Goal: Feedback & Contribution: Contribute content

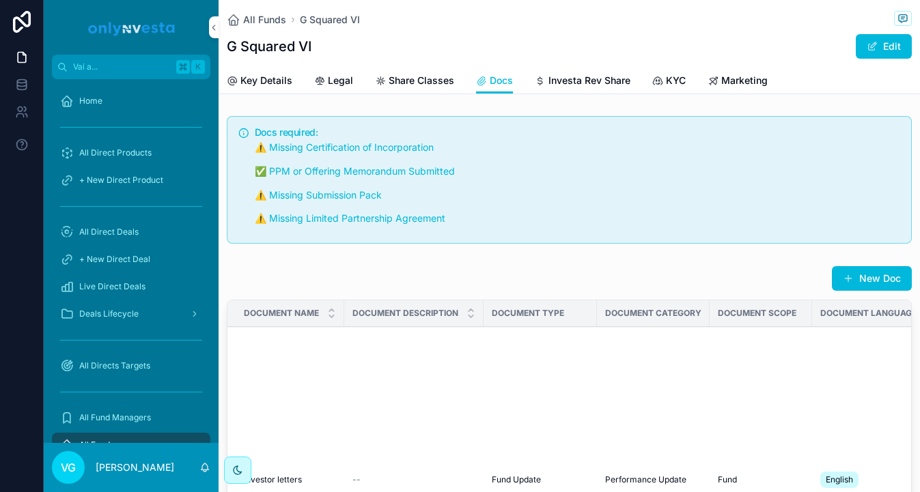
scroll to position [252, 0]
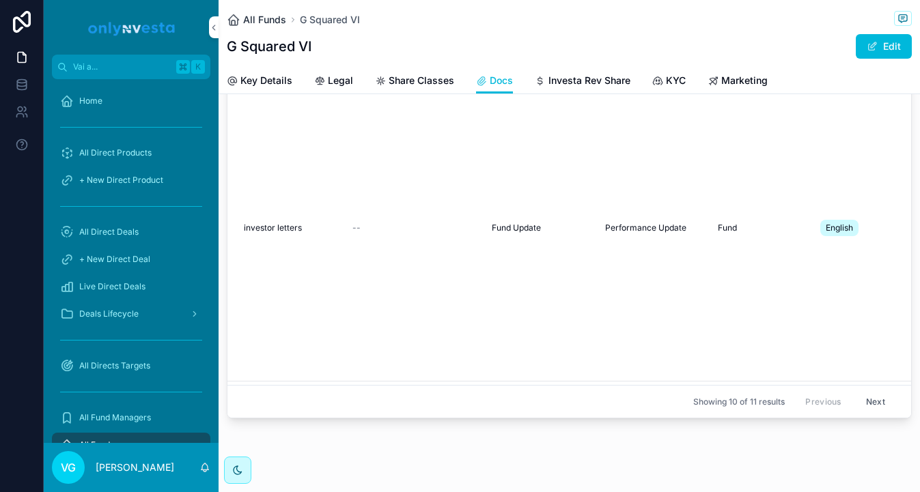
click at [262, 20] on span "All Funds" at bounding box center [264, 20] width 43 height 14
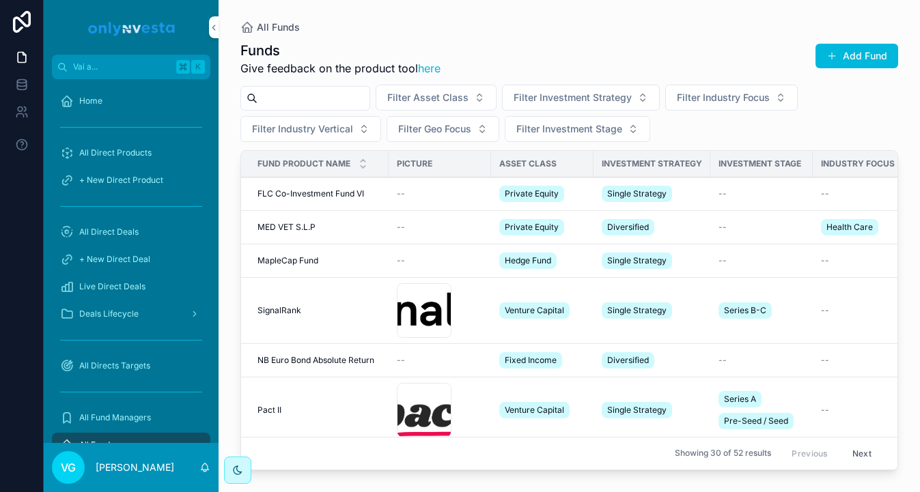
click at [310, 96] on input "contenuto scorrevole" at bounding box center [313, 98] width 112 height 19
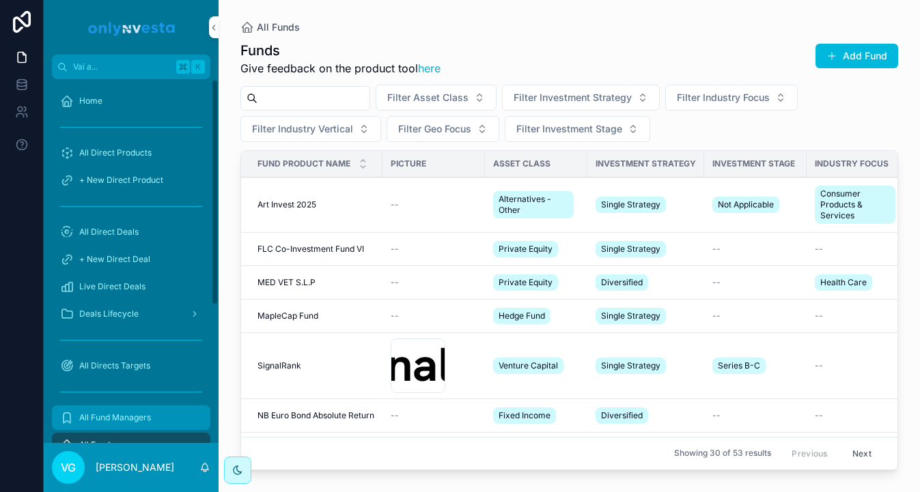
click at [144, 419] on span "All Fund Managers" at bounding box center [115, 417] width 72 height 11
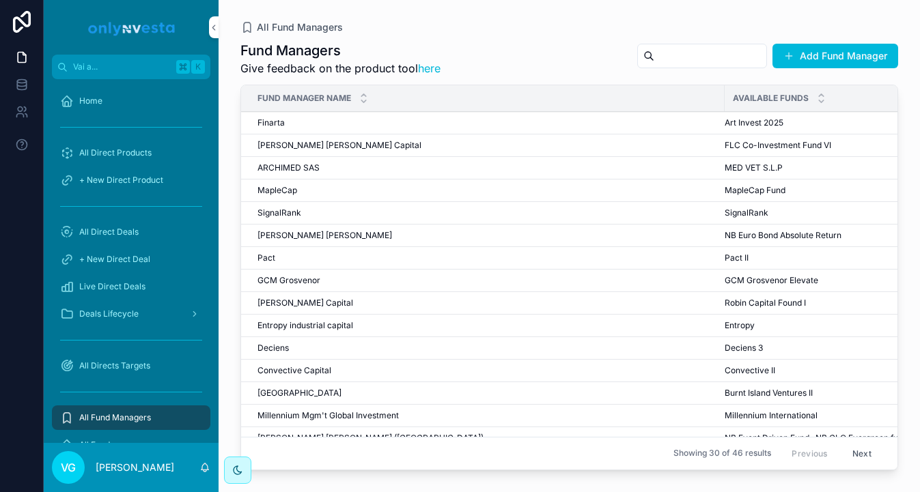
click at [718, 56] on input "contenuto scorrevole" at bounding box center [710, 55] width 112 height 19
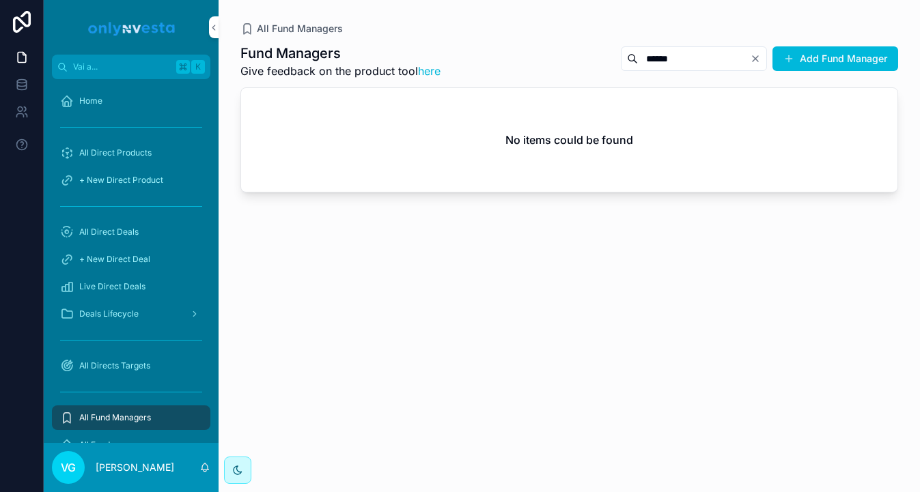
type input "******"
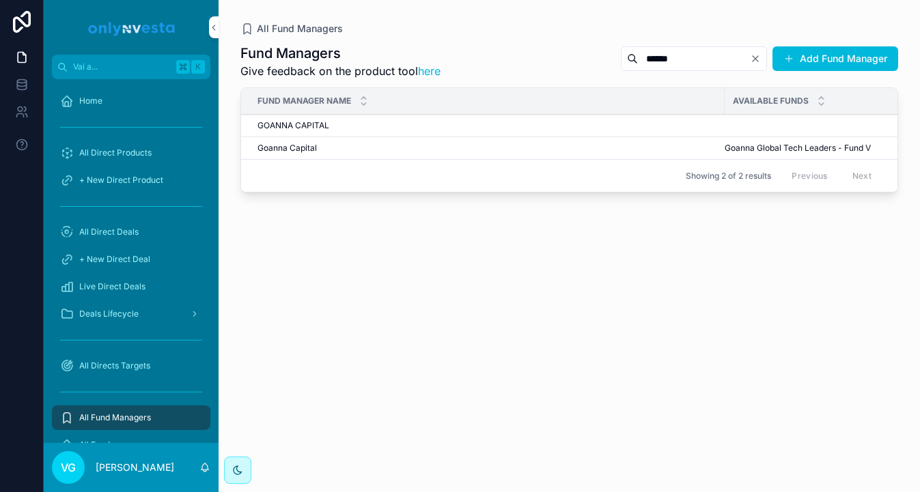
click at [425, 145] on div "Goanna Capital Goanna Capital" at bounding box center [486, 148] width 459 height 11
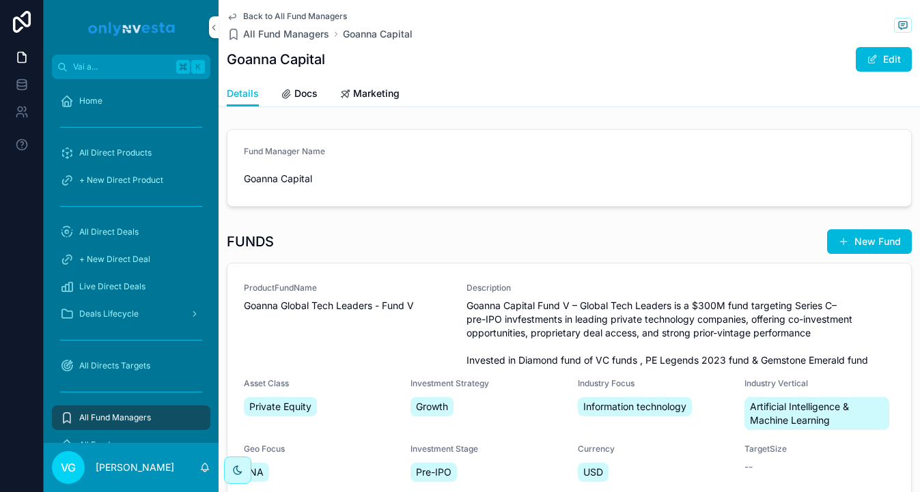
click at [335, 312] on span "Goanna Global Tech Leaders - Fund V" at bounding box center [347, 306] width 206 height 14
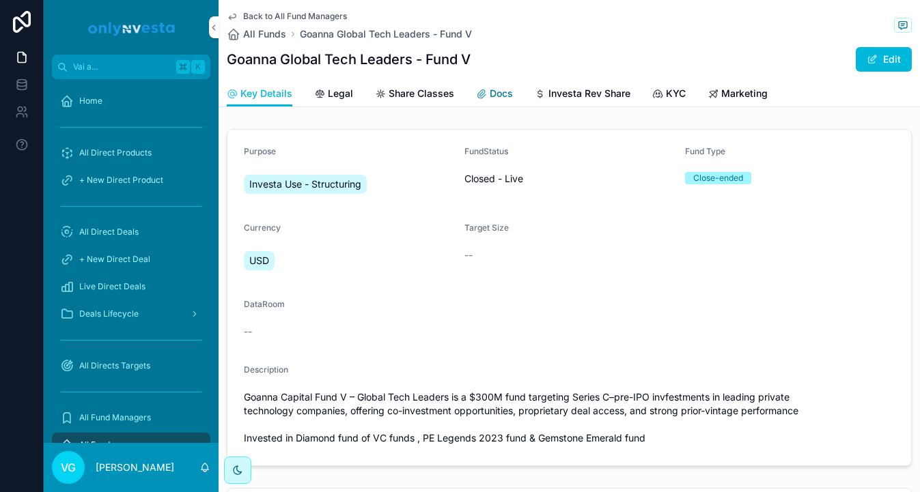
click at [493, 96] on span "Docs" at bounding box center [501, 94] width 23 height 14
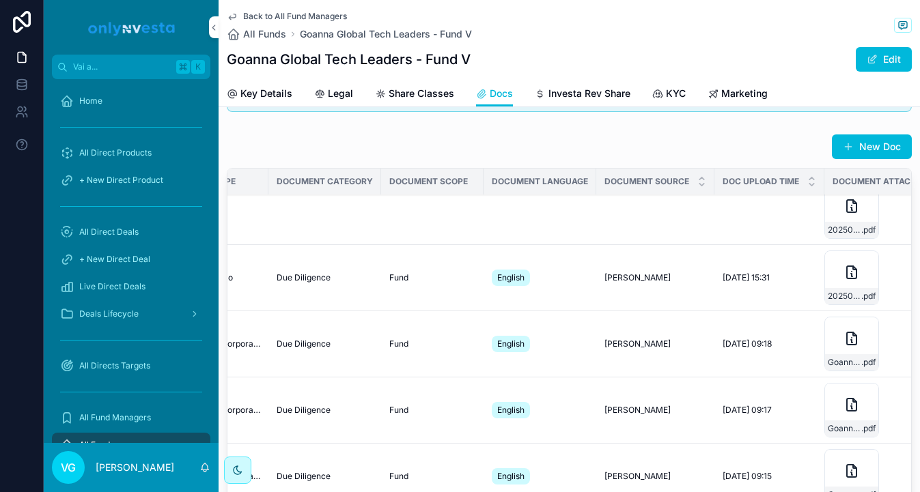
scroll to position [203, 344]
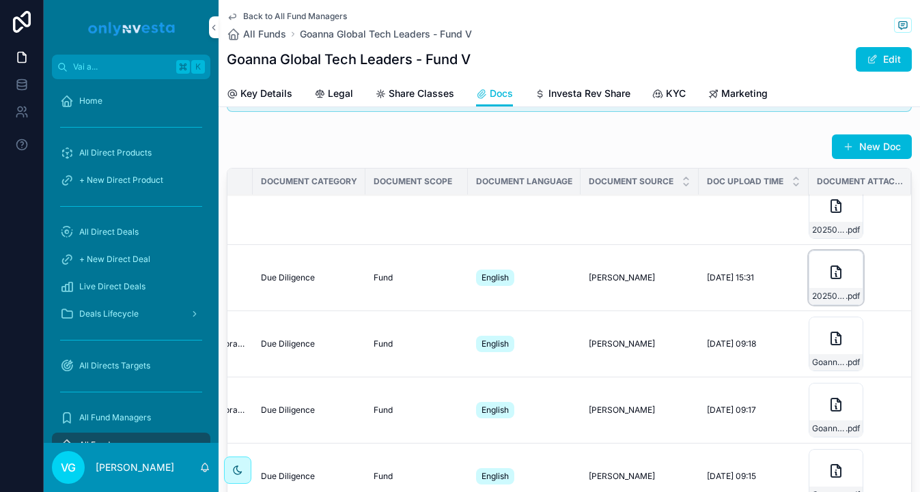
click at [837, 279] on icon "contenuto scorrevole" at bounding box center [836, 272] width 10 height 12
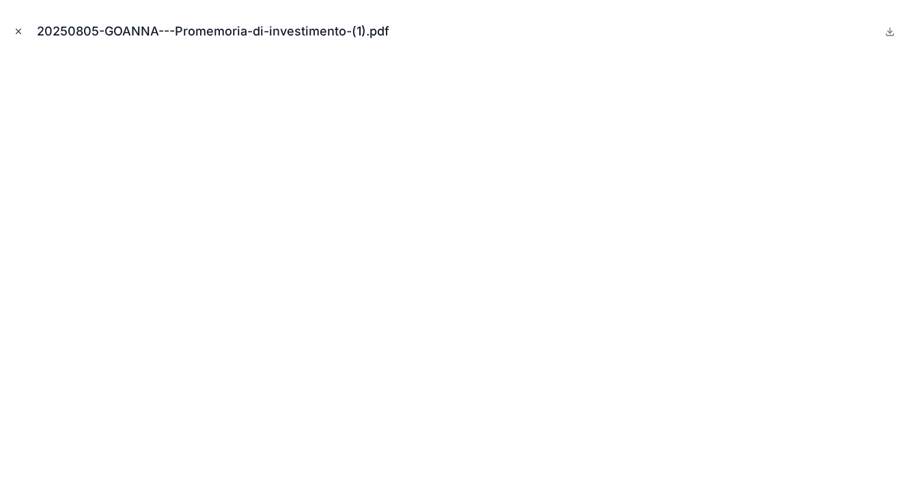
click at [16, 31] on icon "Chiudi modale" at bounding box center [19, 32] width 10 height 10
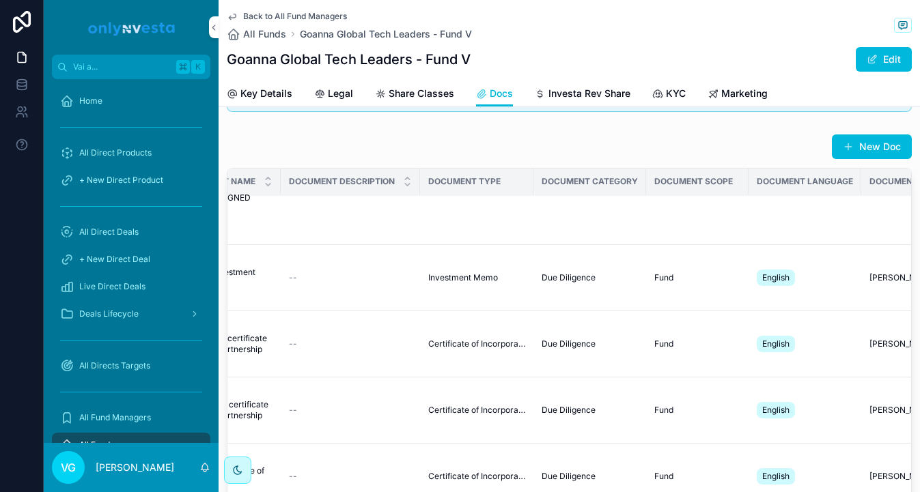
scroll to position [203, 0]
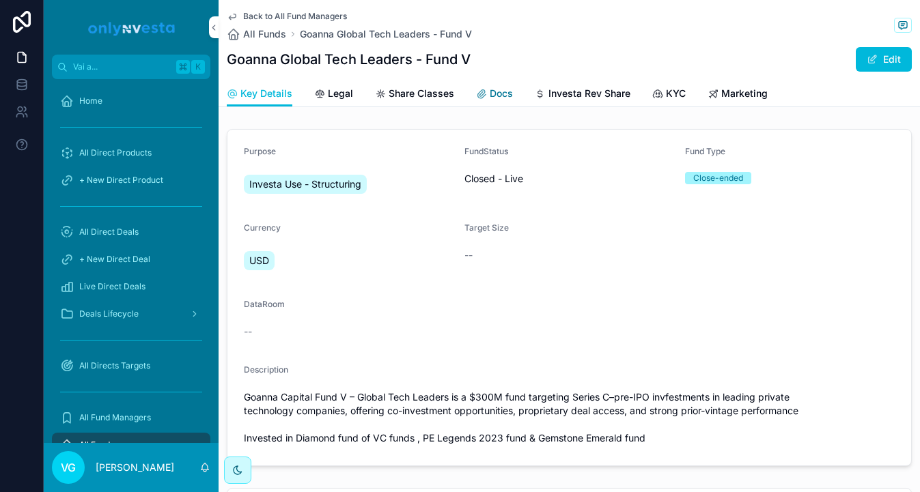
click at [498, 104] on link "Docs" at bounding box center [494, 94] width 37 height 27
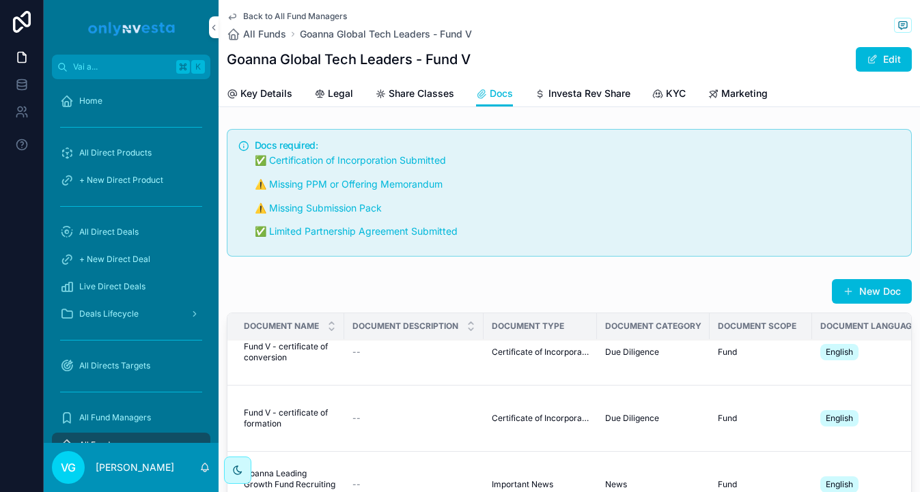
click at [278, 68] on h1 "Goanna Global Tech Leaders - Fund V" at bounding box center [349, 59] width 244 height 19
click at [324, 34] on span "Goanna Global Tech Leaders - Fund V" at bounding box center [386, 34] width 172 height 14
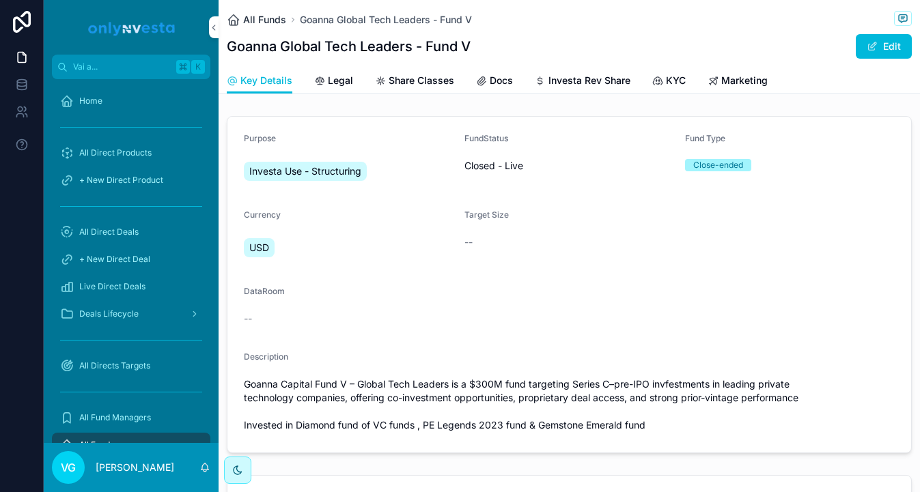
click at [277, 18] on span "All Funds" at bounding box center [264, 20] width 43 height 14
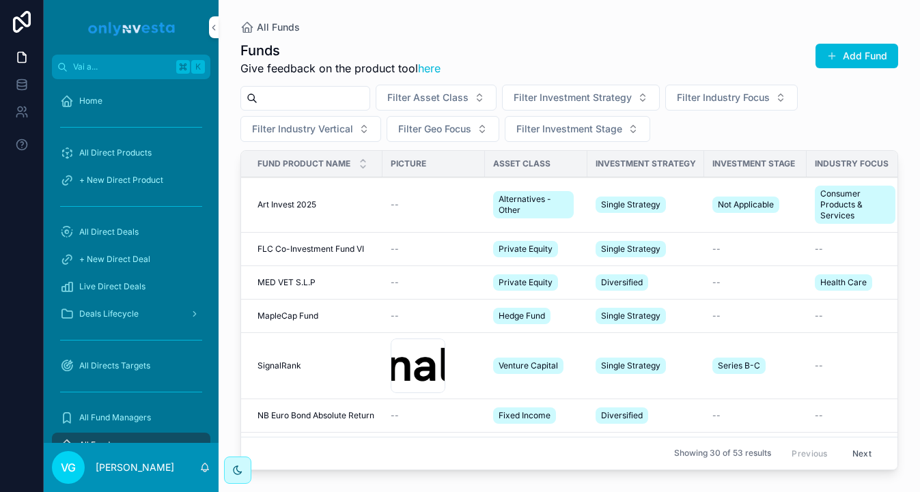
click at [320, 93] on input "contenuto scorrevole" at bounding box center [313, 98] width 112 height 19
type input "******"
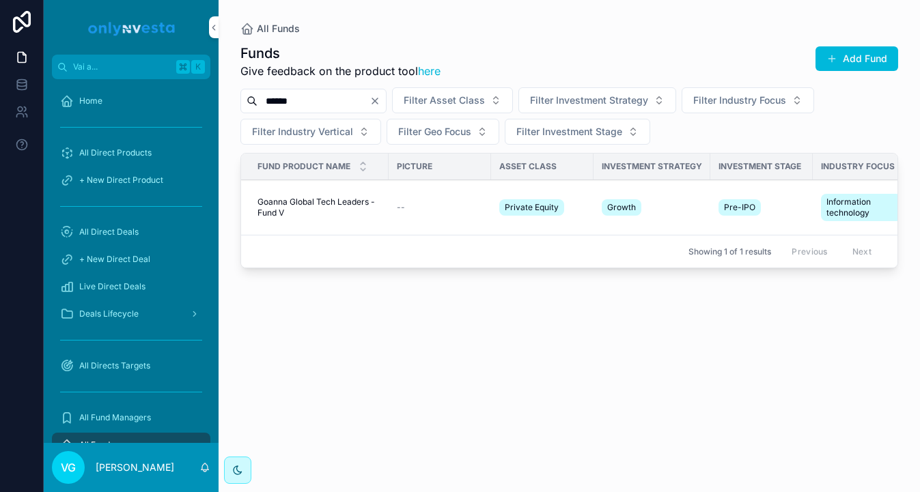
click at [391, 204] on td "--" at bounding box center [440, 207] width 102 height 55
click at [334, 198] on span "Goanna Global Tech Leaders - Fund V" at bounding box center [318, 208] width 123 height 22
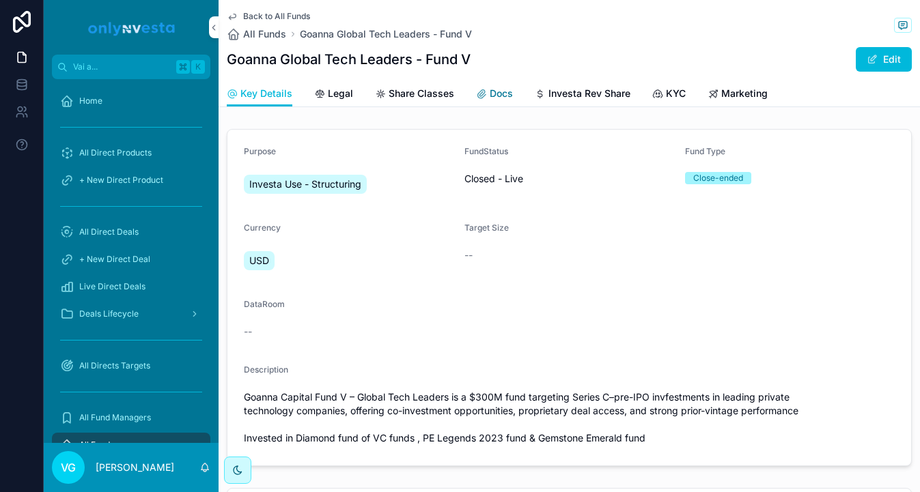
click at [494, 88] on span "Docs" at bounding box center [501, 94] width 23 height 14
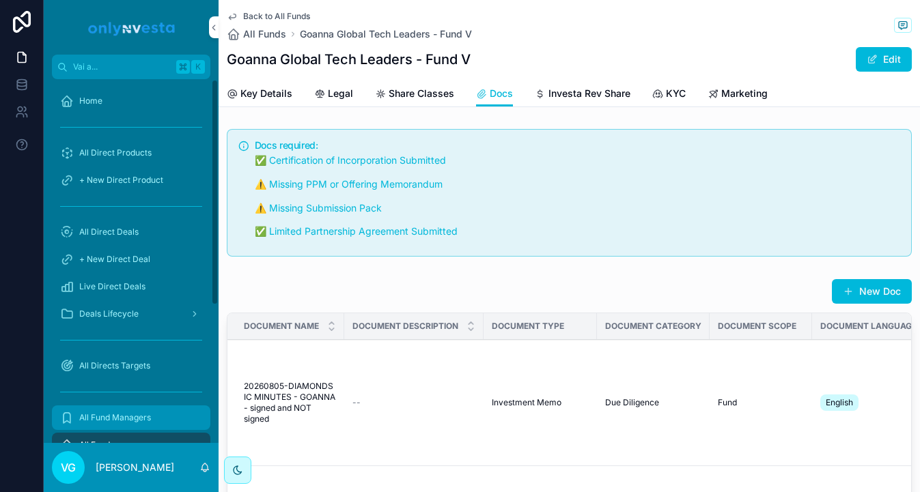
click at [128, 421] on span "All Fund Managers" at bounding box center [115, 417] width 72 height 11
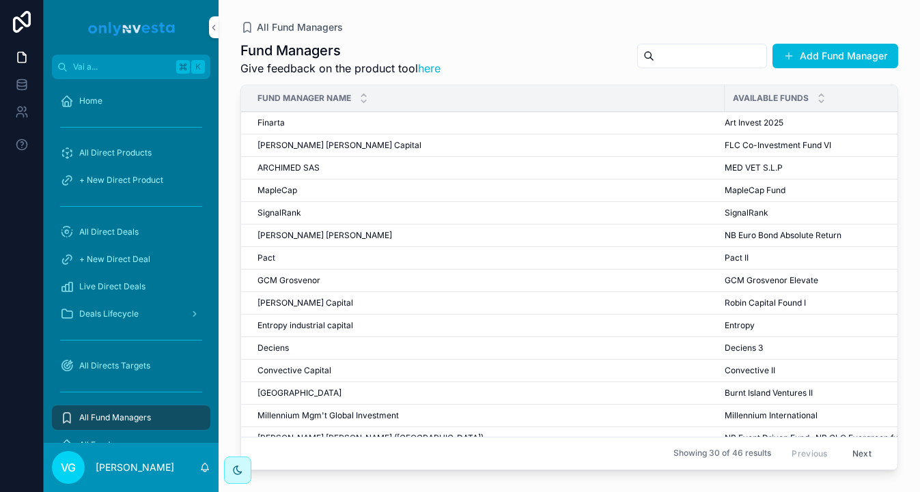
click at [709, 52] on input "contenuto scorrevole" at bounding box center [710, 55] width 112 height 19
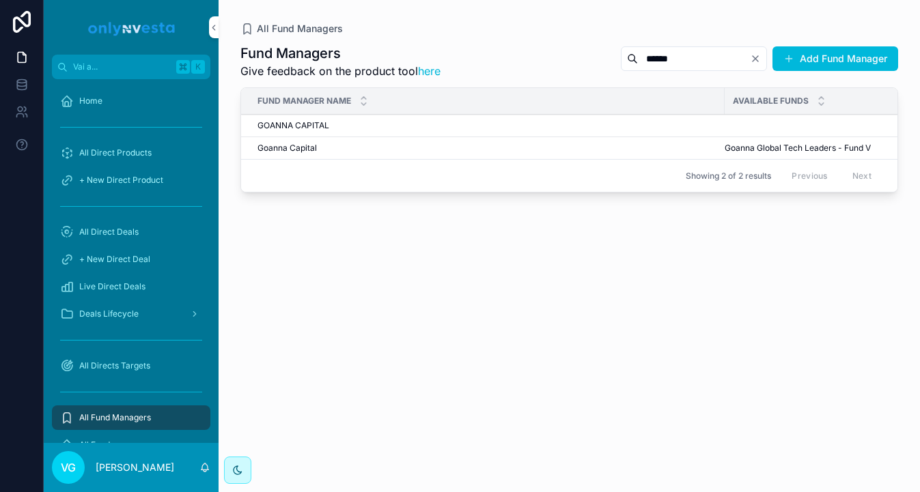
type input "******"
click at [589, 147] on div "Goanna Capital Goanna Capital" at bounding box center [486, 148] width 459 height 11
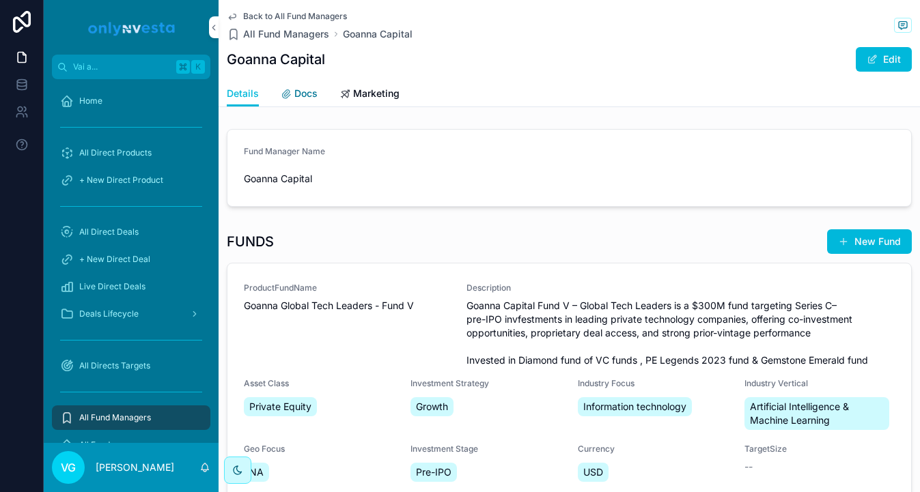
click at [306, 89] on span "Docs" at bounding box center [305, 94] width 23 height 14
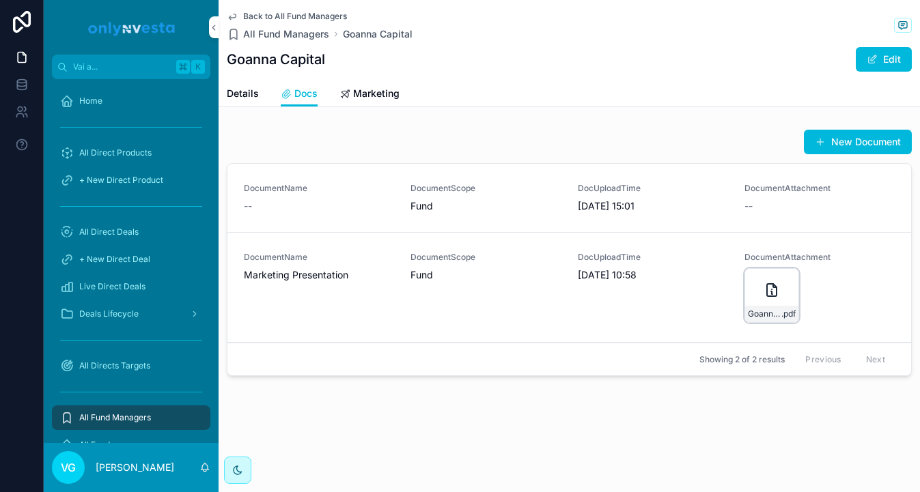
click at [765, 302] on div "Goanna-Fund-V-Global-Tech-Leaders .pdf" at bounding box center [771, 295] width 55 height 55
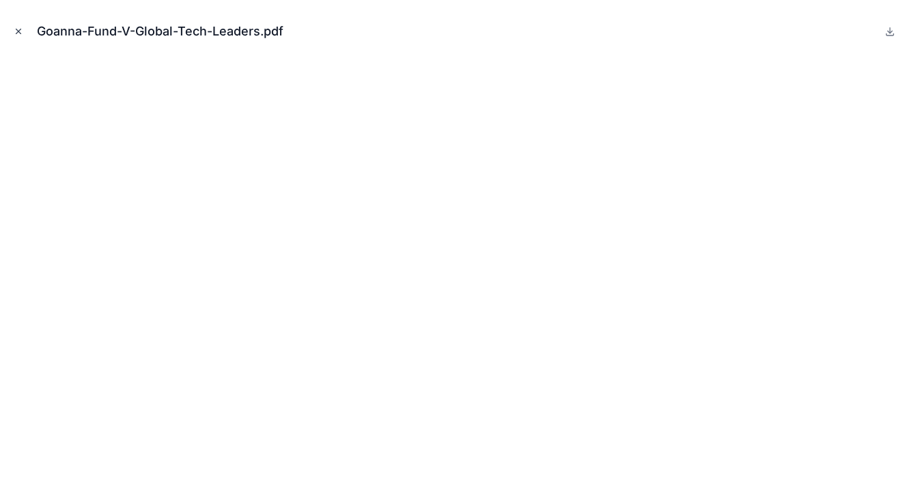
click at [19, 27] on icon "Chiudi modale" at bounding box center [19, 32] width 10 height 10
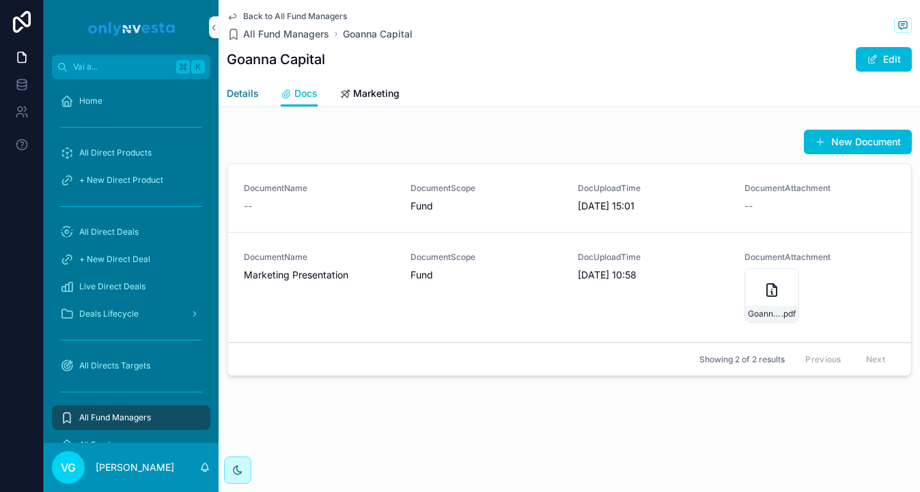
click at [244, 95] on span "Details" at bounding box center [243, 94] width 32 height 14
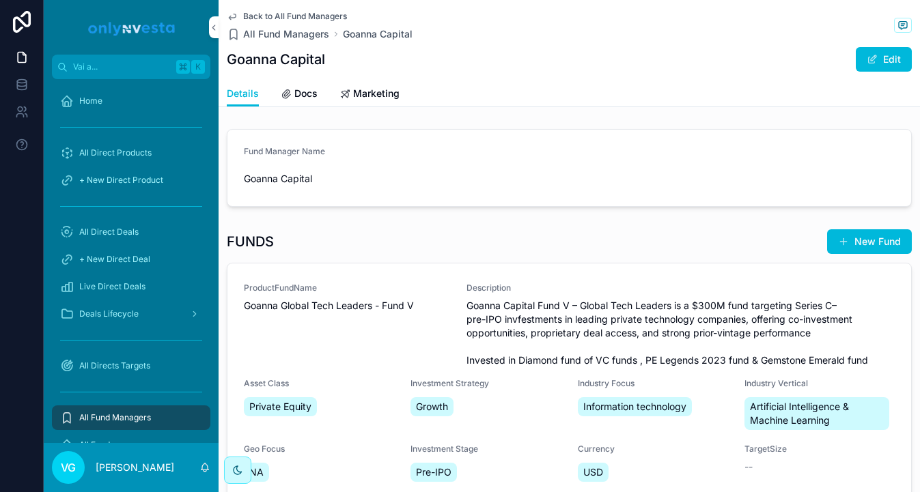
click at [380, 330] on div "ProductFundName Goanna Global Tech Leaders - Fund V" at bounding box center [347, 325] width 206 height 85
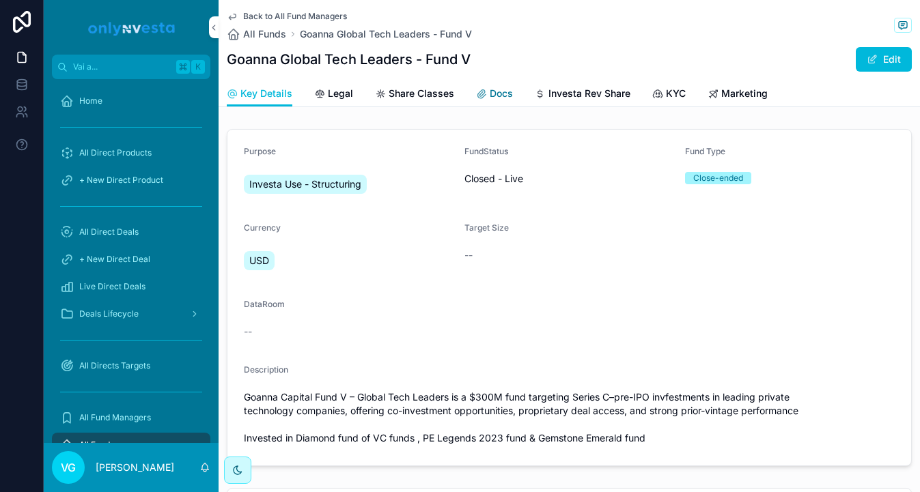
click at [492, 100] on span "Docs" at bounding box center [501, 94] width 23 height 14
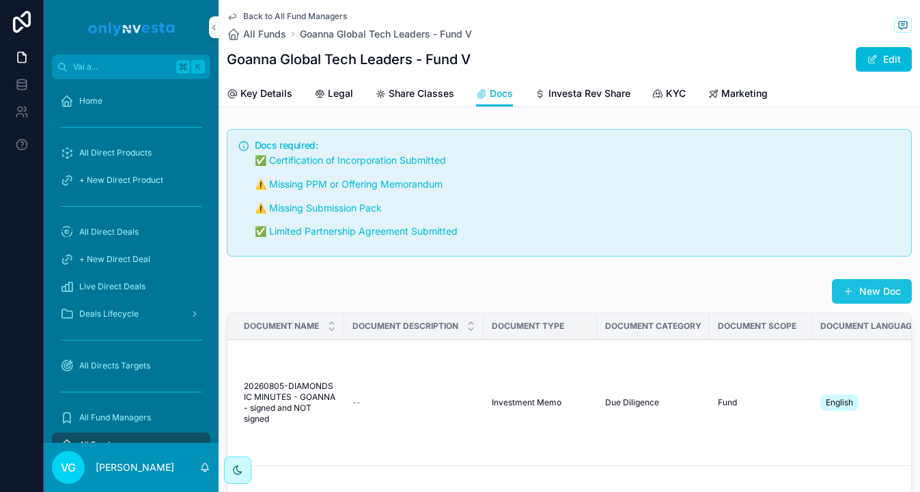
click at [870, 283] on button "New Doc" at bounding box center [872, 291] width 80 height 25
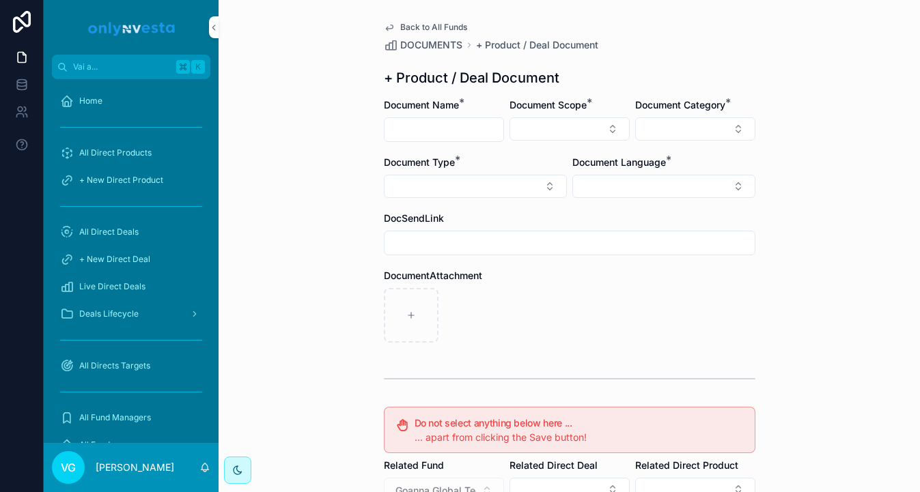
click at [418, 124] on input "contenuto scorrevole" at bounding box center [443, 129] width 119 height 19
paste input "**********"
type input "**********"
click at [623, 132] on button "Select Button" at bounding box center [569, 128] width 120 height 23
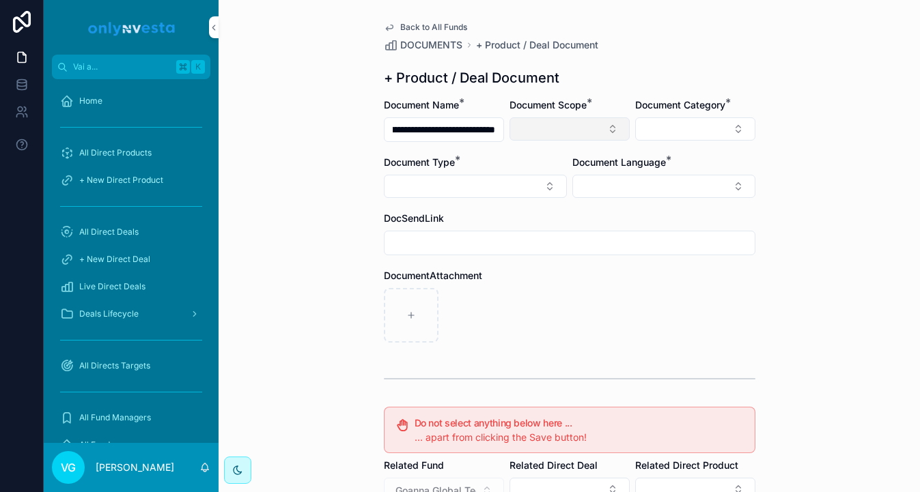
scroll to position [0, 0]
click at [581, 209] on div "Fund" at bounding box center [570, 205] width 190 height 22
click at [689, 122] on button "Select Button" at bounding box center [695, 128] width 120 height 23
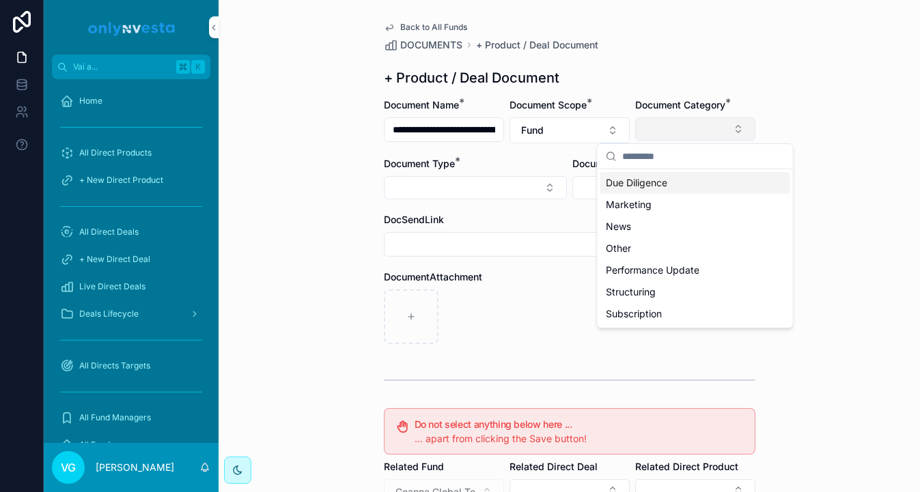
click at [689, 119] on button "Select Button" at bounding box center [695, 128] width 120 height 23
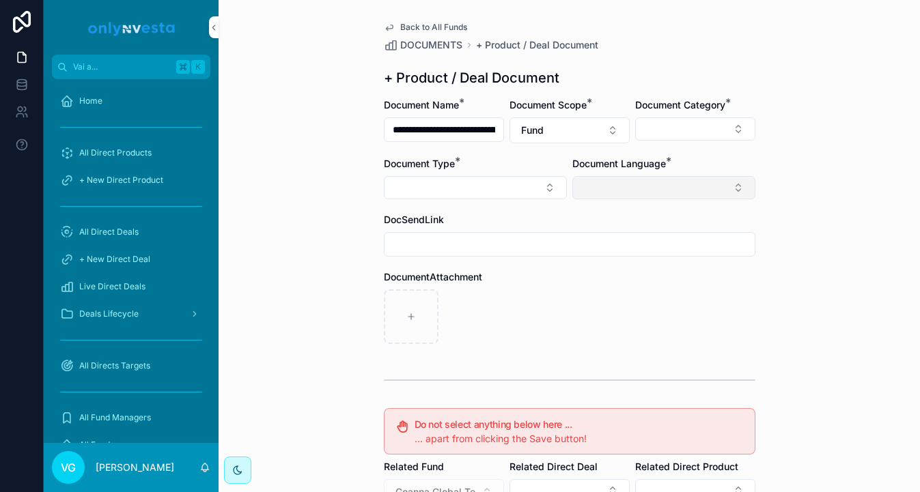
click at [644, 184] on button "Select Button" at bounding box center [663, 187] width 183 height 23
click at [634, 291] on div "English" at bounding box center [664, 285] width 190 height 22
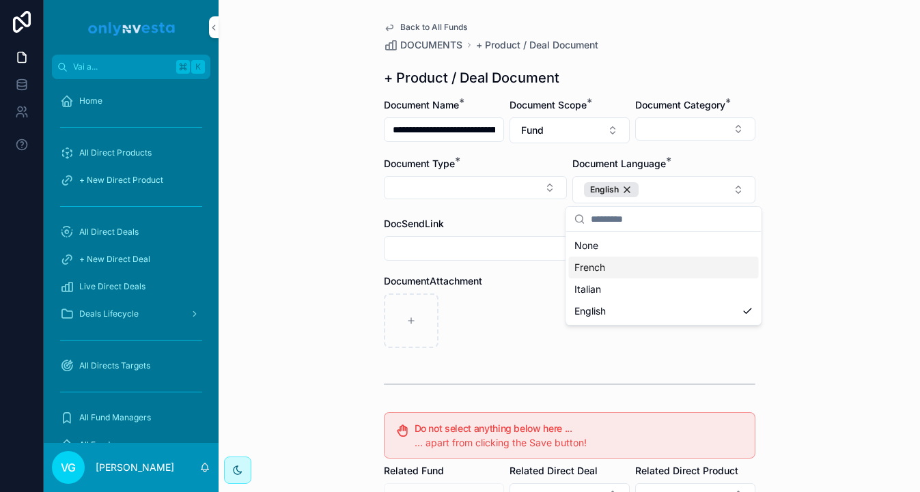
click at [799, 111] on div "**********" at bounding box center [569, 246] width 701 height 492
click at [690, 128] on button "Select Button" at bounding box center [695, 128] width 120 height 23
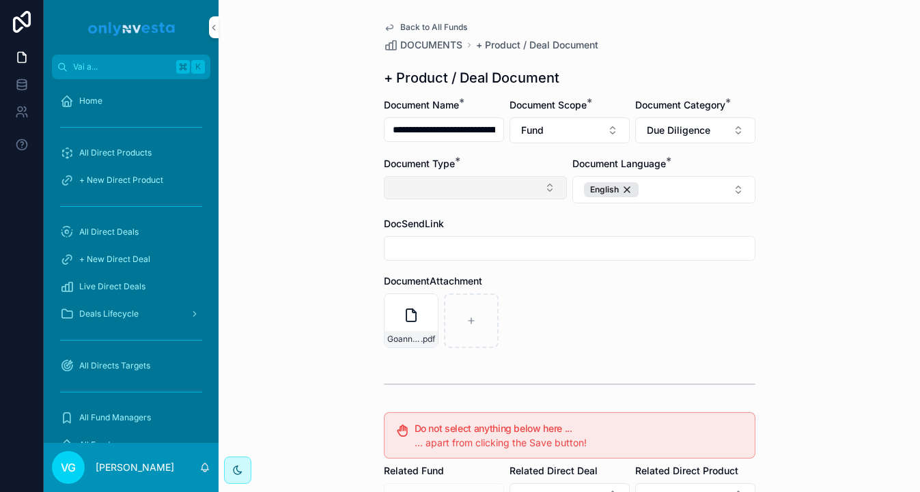
click at [461, 182] on button "Select Button" at bounding box center [475, 187] width 183 height 23
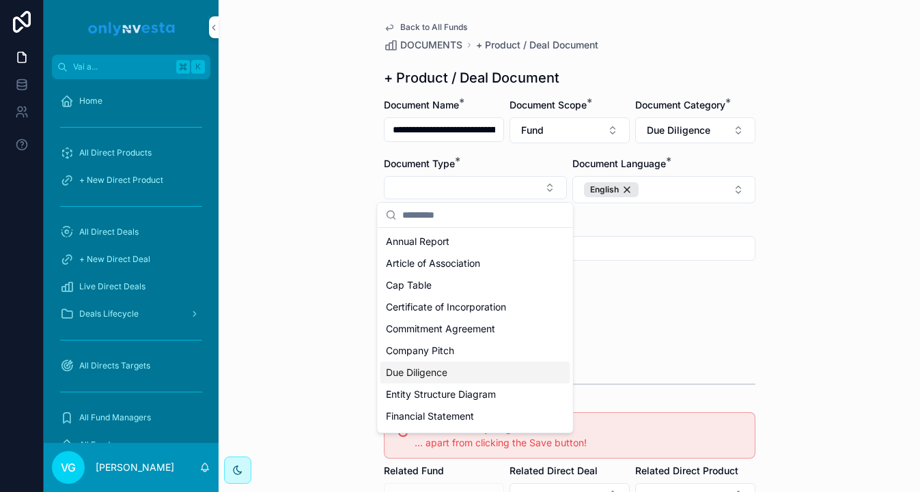
click at [460, 374] on div "Due Diligence" at bounding box center [475, 373] width 190 height 22
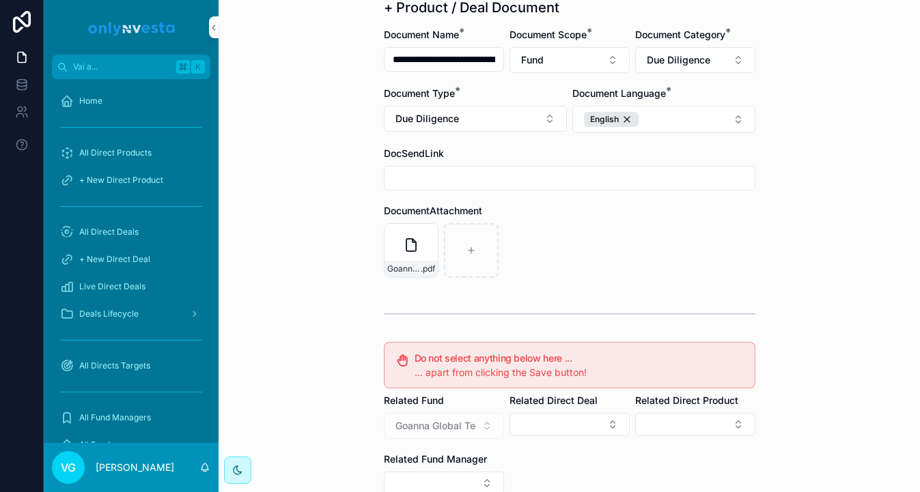
scroll to position [252, 0]
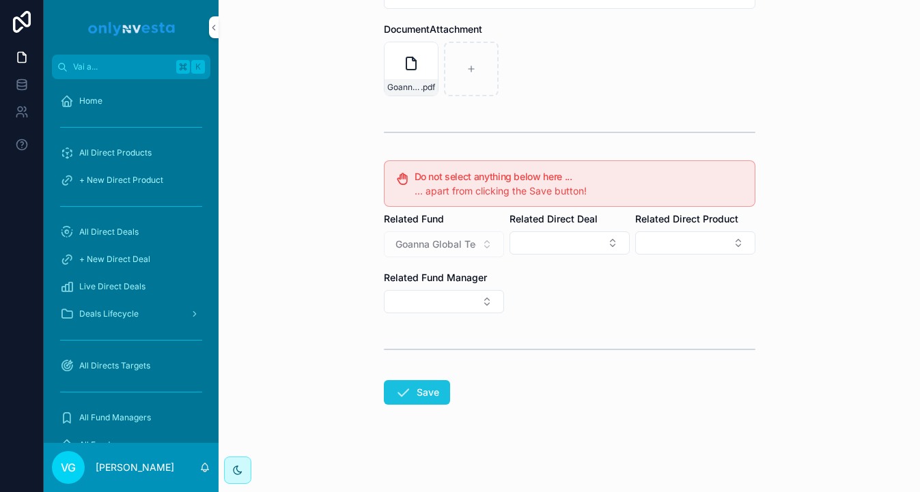
click at [416, 397] on button "Save" at bounding box center [417, 392] width 66 height 25
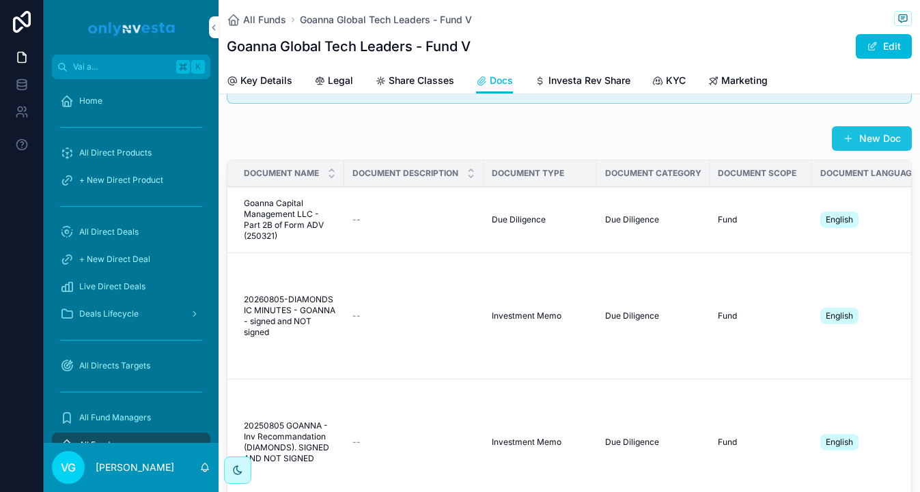
click at [898, 143] on button "New Doc" at bounding box center [872, 138] width 80 height 25
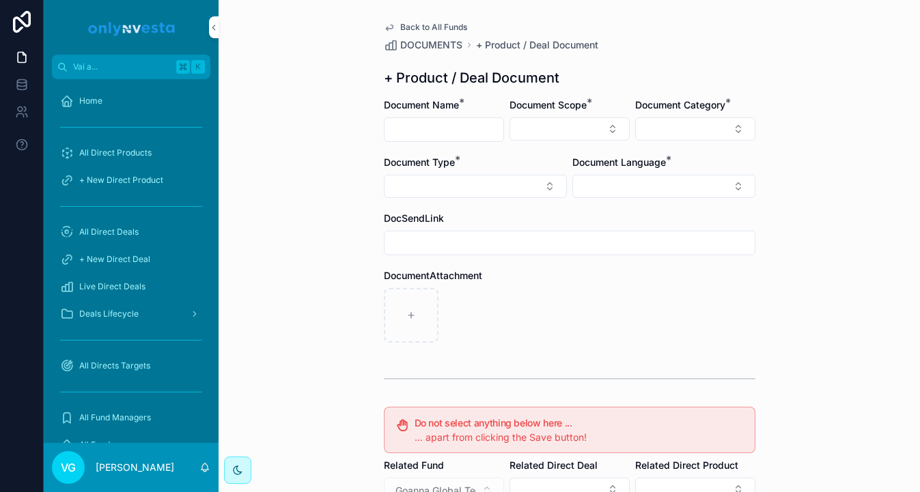
click at [469, 126] on input "contenuto scorrevole" at bounding box center [443, 129] width 119 height 19
paste input "**********"
type input "**********"
click at [605, 113] on div "Document Scope *" at bounding box center [569, 120] width 120 height 44
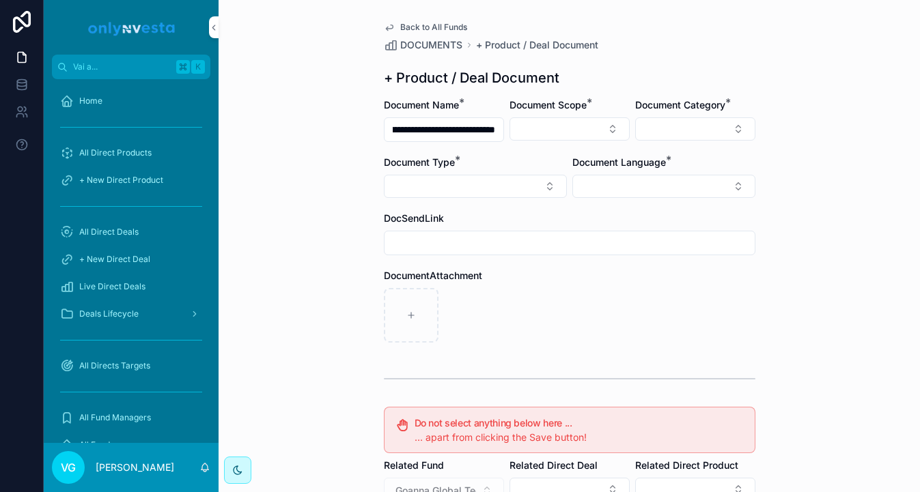
scroll to position [0, 0]
click at [605, 114] on div "Document Scope *" at bounding box center [569, 120] width 120 height 44
click at [605, 122] on button "Select Button" at bounding box center [569, 128] width 120 height 23
click at [595, 202] on div "Fund" at bounding box center [570, 205] width 190 height 22
click at [640, 188] on button "Select Button" at bounding box center [663, 187] width 183 height 23
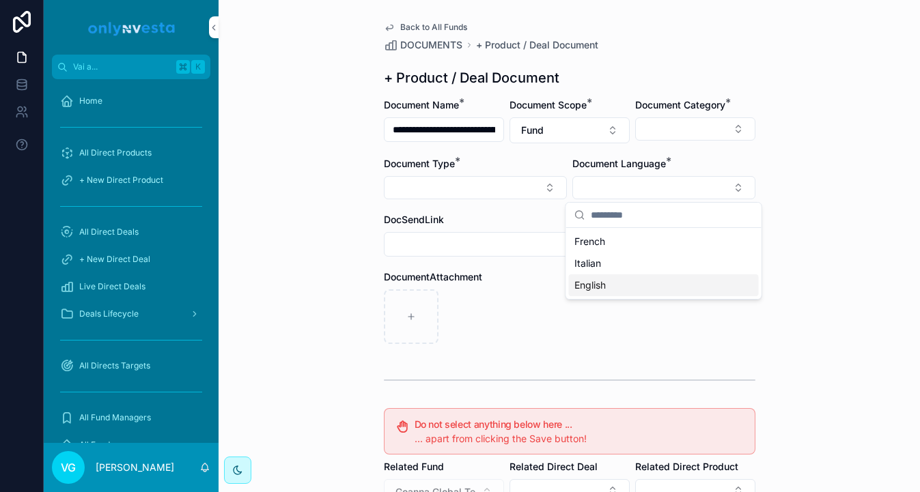
click at [615, 291] on div "English" at bounding box center [664, 285] width 190 height 22
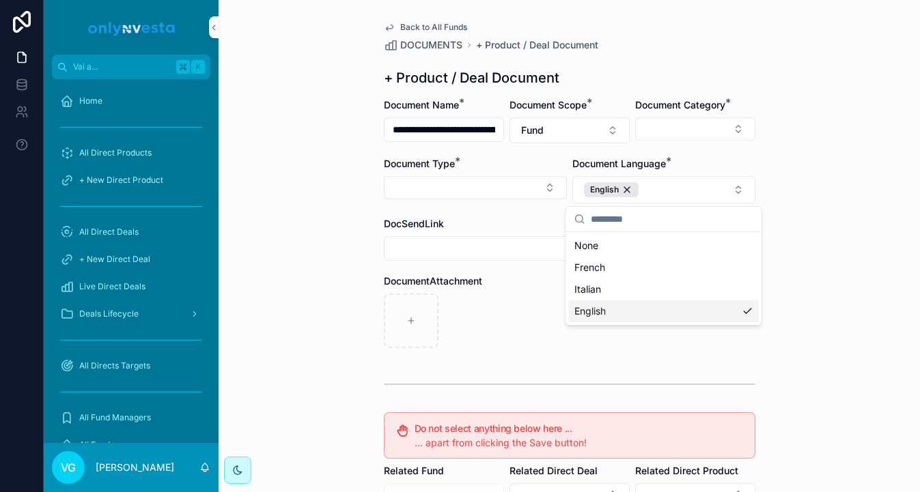
click at [530, 324] on div "contenuto scorrevole" at bounding box center [569, 321] width 371 height 55
click at [692, 119] on button "Select Button" at bounding box center [695, 128] width 120 height 23
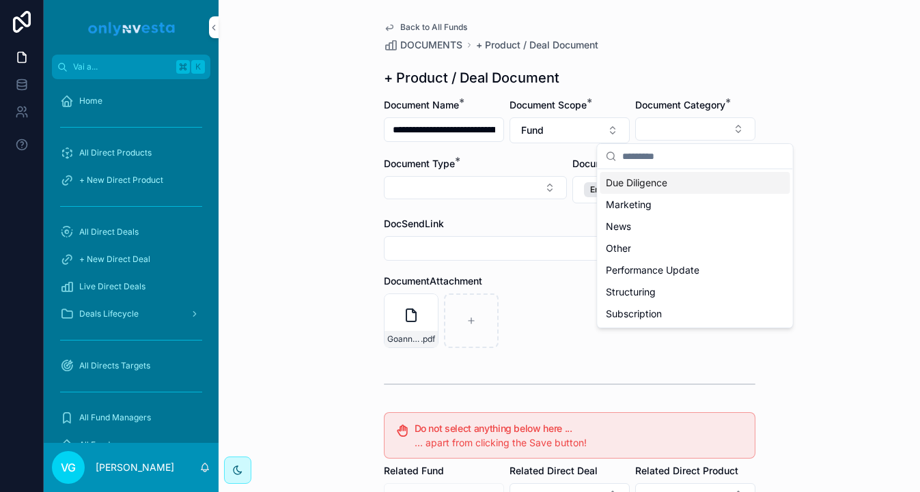
click at [642, 183] on span "Due Diligence" at bounding box center [636, 183] width 61 height 14
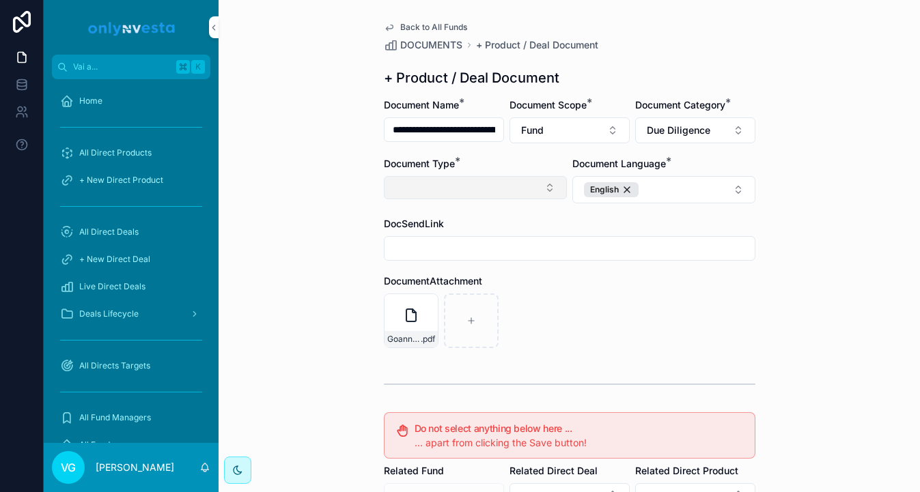
click at [531, 187] on button "Select Button" at bounding box center [475, 187] width 183 height 23
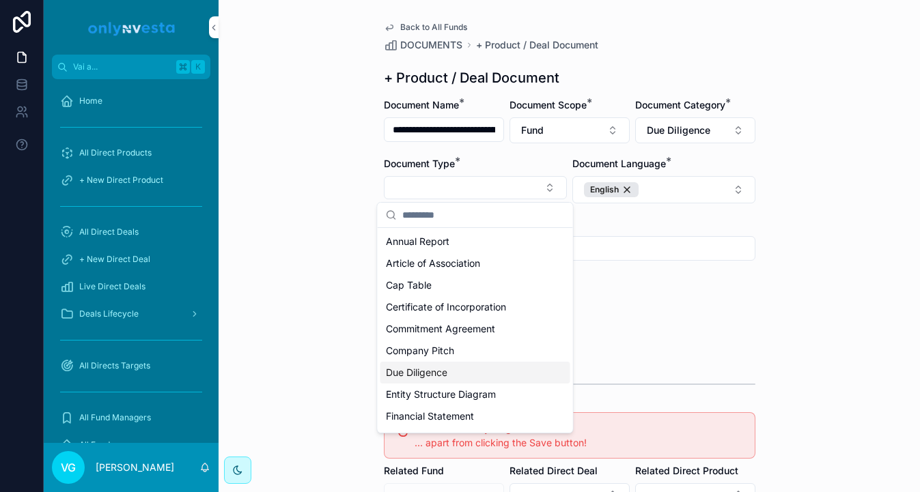
click at [477, 364] on div "Due Diligence" at bounding box center [475, 373] width 190 height 22
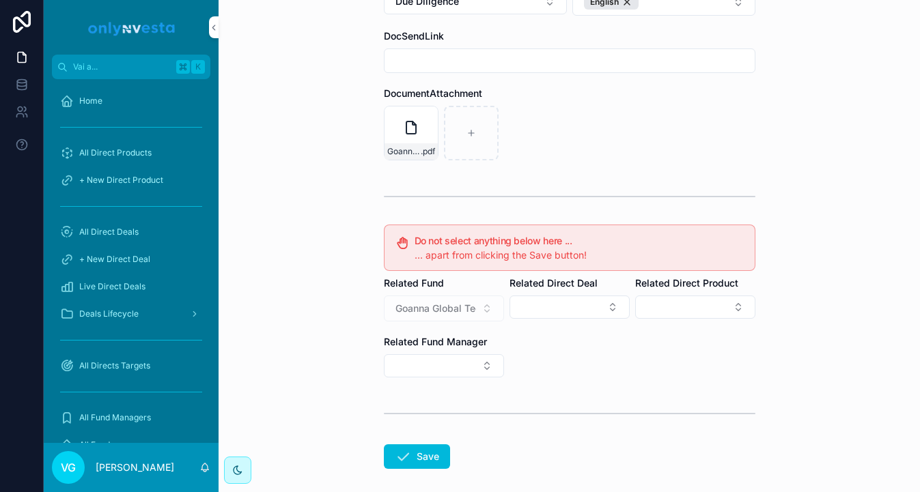
scroll to position [252, 0]
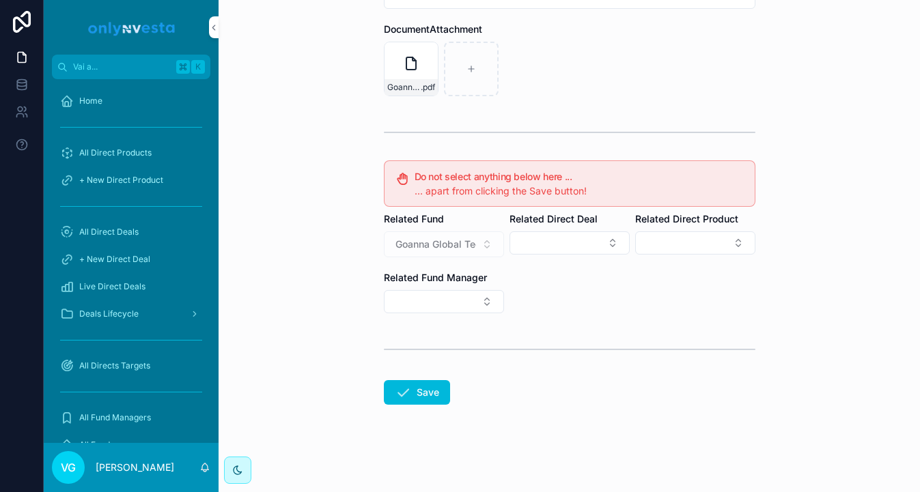
click at [429, 406] on form "**********" at bounding box center [569, 169] width 371 height 646
click at [442, 386] on button "Save" at bounding box center [417, 392] width 66 height 25
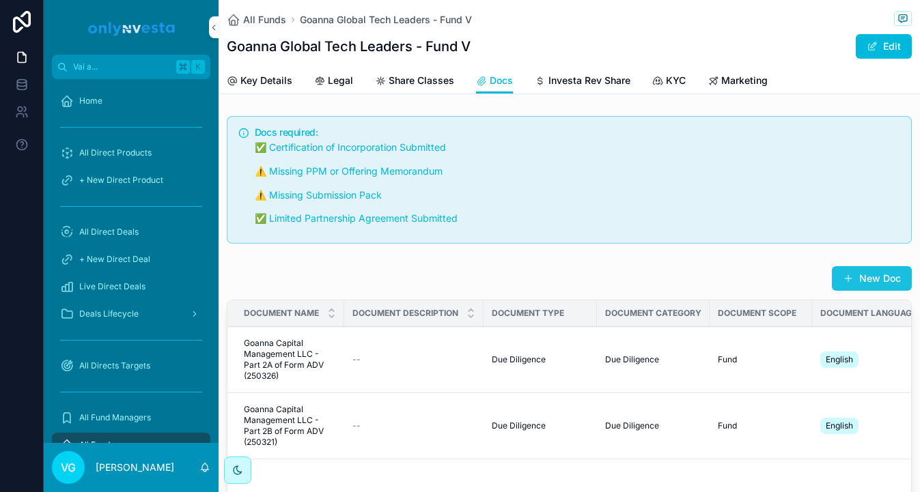
click at [884, 277] on button "New Doc" at bounding box center [872, 278] width 80 height 25
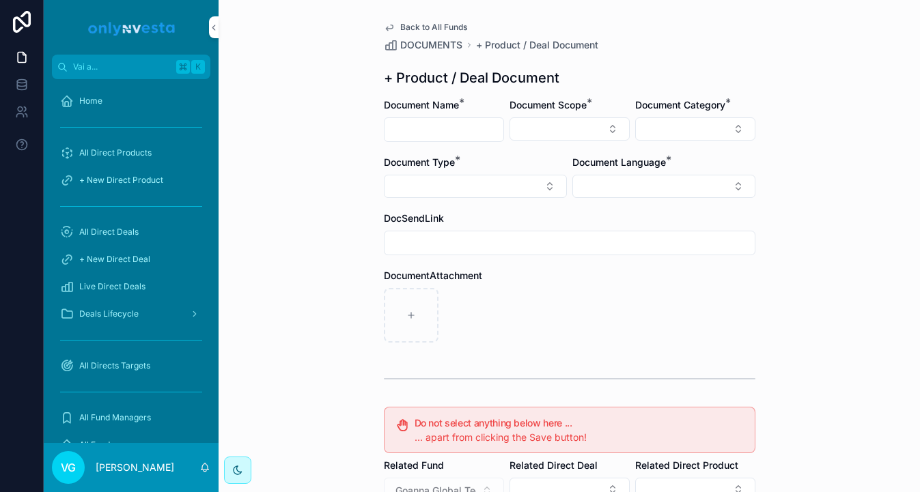
click at [469, 120] on input "contenuto scorrevole" at bounding box center [443, 129] width 119 height 19
type input "********"
click at [537, 131] on button "Select Button" at bounding box center [569, 128] width 120 height 23
click at [533, 203] on div "Fund" at bounding box center [570, 205] width 190 height 22
click at [658, 152] on form "Document Name * ******** Document Scope * Fund Document Category * Document Typ…" at bounding box center [569, 419] width 371 height 642
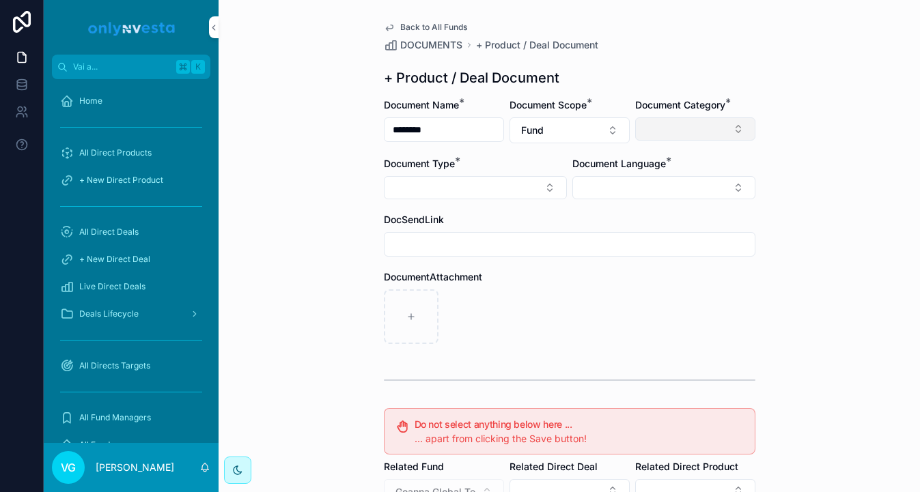
click at [673, 124] on button "Select Button" at bounding box center [695, 128] width 120 height 23
click at [536, 201] on form "Document Name * ******** Document Scope * Fund Document Category * Due Diligenc…" at bounding box center [569, 419] width 371 height 642
click at [544, 194] on button "Select Button" at bounding box center [475, 187] width 183 height 23
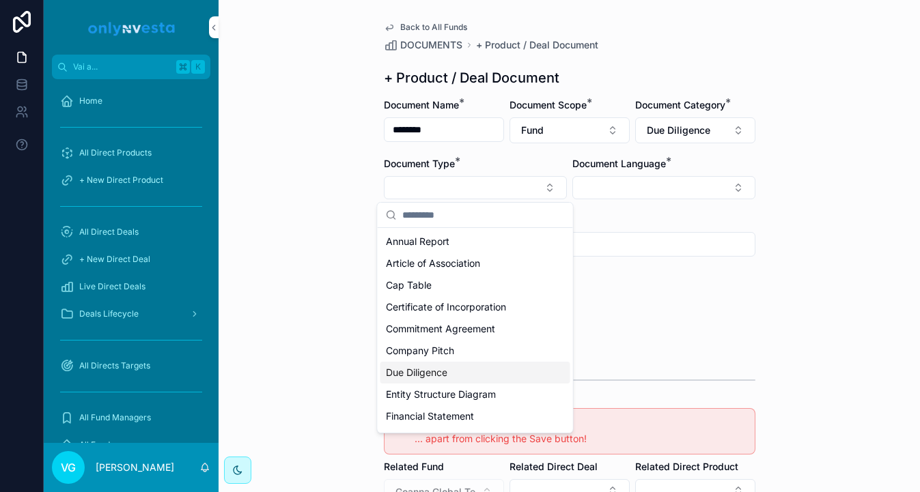
click at [442, 367] on span "Due Diligence" at bounding box center [416, 373] width 61 height 14
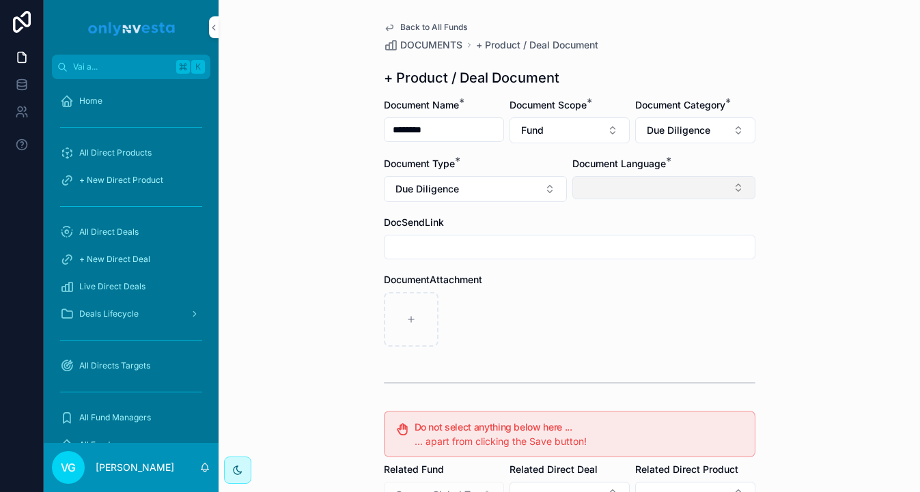
click at [623, 193] on button "Select Button" at bounding box center [663, 187] width 183 height 23
click at [597, 289] on span "English" at bounding box center [589, 286] width 31 height 14
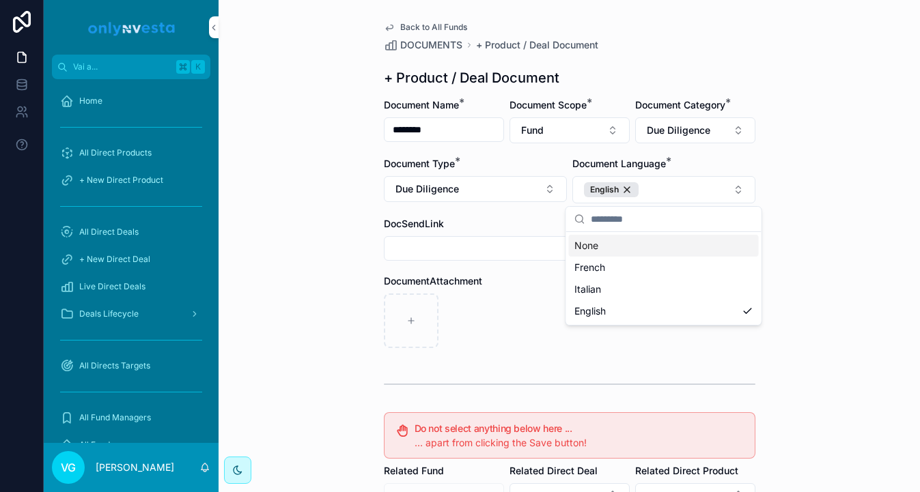
click at [810, 111] on div "Back to All Funds DOCUMENTS + Product / Deal Document + Product / Deal Document…" at bounding box center [569, 246] width 701 height 492
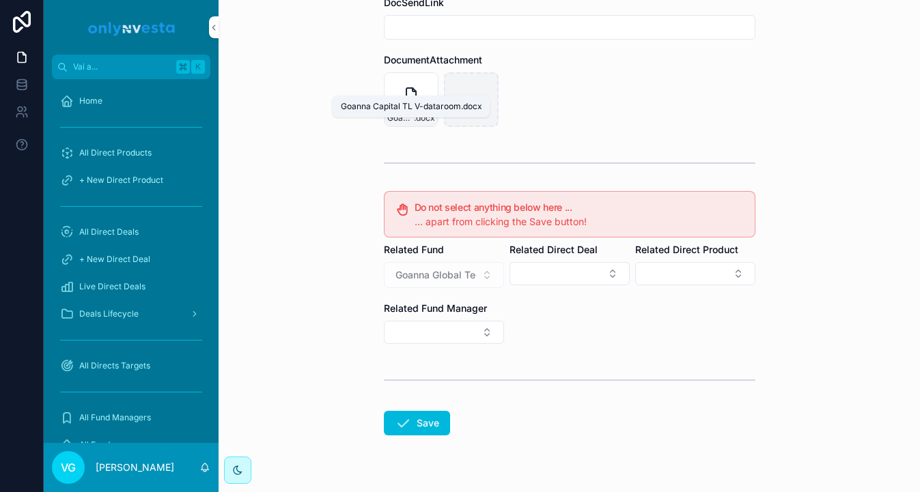
scroll to position [252, 0]
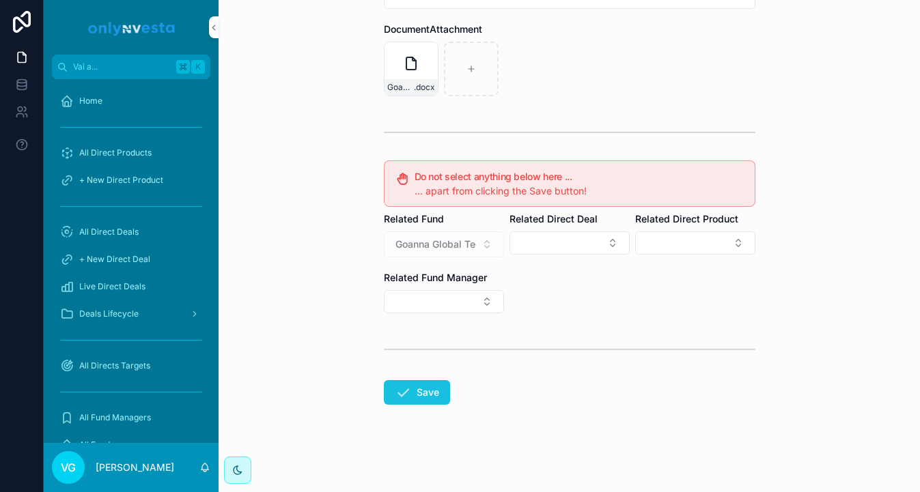
click at [414, 385] on button "Save" at bounding box center [417, 392] width 66 height 25
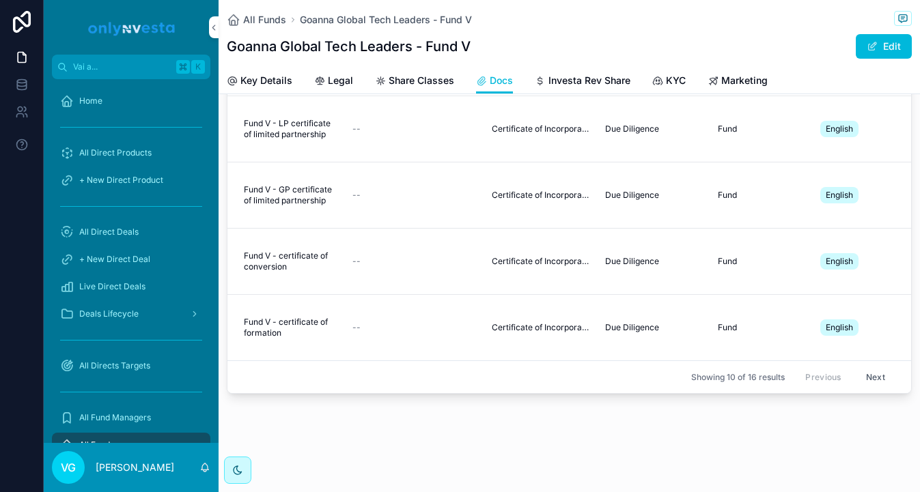
scroll to position [274, 0]
click at [861, 376] on button "Next" at bounding box center [875, 379] width 38 height 21
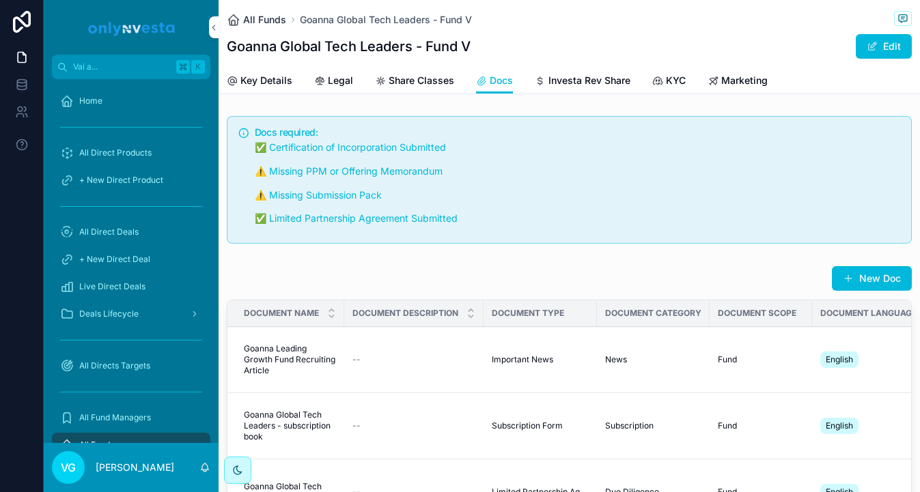
click at [270, 20] on span "All Funds" at bounding box center [264, 20] width 43 height 14
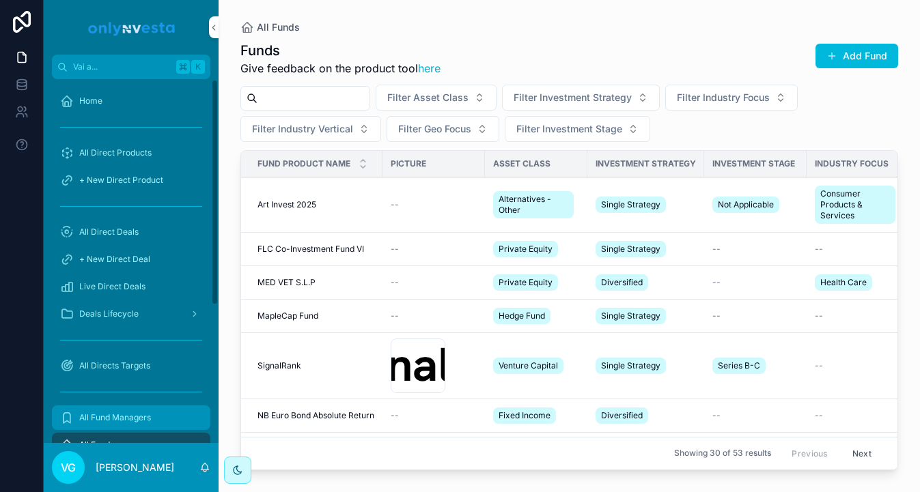
click at [126, 425] on div "All Fund Managers" at bounding box center [131, 418] width 142 height 22
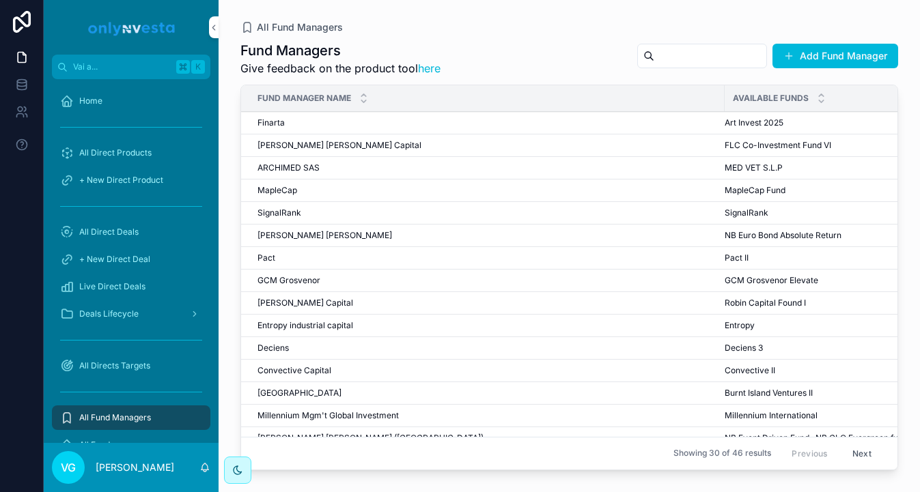
click at [725, 59] on input "contenuto scorrevole" at bounding box center [710, 55] width 112 height 19
type input "***"
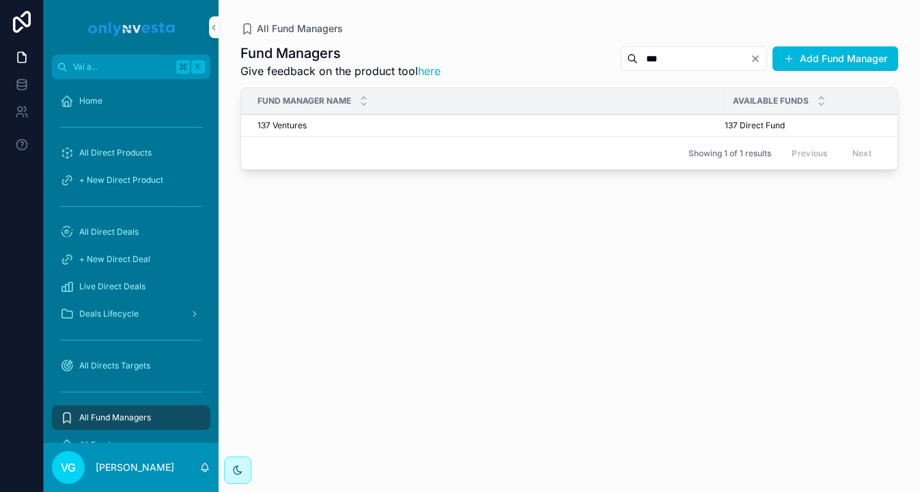
click at [526, 128] on div "137 Ventures 137 Ventures" at bounding box center [486, 125] width 459 height 11
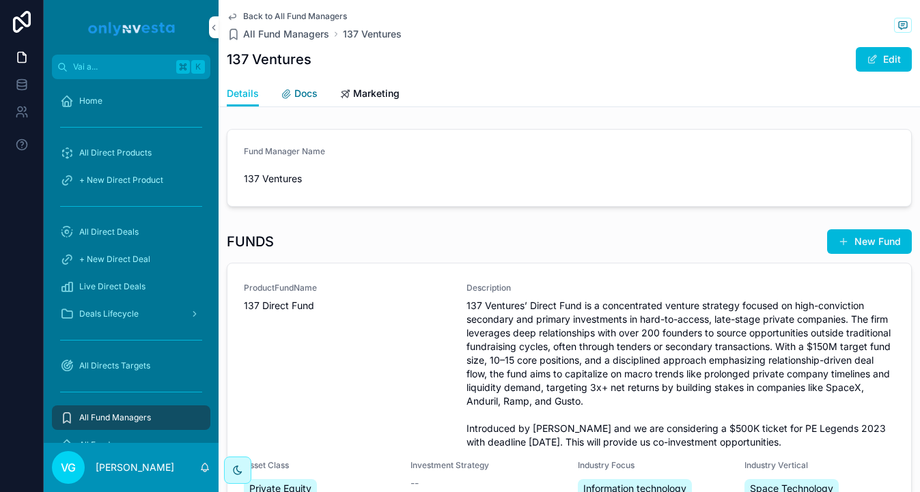
click at [301, 98] on span "Docs" at bounding box center [305, 94] width 23 height 14
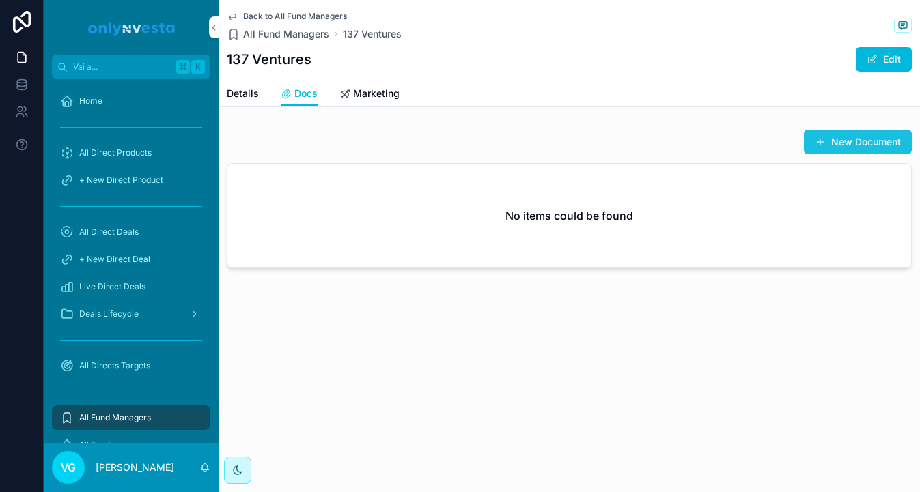
click at [899, 145] on button "New Document" at bounding box center [858, 142] width 108 height 25
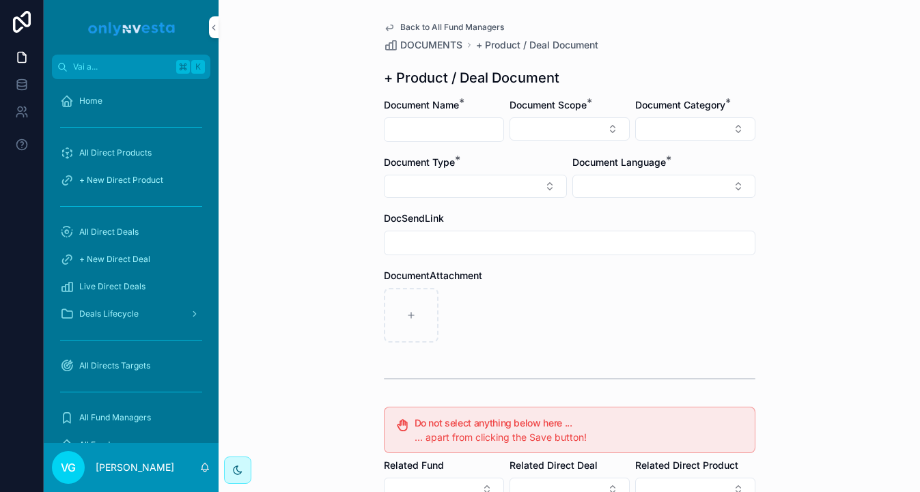
click at [462, 127] on input "contenuto scorrevole" at bounding box center [443, 129] width 119 height 19
type input "**********"
click at [529, 134] on button "Select Button" at bounding box center [569, 128] width 120 height 23
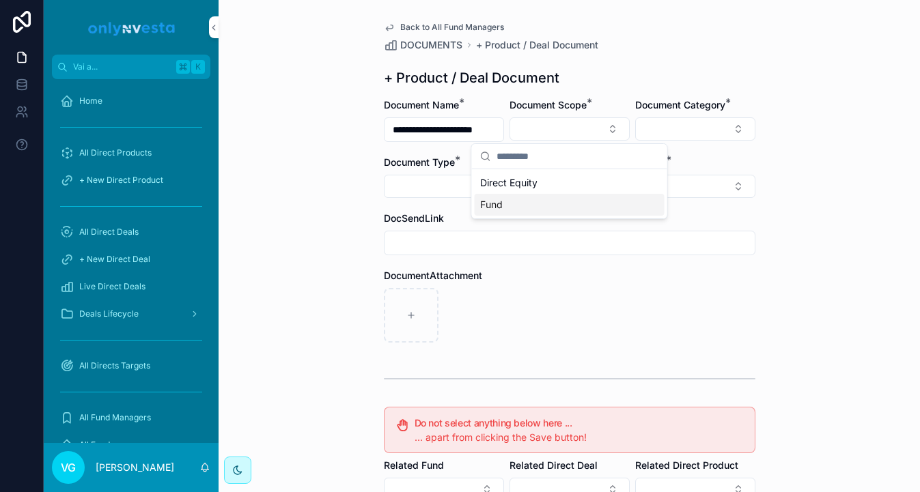
click at [515, 216] on div "Direct Equity Fund" at bounding box center [569, 193] width 195 height 49
click at [520, 207] on div "Fund" at bounding box center [570, 205] width 190 height 22
click at [668, 141] on div "Document Category *" at bounding box center [695, 120] width 120 height 45
click at [677, 134] on button "Select Button" at bounding box center [695, 128] width 120 height 23
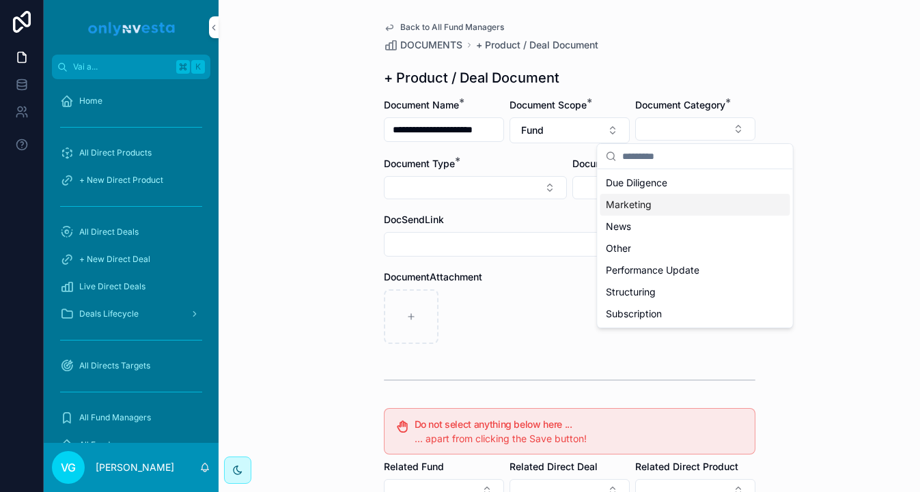
click at [656, 202] on div "Marketing" at bounding box center [695, 205] width 190 height 22
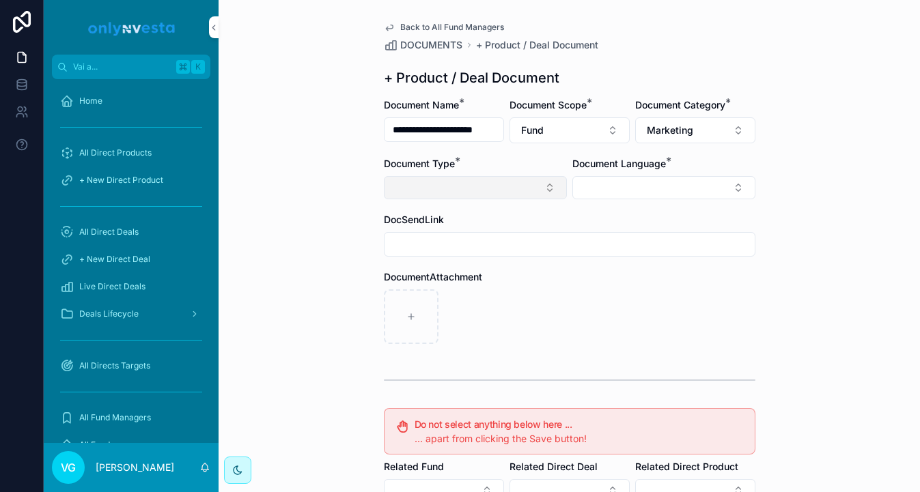
click at [520, 195] on button "Select Button" at bounding box center [475, 187] width 183 height 23
type input "******"
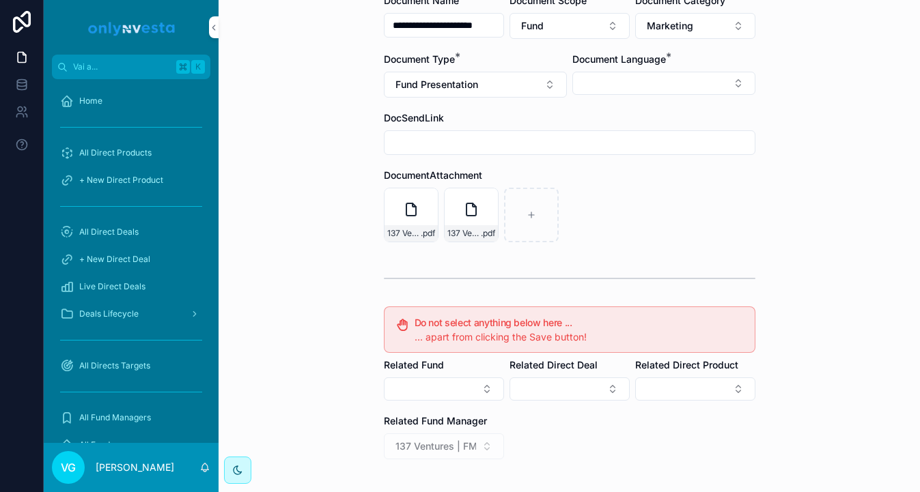
scroll to position [91, 0]
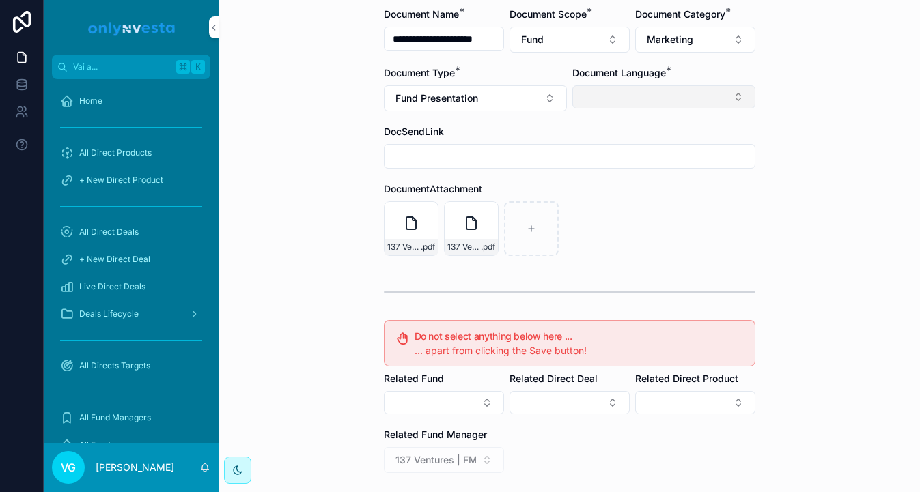
click at [647, 97] on button "Select Button" at bounding box center [663, 96] width 183 height 23
click at [613, 197] on div "English" at bounding box center [664, 195] width 190 height 22
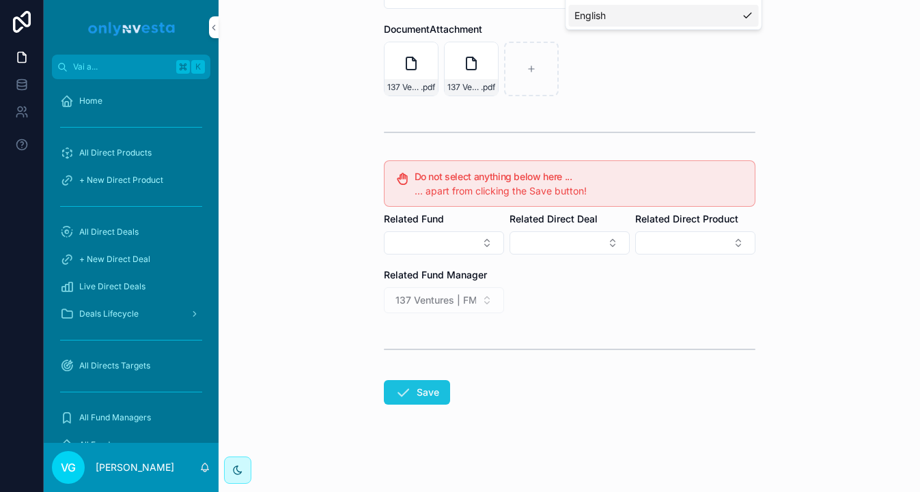
click at [425, 386] on button "Save" at bounding box center [417, 392] width 66 height 25
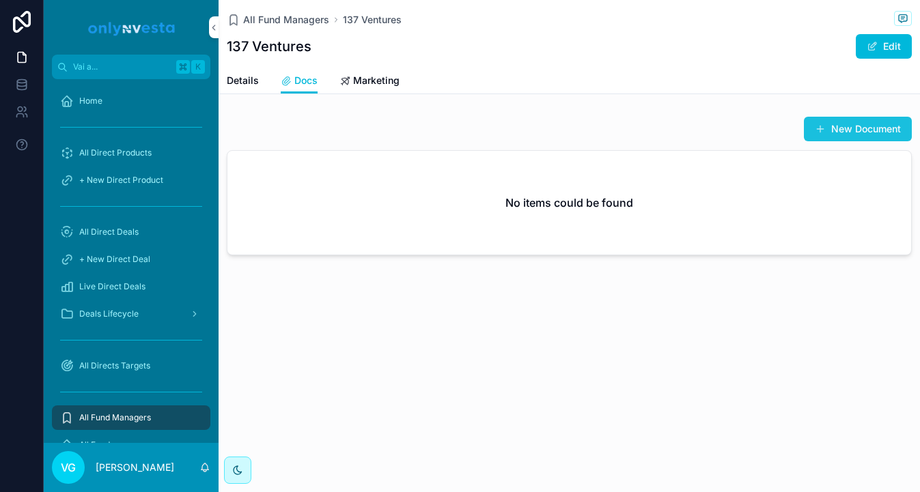
click at [867, 135] on button "New Document" at bounding box center [858, 129] width 108 height 25
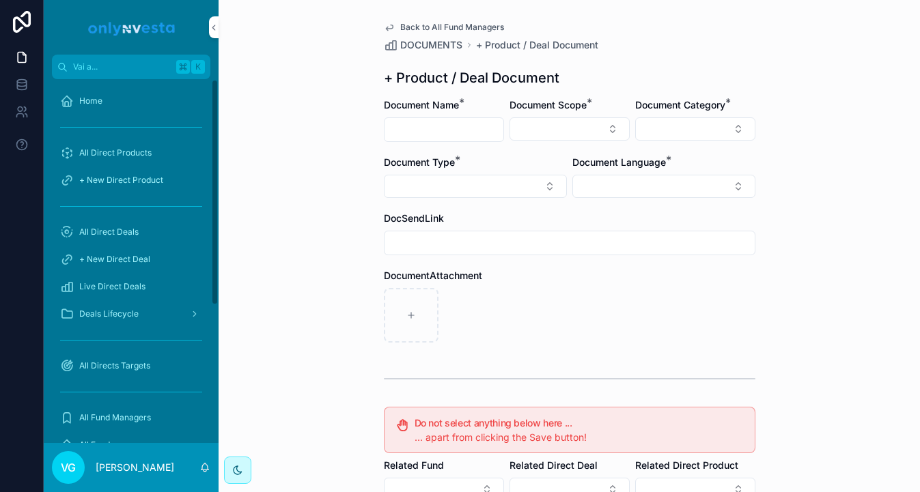
click at [429, 23] on span "Back to All Fund Managers" at bounding box center [452, 27] width 104 height 11
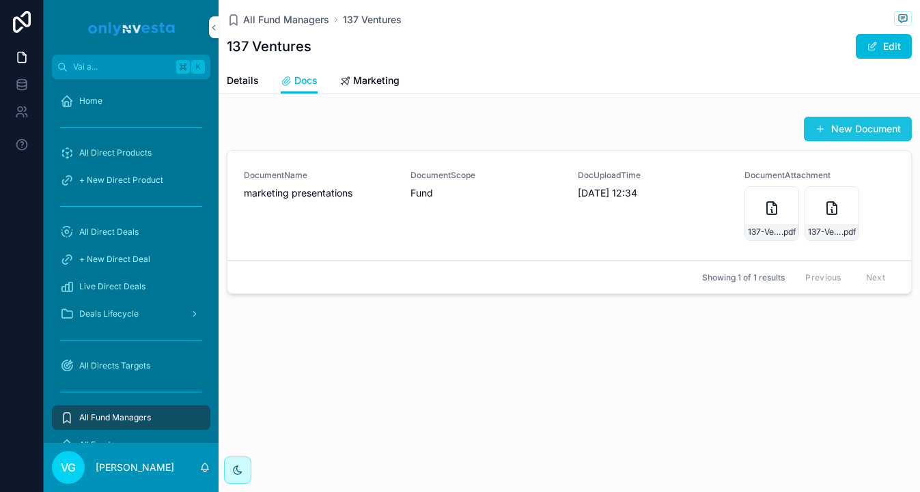
click at [868, 131] on button "New Document" at bounding box center [858, 129] width 108 height 25
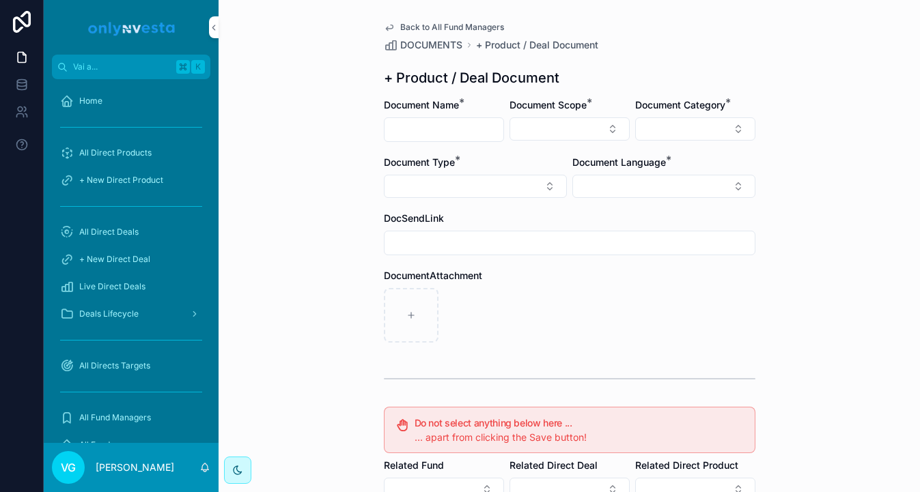
click at [457, 130] on input "contenuto scorrevole" at bounding box center [443, 129] width 119 height 19
paste input "**********"
type input "**********"
click at [532, 130] on button "Select Button" at bounding box center [569, 128] width 120 height 23
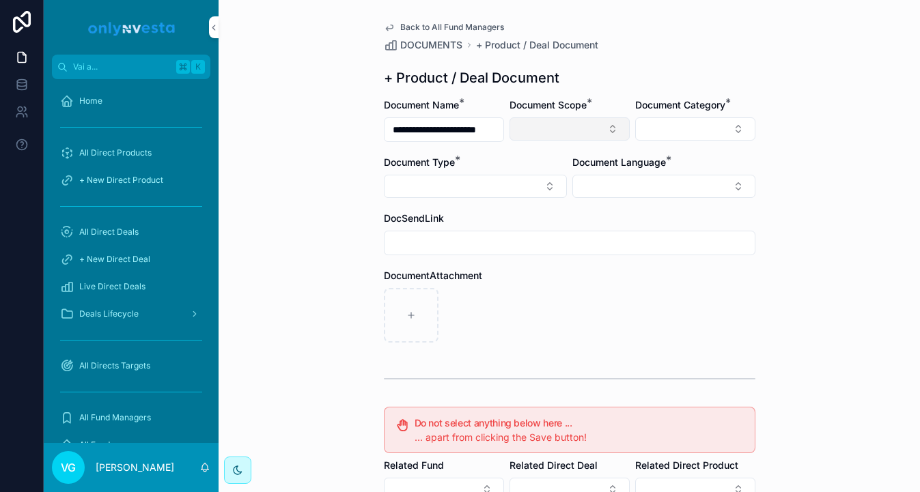
scroll to position [0, 0]
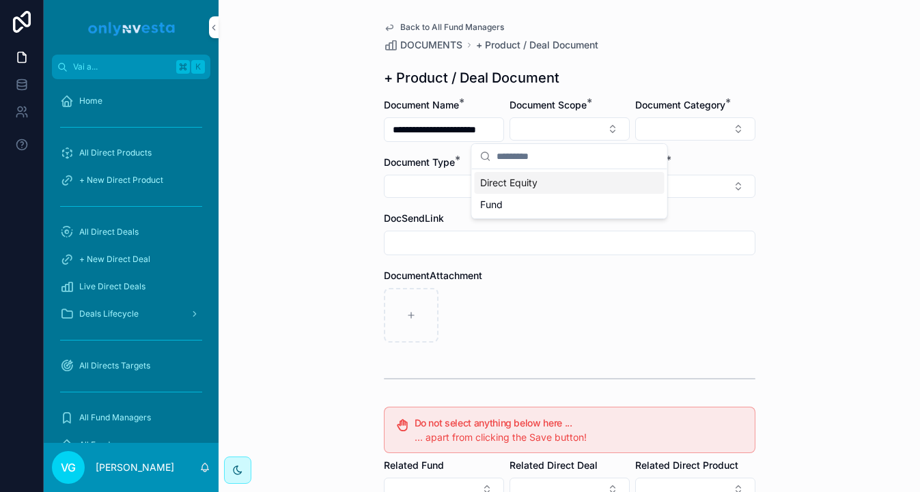
click at [513, 102] on span "Document Scope" at bounding box center [547, 105] width 77 height 12
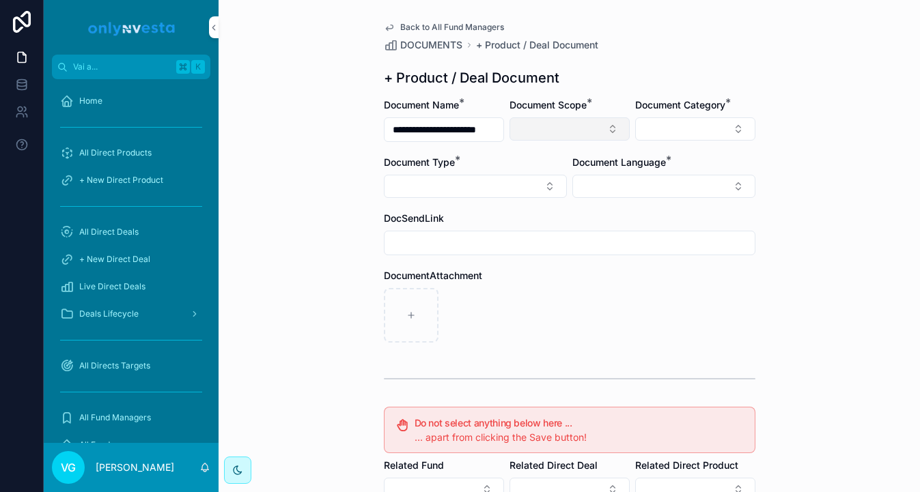
scroll to position [0, 25]
drag, startPoint x: 391, startPoint y: 130, endPoint x: 539, endPoint y: 135, distance: 148.2
click at [539, 135] on form "**********" at bounding box center [569, 418] width 371 height 640
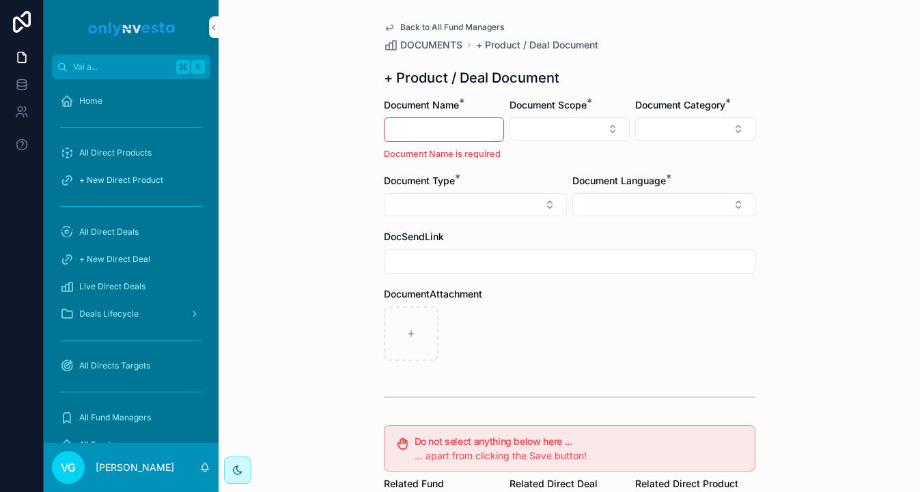
click at [470, 22] on span "Back to All Fund Managers" at bounding box center [452, 27] width 104 height 11
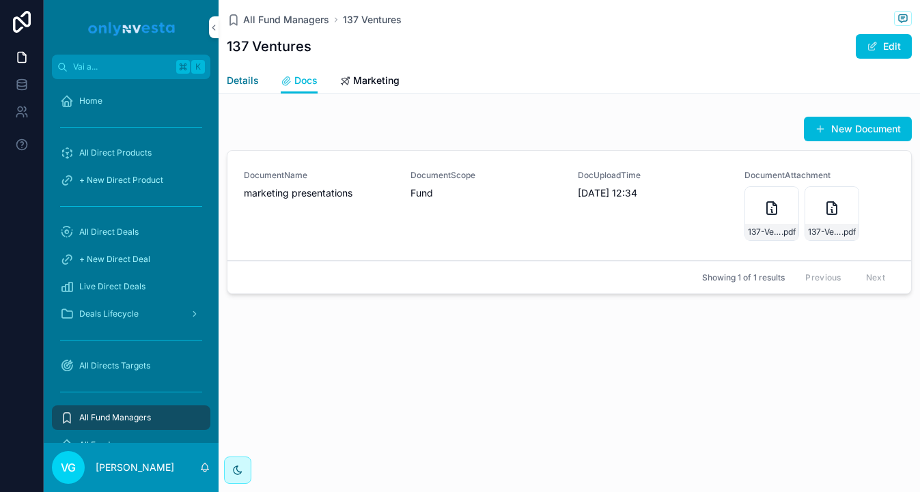
click at [246, 87] on link "Details" at bounding box center [243, 81] width 32 height 27
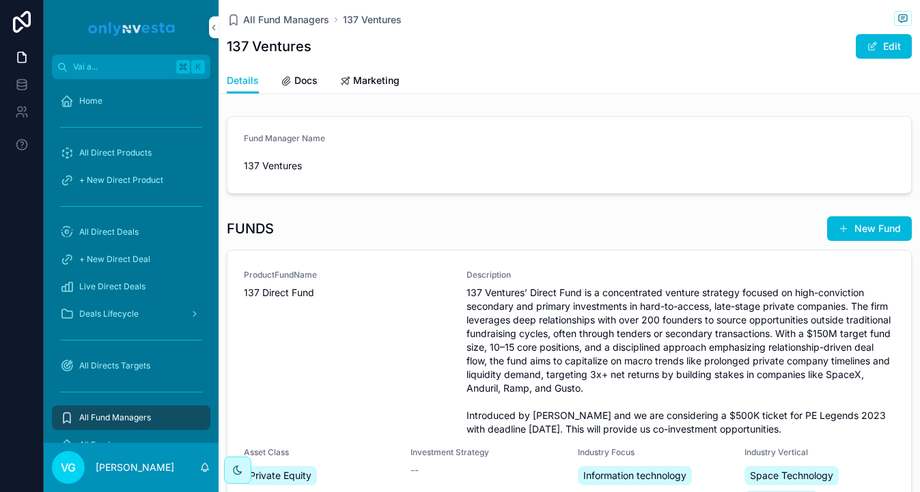
click at [366, 345] on div "ProductFundName 137 Direct Fund" at bounding box center [347, 353] width 206 height 167
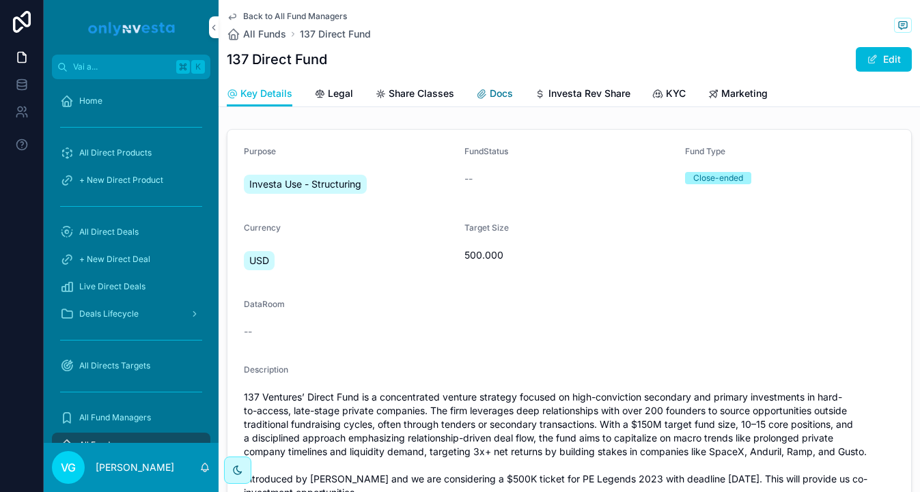
click at [499, 97] on span "Docs" at bounding box center [501, 94] width 23 height 14
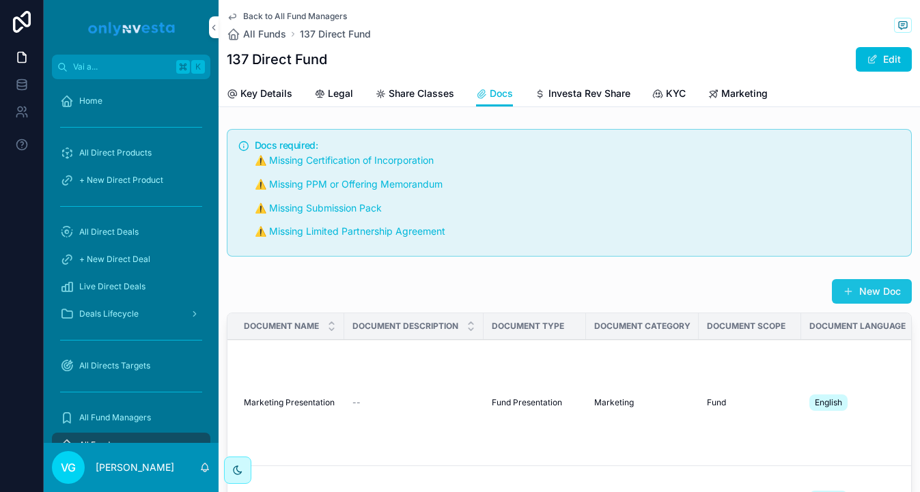
click at [875, 295] on button "New Doc" at bounding box center [872, 291] width 80 height 25
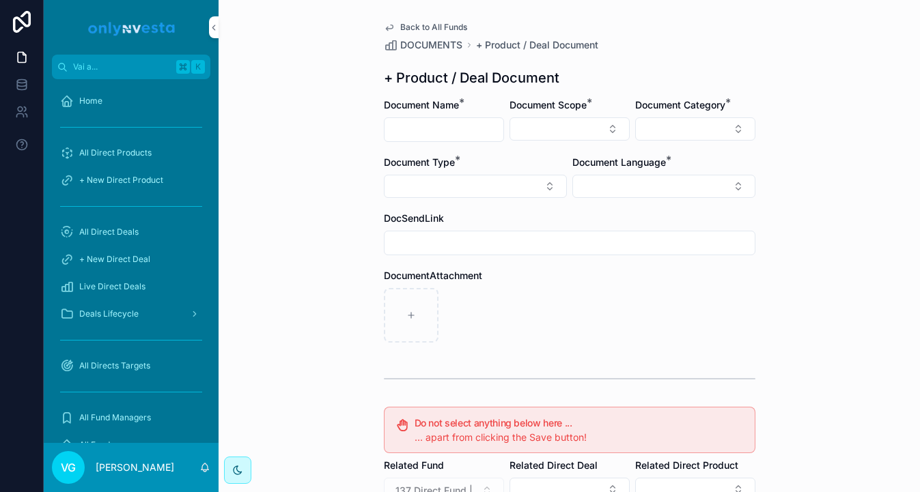
click at [427, 120] on input "contenuto scorrevole" at bounding box center [443, 129] width 119 height 19
paste input "**********"
type input "**********"
click at [530, 126] on button "Select Button" at bounding box center [569, 128] width 120 height 23
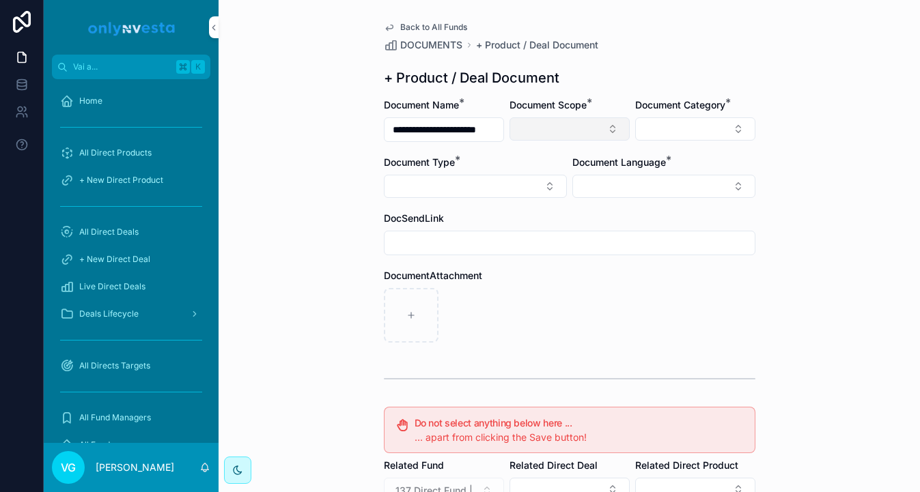
scroll to position [0, 0]
click at [542, 216] on div "Direct Equity Fund" at bounding box center [569, 193] width 195 height 49
click at [543, 215] on div "Fund" at bounding box center [570, 205] width 190 height 22
click at [686, 133] on button "Select Button" at bounding box center [695, 128] width 120 height 23
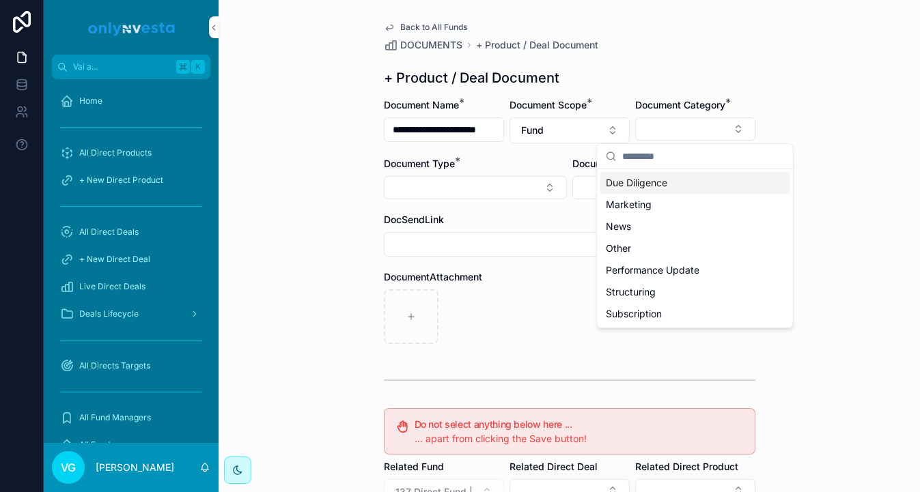
click at [656, 188] on span "Due Diligence" at bounding box center [636, 183] width 61 height 14
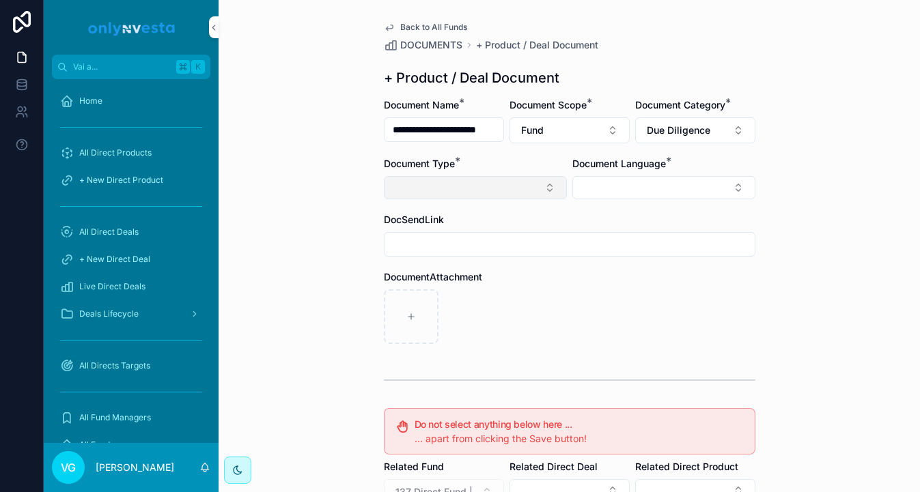
click at [541, 186] on button "Select Button" at bounding box center [475, 187] width 183 height 23
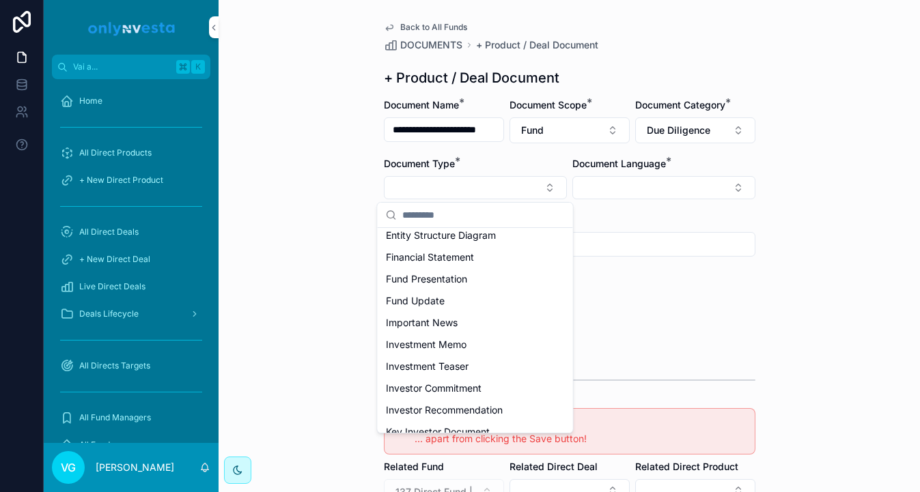
scroll to position [189, 0]
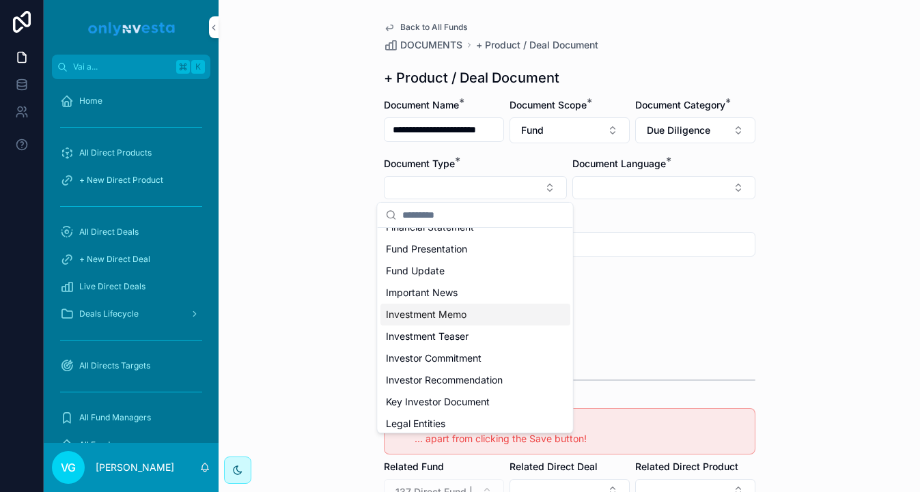
click at [448, 316] on span "Investment Memo" at bounding box center [426, 315] width 81 height 14
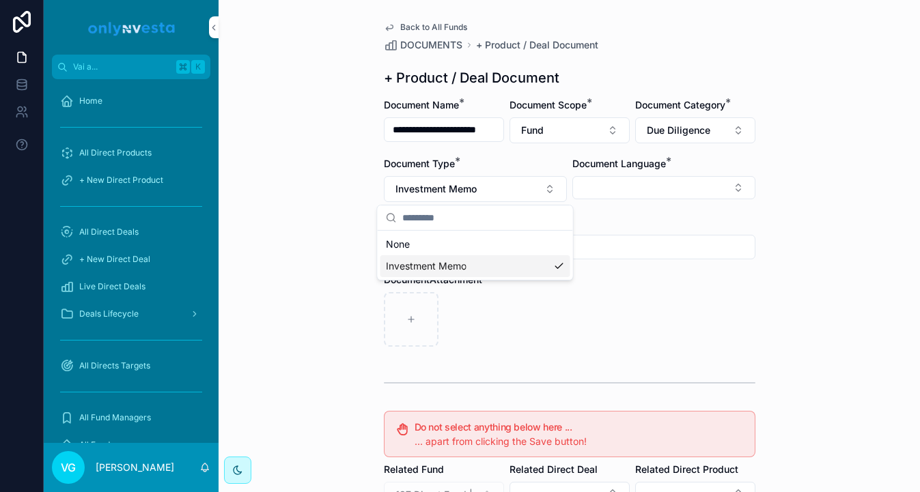
click at [846, 275] on div "**********" at bounding box center [569, 246] width 701 height 492
click at [743, 189] on button "Select Button" at bounding box center [663, 187] width 183 height 23
click at [671, 286] on div "English" at bounding box center [664, 285] width 190 height 22
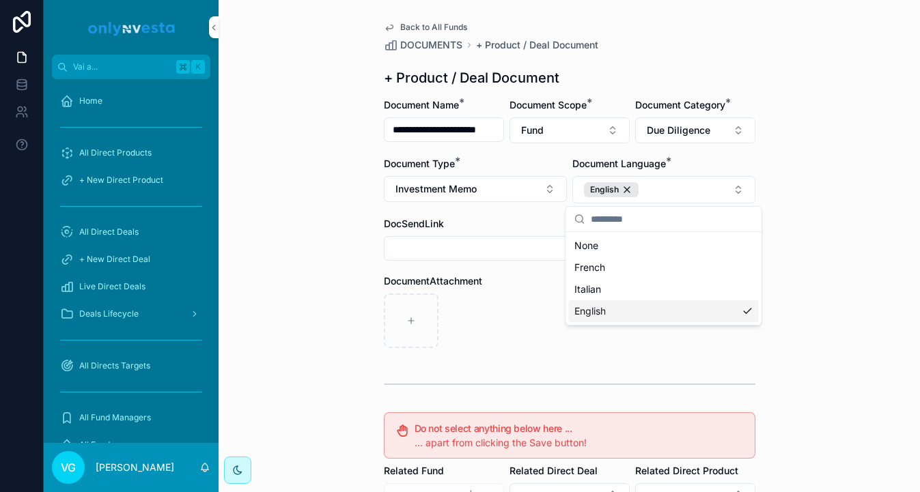
click at [513, 373] on div "contenuto scorrevole" at bounding box center [569, 384] width 371 height 34
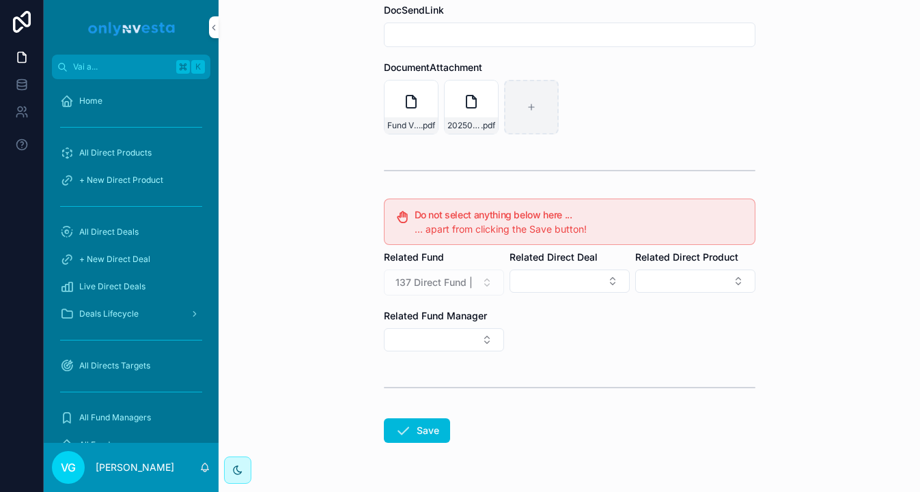
scroll to position [252, 0]
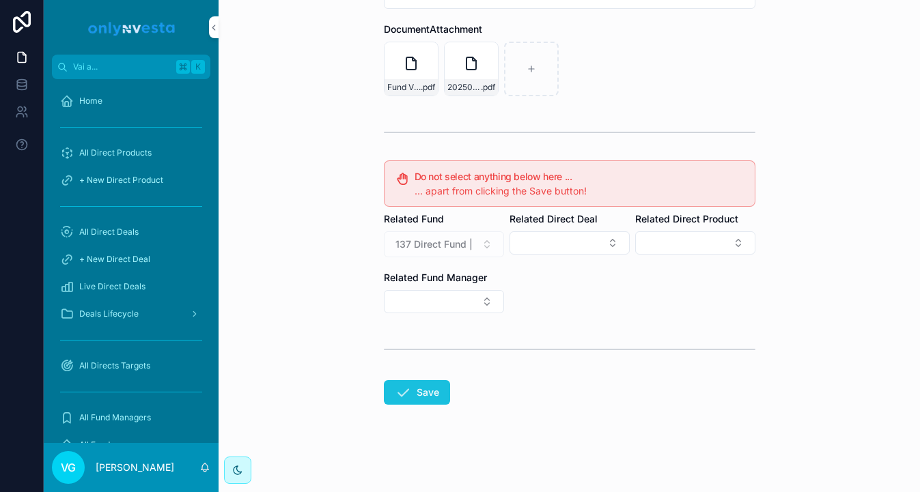
click at [411, 389] on button "Save" at bounding box center [417, 392] width 66 height 25
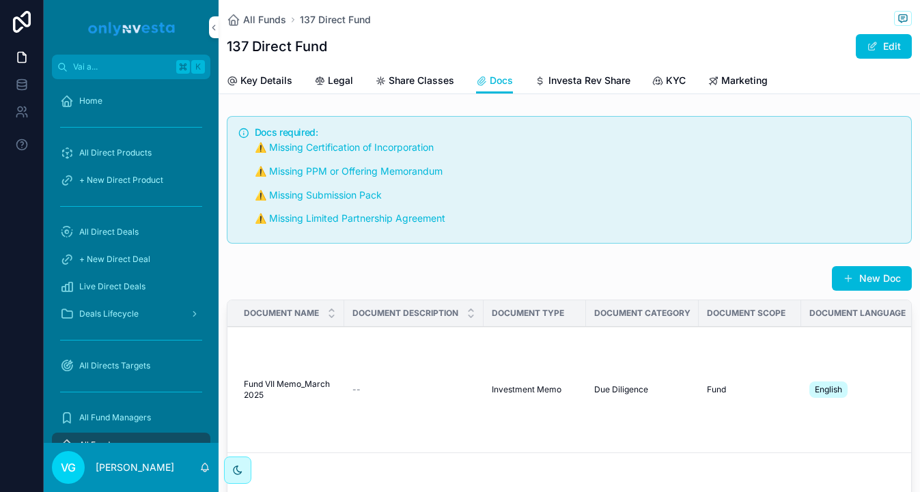
click at [852, 273] on span "contenuto scorrevole" at bounding box center [848, 278] width 11 height 11
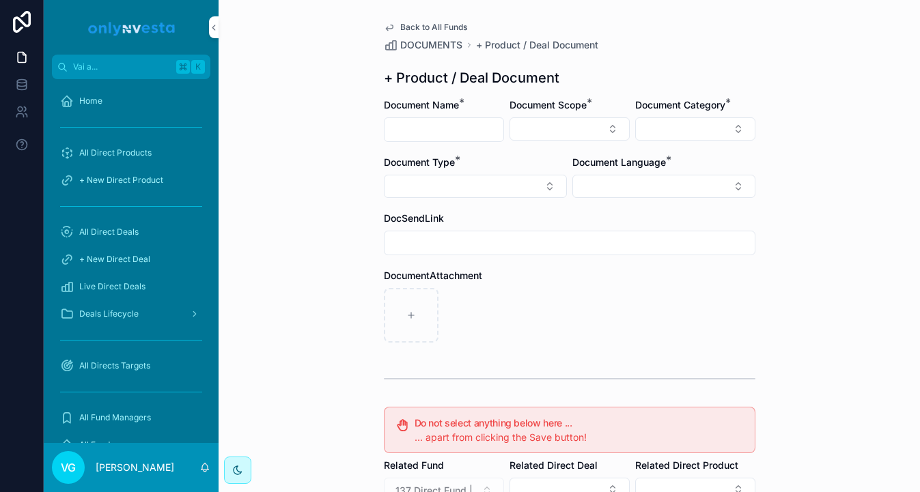
click at [402, 121] on input "contenuto scorrevole" at bounding box center [443, 129] width 119 height 19
paste input "**********"
type input "**********"
click at [576, 130] on button "Select Button" at bounding box center [569, 128] width 120 height 23
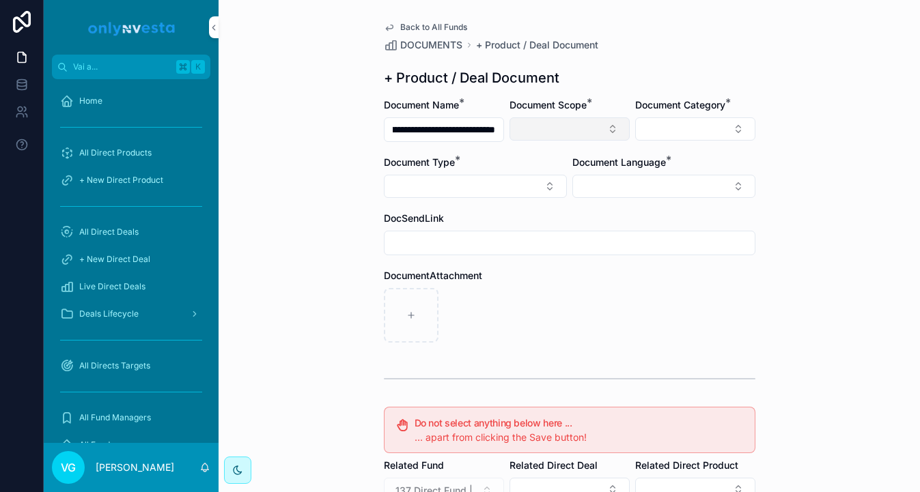
scroll to position [0, 0]
click at [565, 203] on div "Fund" at bounding box center [570, 205] width 190 height 22
click at [680, 137] on button "Select Button" at bounding box center [695, 128] width 120 height 23
click at [548, 193] on button "Select Button" at bounding box center [475, 187] width 183 height 23
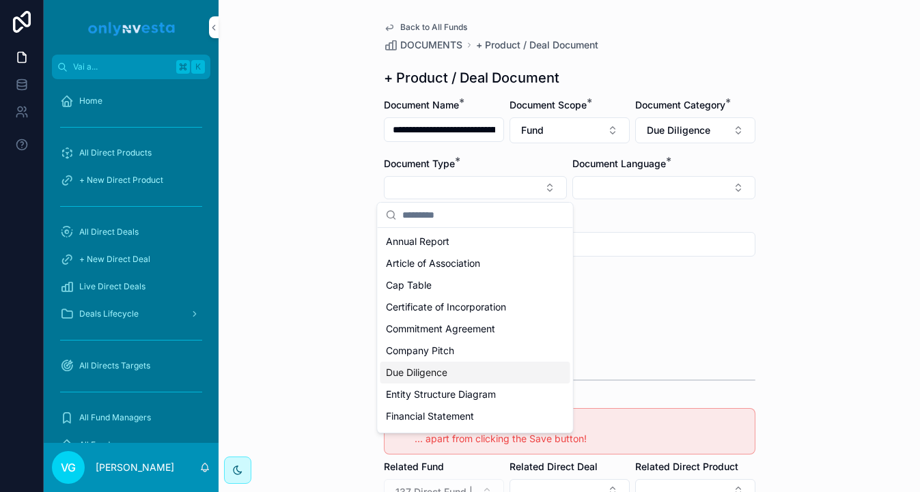
click at [447, 366] on span "Due Diligence" at bounding box center [416, 373] width 61 height 14
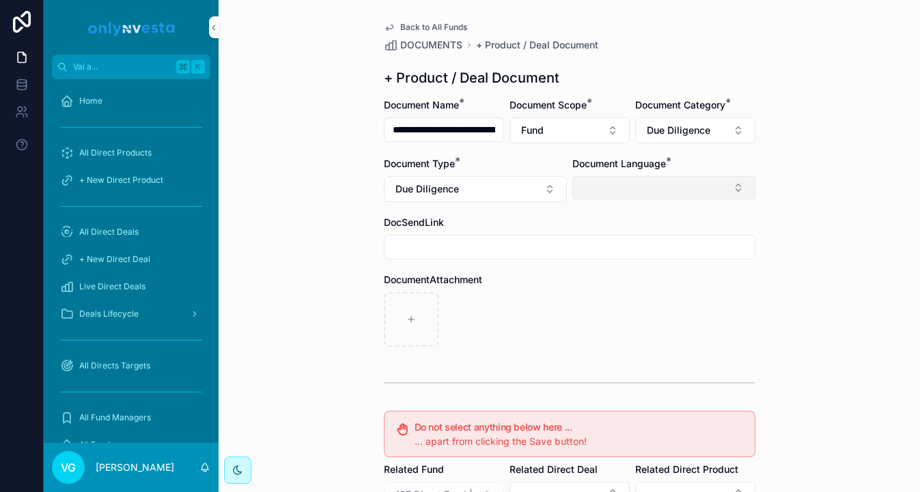
click at [634, 183] on button "Select Button" at bounding box center [663, 187] width 183 height 23
click at [608, 291] on div "English" at bounding box center [664, 285] width 190 height 22
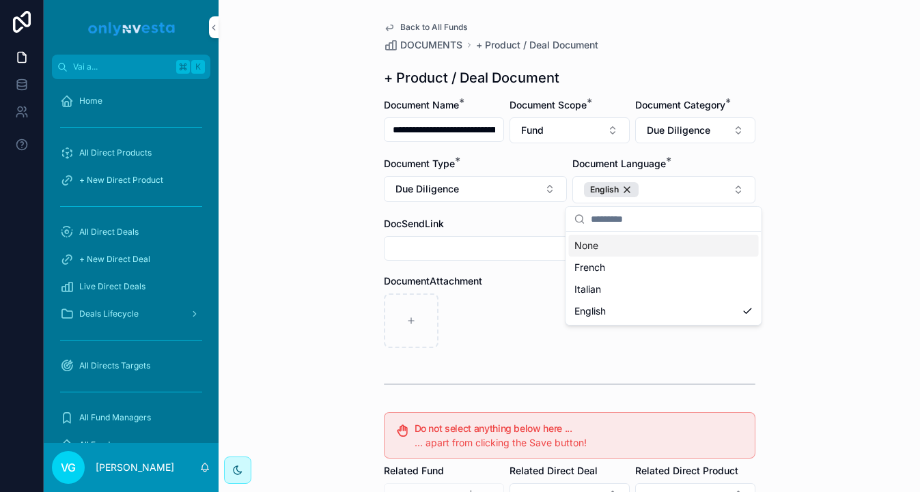
click at [787, 77] on div "**********" at bounding box center [569, 246] width 701 height 492
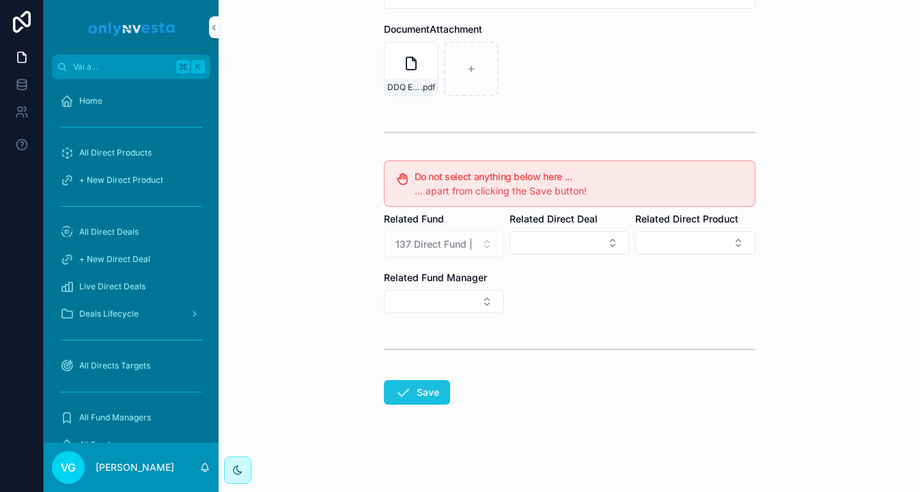
click at [409, 396] on icon "contenuto scorrevole" at bounding box center [403, 392] width 16 height 16
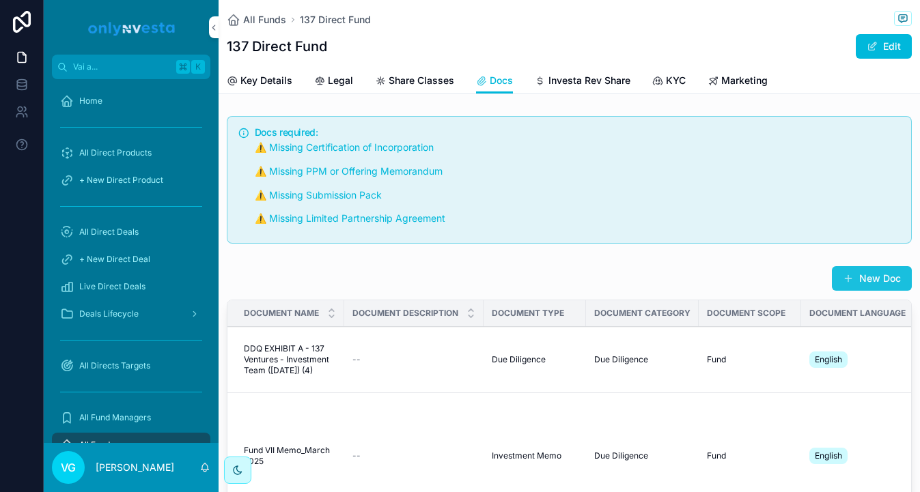
click at [871, 273] on button "New Doc" at bounding box center [872, 278] width 80 height 25
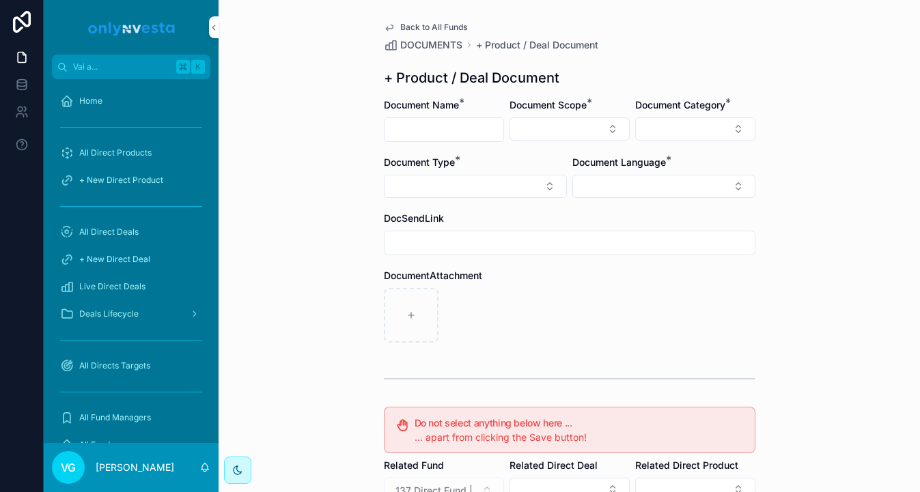
click at [451, 126] on input "contenuto scorrevole" at bounding box center [443, 129] width 119 height 19
paste input "**********"
type input "**********"
click at [622, 138] on button "Select Button" at bounding box center [569, 128] width 120 height 23
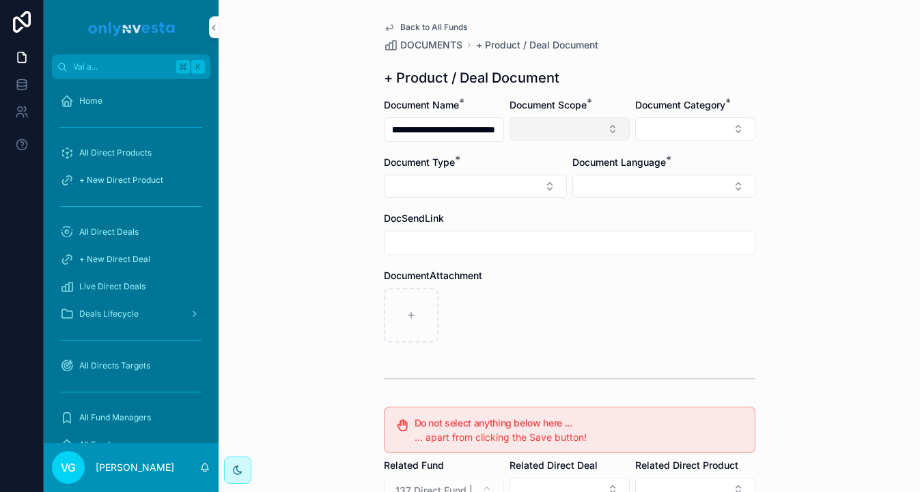
scroll to position [0, 0]
click at [567, 201] on div "Fund" at bounding box center [570, 205] width 190 height 22
click at [677, 141] on div "Document Category *" at bounding box center [695, 120] width 120 height 45
click at [677, 129] on button "Select Button" at bounding box center [695, 128] width 120 height 23
click at [544, 171] on div "Document Type *" at bounding box center [475, 178] width 183 height 42
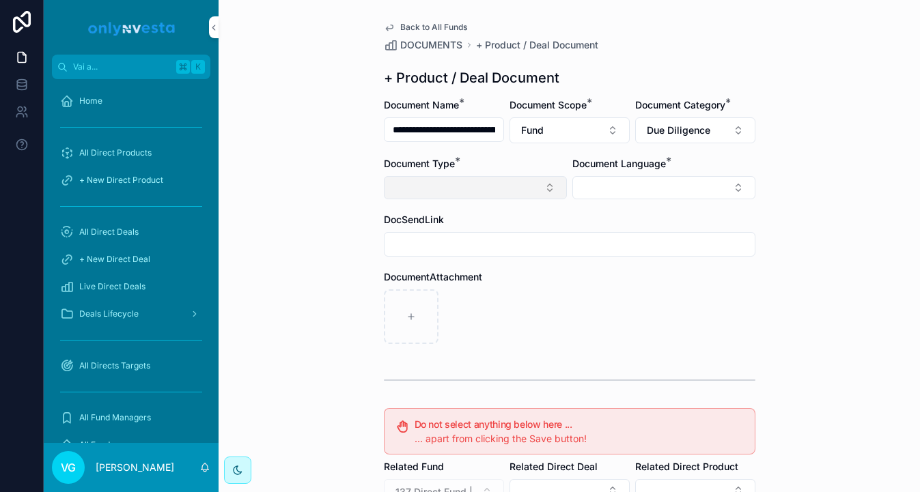
click at [544, 186] on button "Select Button" at bounding box center [475, 187] width 183 height 23
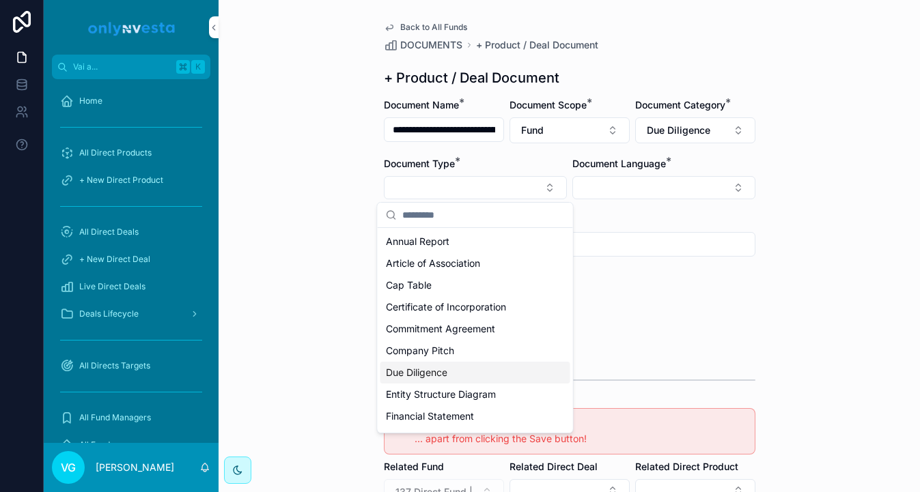
click at [470, 379] on div "Due Diligence" at bounding box center [475, 373] width 190 height 22
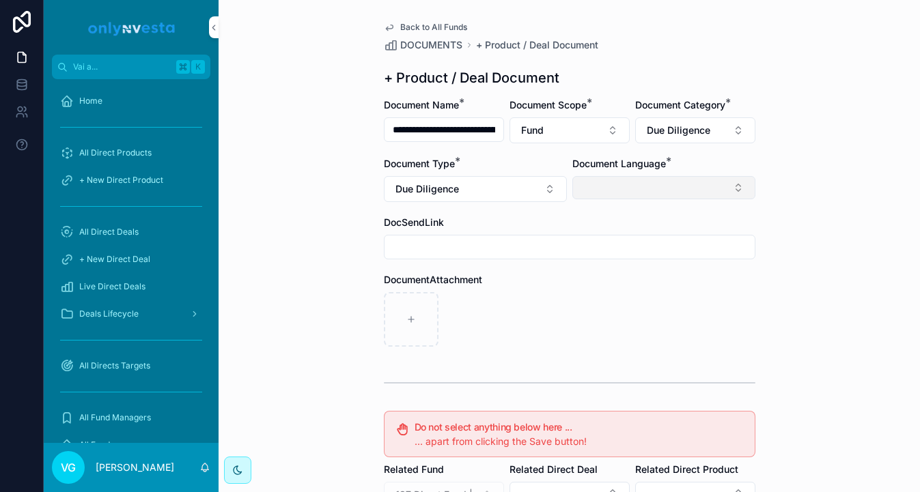
click at [658, 193] on button "Select Button" at bounding box center [663, 187] width 183 height 23
click at [632, 285] on div "English" at bounding box center [664, 285] width 190 height 22
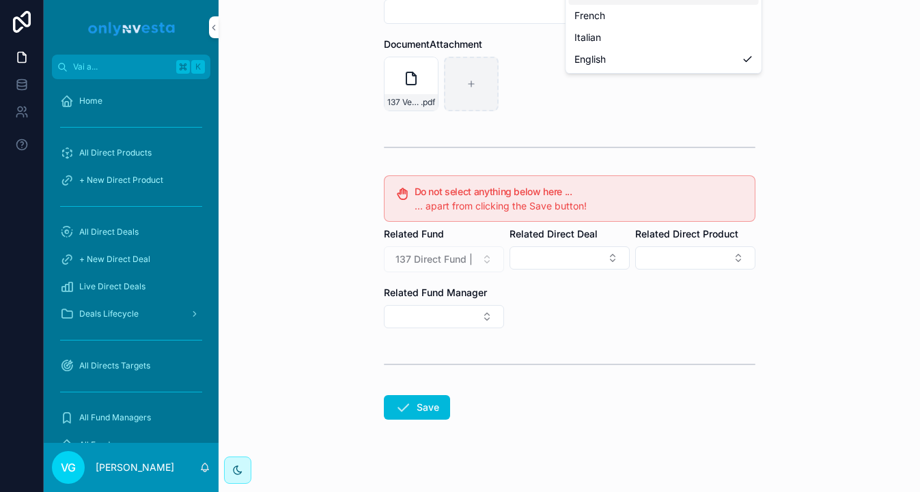
scroll to position [252, 0]
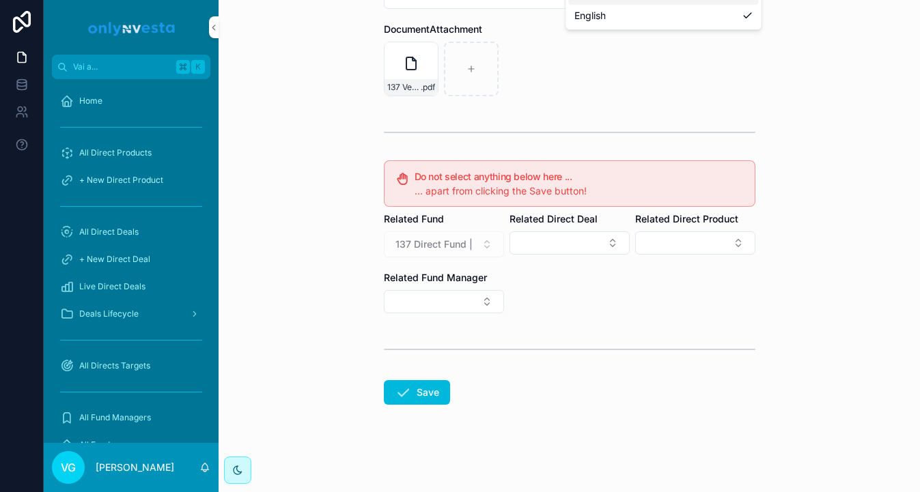
click at [407, 409] on form "**********" at bounding box center [569, 169] width 371 height 646
click at [411, 392] on button "Save" at bounding box center [417, 392] width 66 height 25
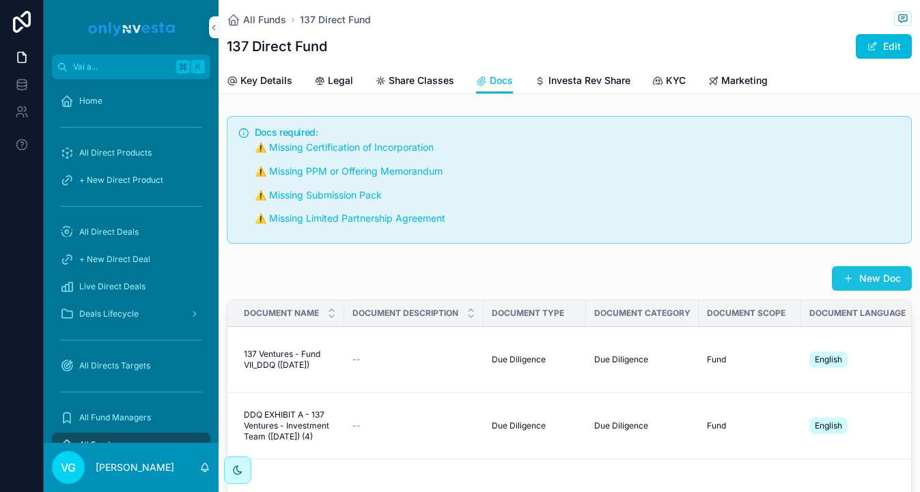
click at [892, 281] on button "New Doc" at bounding box center [872, 278] width 80 height 25
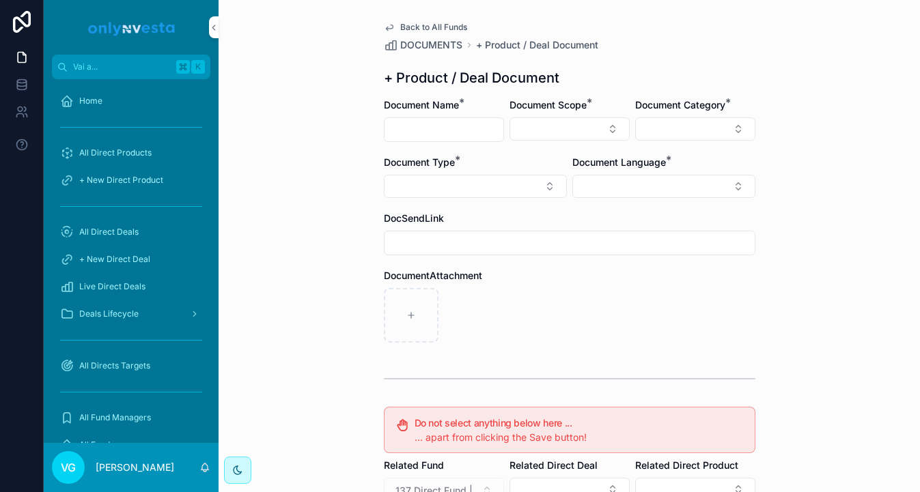
click at [410, 132] on input "contenuto scorrevole" at bounding box center [443, 129] width 119 height 19
paste input "**********"
type input "**********"
click at [541, 125] on button "Select Button" at bounding box center [569, 128] width 120 height 23
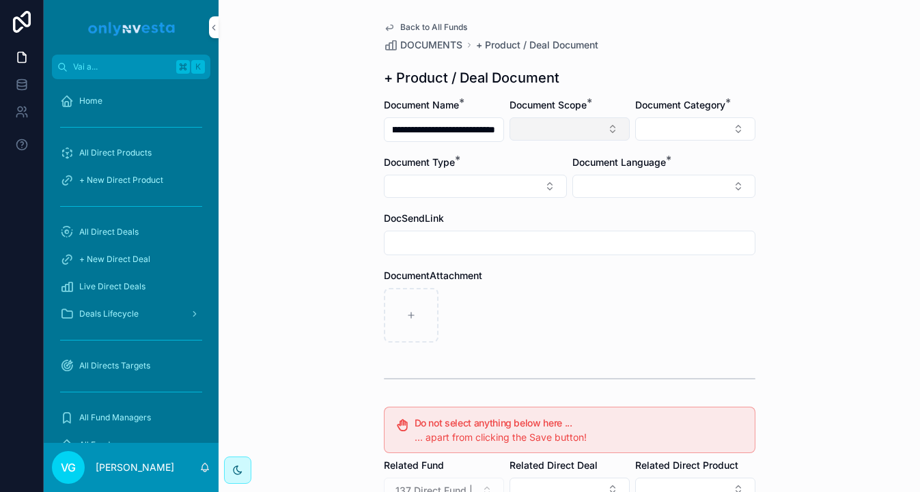
scroll to position [0, 0]
click at [552, 207] on div "Fund" at bounding box center [570, 205] width 190 height 22
click at [658, 158] on span "Document Language" at bounding box center [619, 164] width 94 height 12
click at [668, 130] on button "Select Button" at bounding box center [695, 128] width 120 height 23
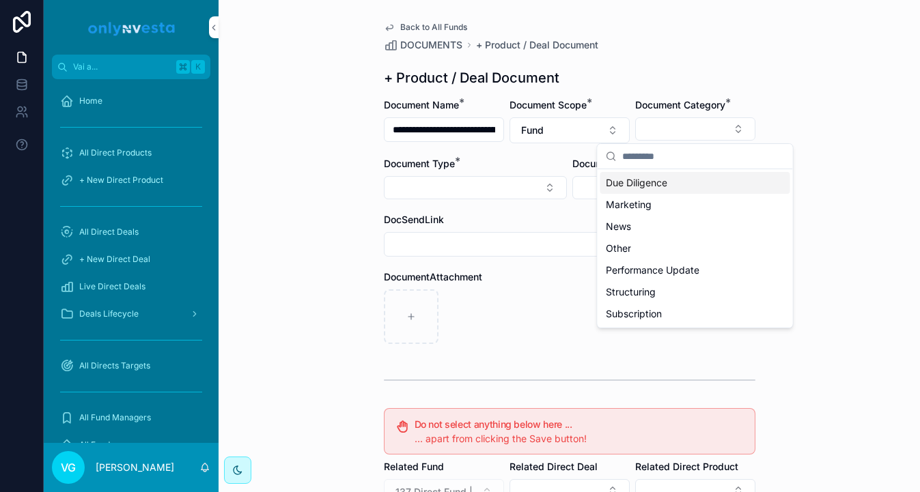
click at [651, 188] on span "Due Diligence" at bounding box center [636, 183] width 61 height 14
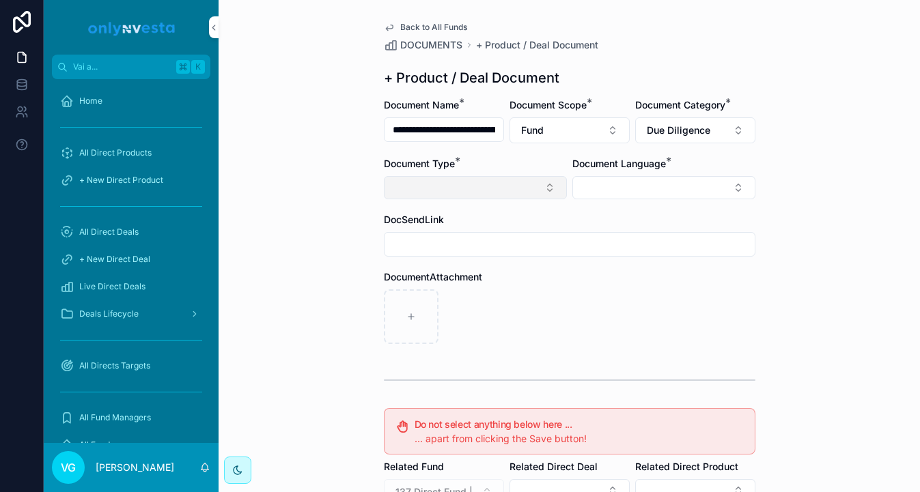
click at [539, 191] on button "Select Button" at bounding box center [475, 187] width 183 height 23
type input "*****"
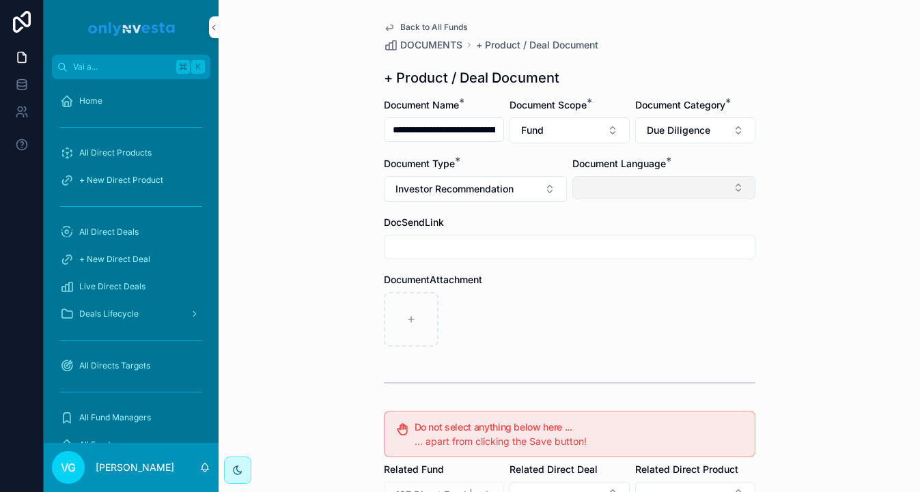
click at [685, 178] on button "Select Button" at bounding box center [663, 187] width 183 height 23
click at [655, 292] on div "English" at bounding box center [664, 285] width 190 height 22
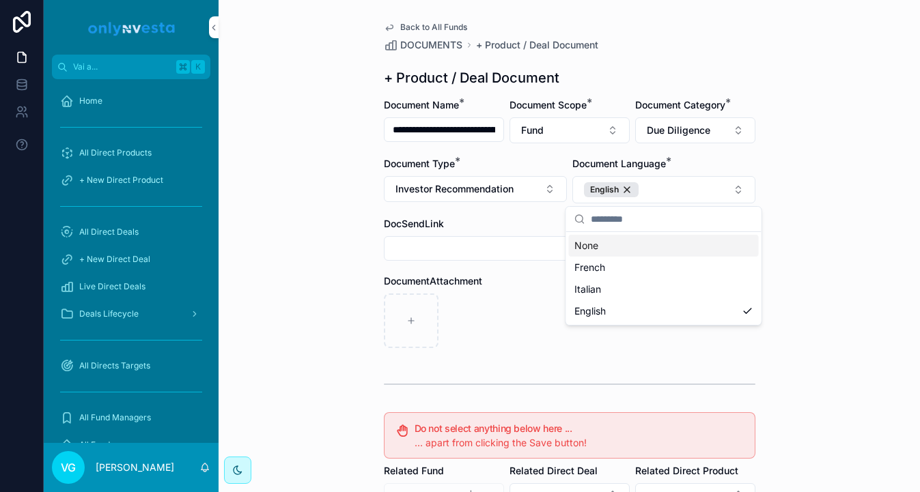
click at [814, 133] on div "**********" at bounding box center [569, 246] width 701 height 492
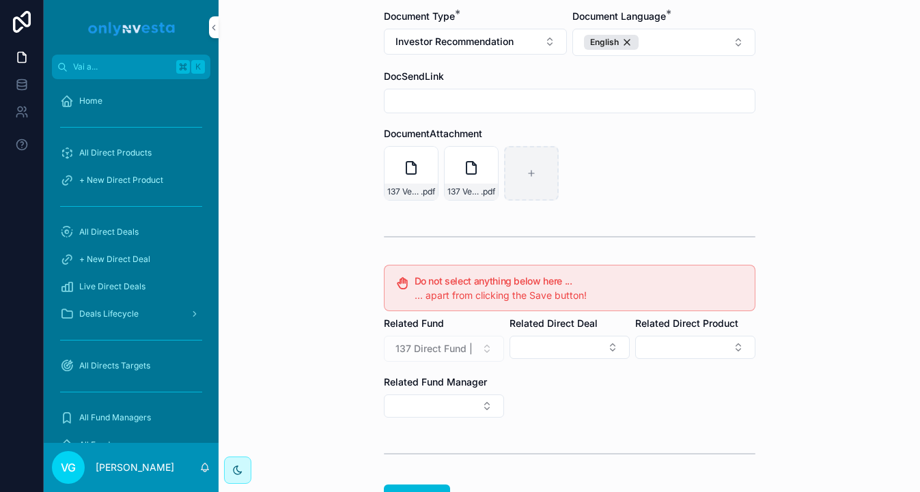
scroll to position [252, 0]
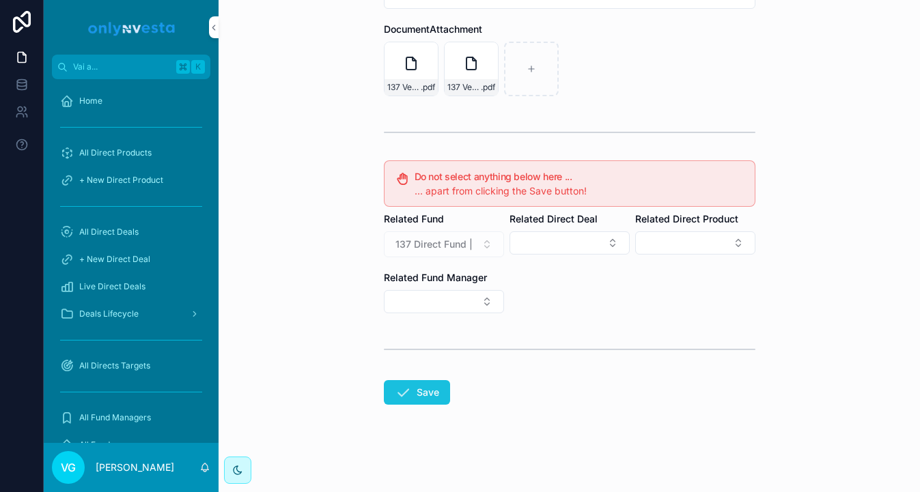
click at [425, 397] on button "Save" at bounding box center [417, 392] width 66 height 25
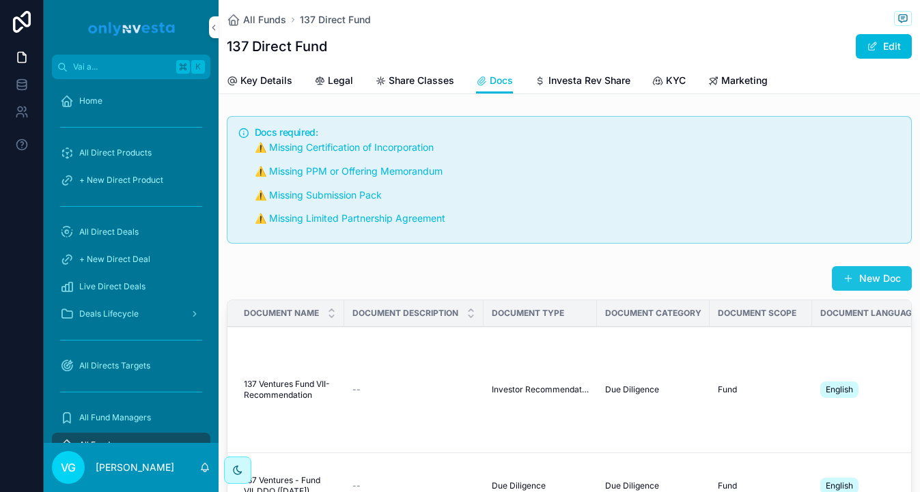
click at [852, 272] on button "New Doc" at bounding box center [872, 278] width 80 height 25
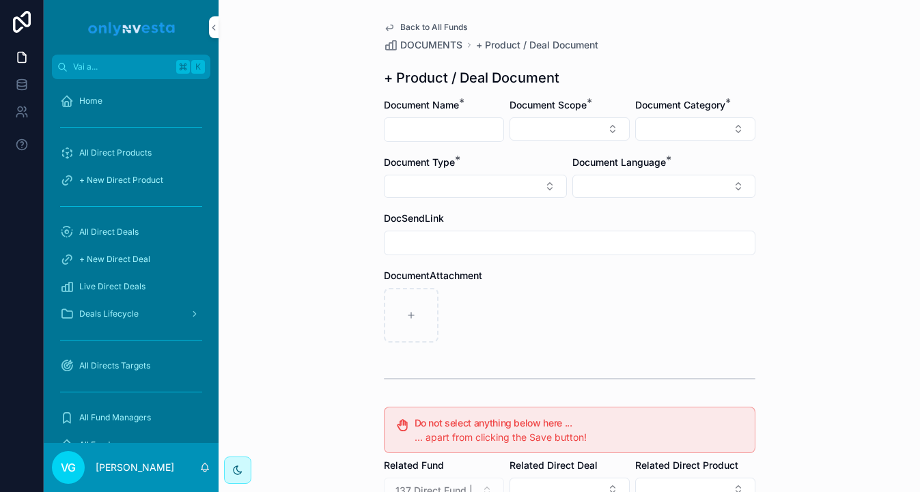
click at [438, 135] on input "contenuto scorrevole" at bounding box center [443, 129] width 119 height 19
paste input "**********"
type input "**********"
click at [600, 125] on button "Select Button" at bounding box center [569, 128] width 120 height 23
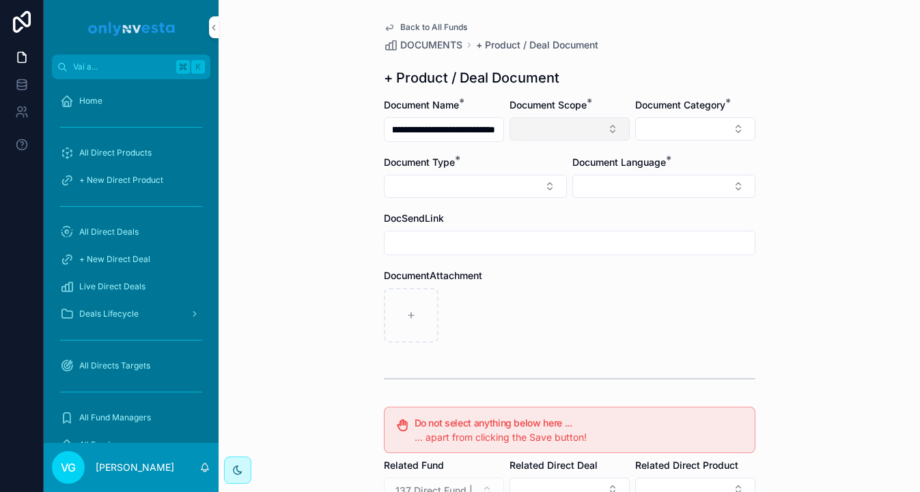
scroll to position [0, 0]
click at [571, 206] on div "Fund" at bounding box center [570, 205] width 190 height 22
click at [712, 128] on button "Select Button" at bounding box center [695, 128] width 120 height 23
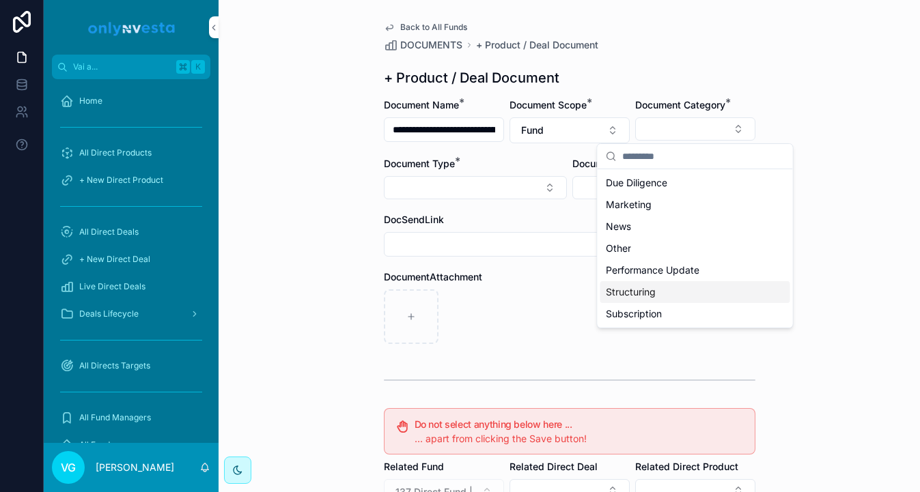
click at [670, 297] on div "Structuring" at bounding box center [695, 292] width 190 height 22
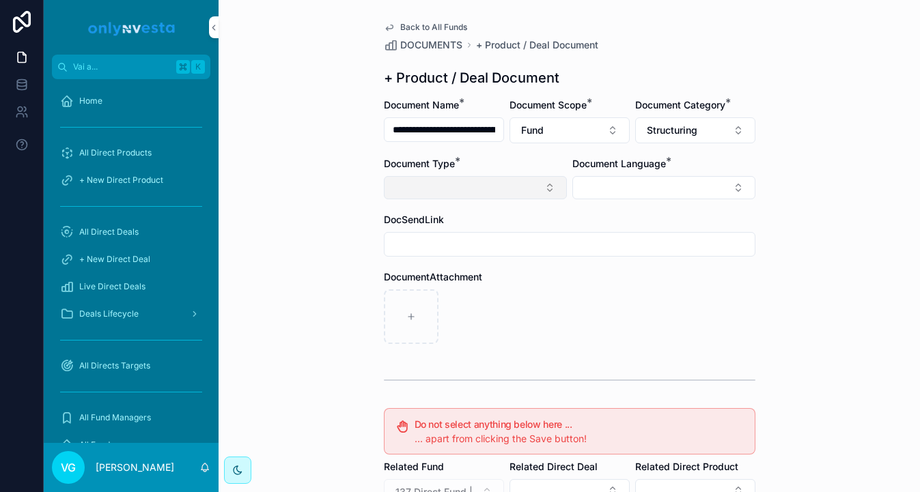
click at [496, 195] on button "Select Button" at bounding box center [475, 187] width 183 height 23
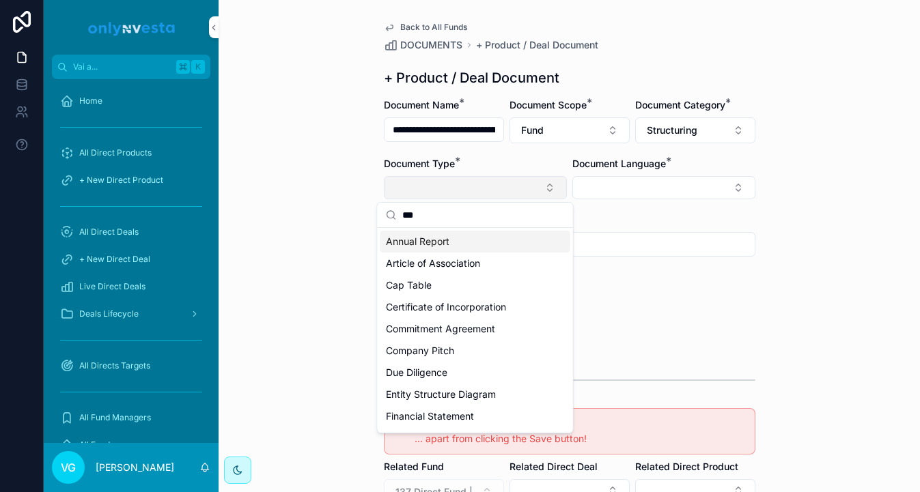
type input "****"
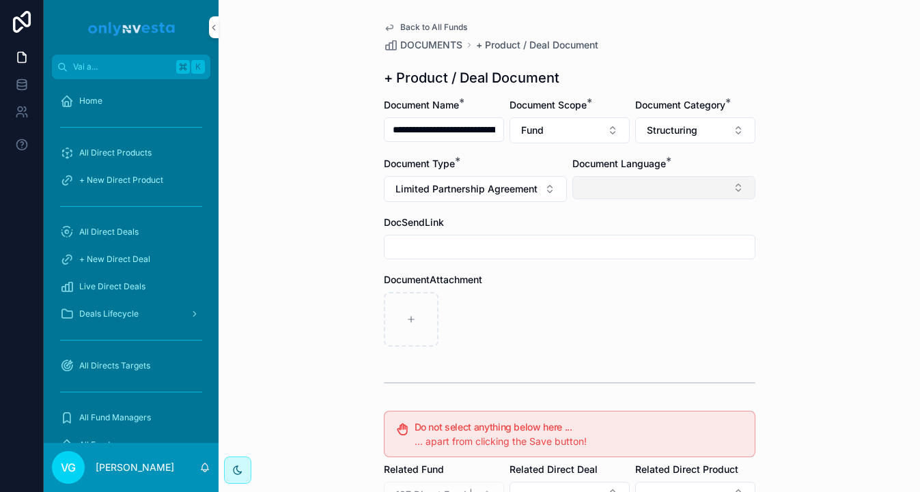
click at [665, 181] on button "Select Button" at bounding box center [663, 187] width 183 height 23
click at [624, 281] on div "English" at bounding box center [664, 285] width 190 height 22
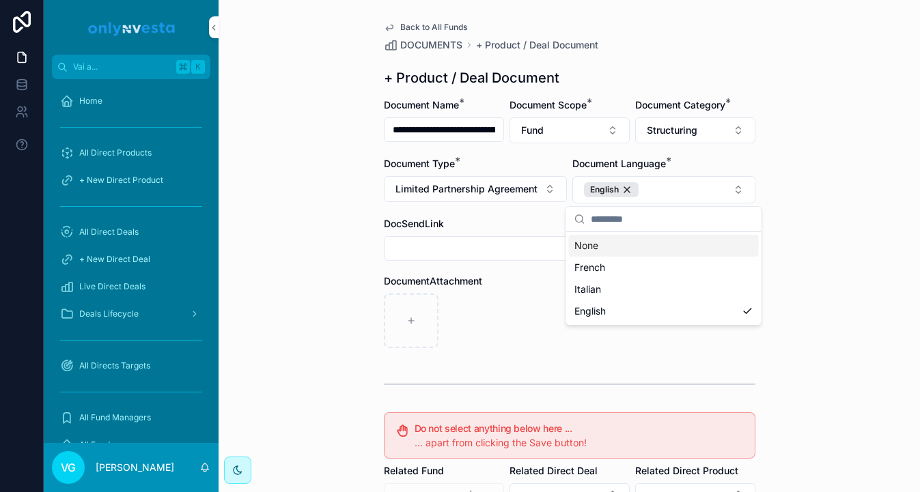
click at [757, 132] on div "**********" at bounding box center [569, 372] width 393 height 744
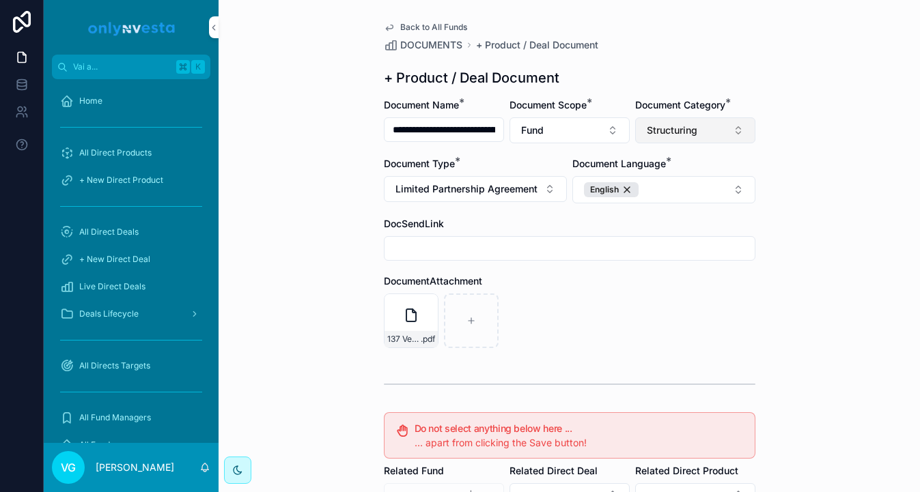
click at [724, 136] on button "Structuring" at bounding box center [695, 130] width 120 height 26
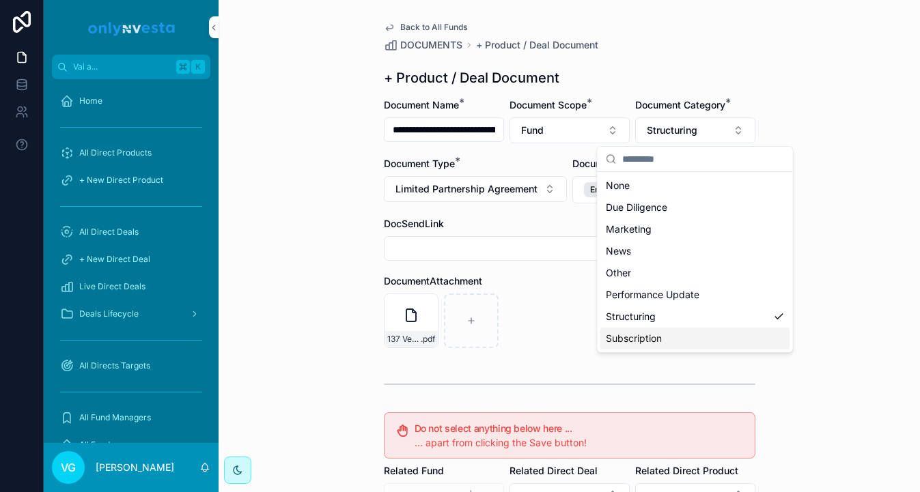
click at [643, 337] on span "Subscription" at bounding box center [634, 339] width 56 height 14
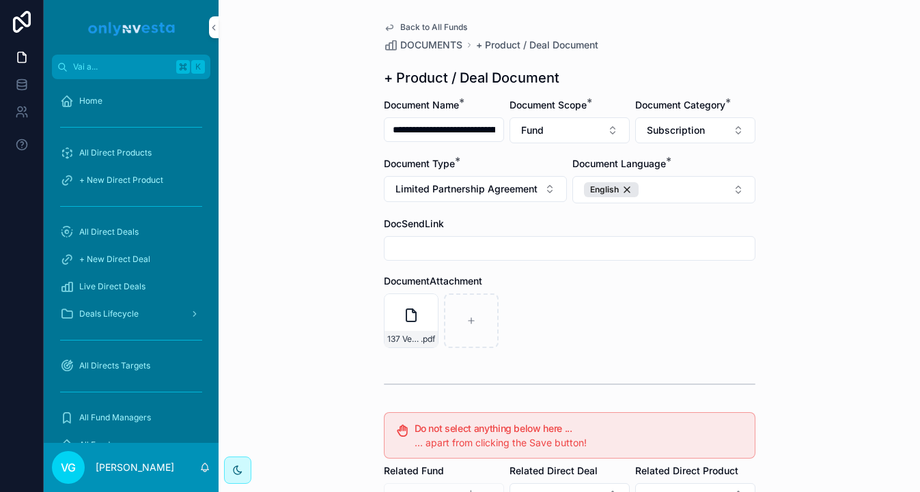
click at [538, 341] on div "137 Ventures VII, LP - Subscription Booklet Form .pdf" at bounding box center [569, 321] width 371 height 55
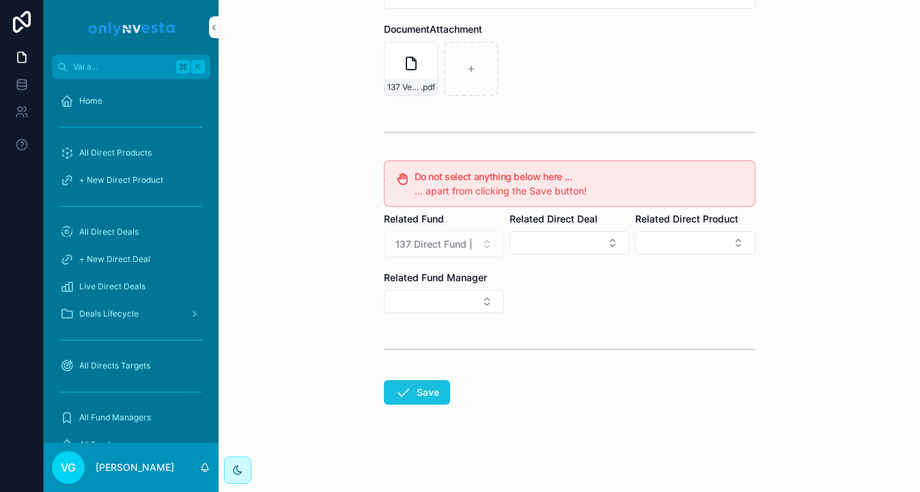
click at [428, 397] on button "Save" at bounding box center [417, 392] width 66 height 25
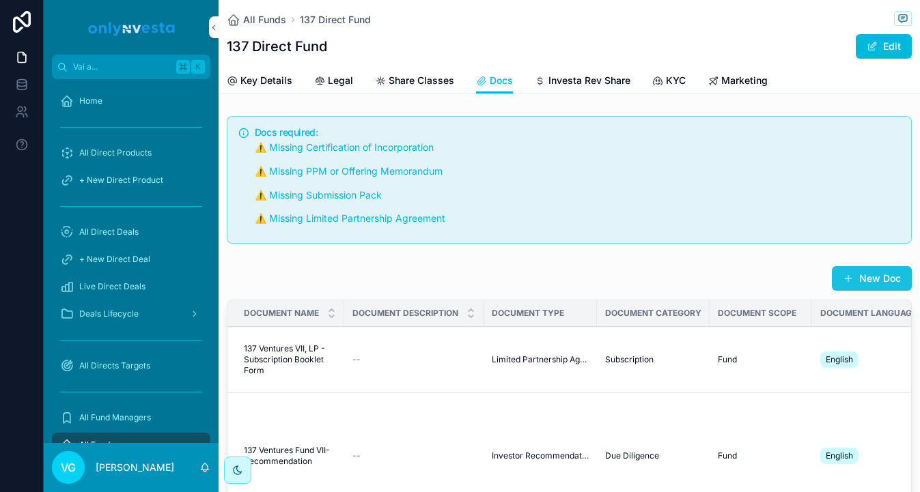
click at [871, 282] on button "New Doc" at bounding box center [872, 278] width 80 height 25
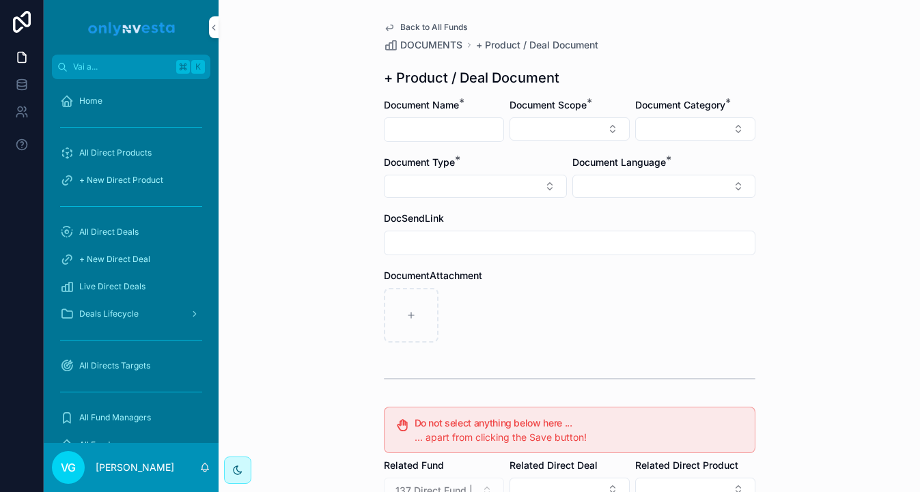
click at [422, 126] on input "contenuto scorrevole" at bounding box center [443, 129] width 119 height 19
paste input "**********"
type input "**********"
click at [566, 128] on button "Select Button" at bounding box center [569, 128] width 120 height 23
click at [547, 197] on div "Fund" at bounding box center [570, 205] width 190 height 22
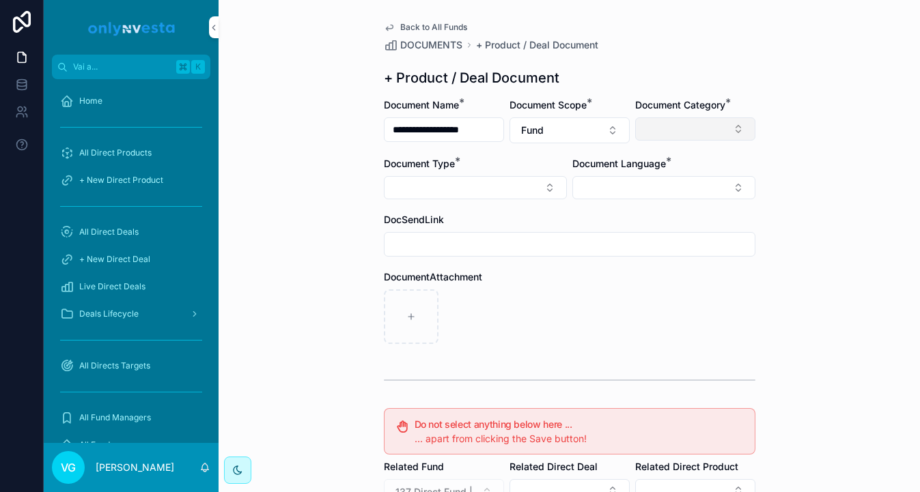
click at [675, 117] on button "Select Button" at bounding box center [695, 128] width 120 height 23
click at [513, 193] on button "Select Button" at bounding box center [475, 187] width 183 height 23
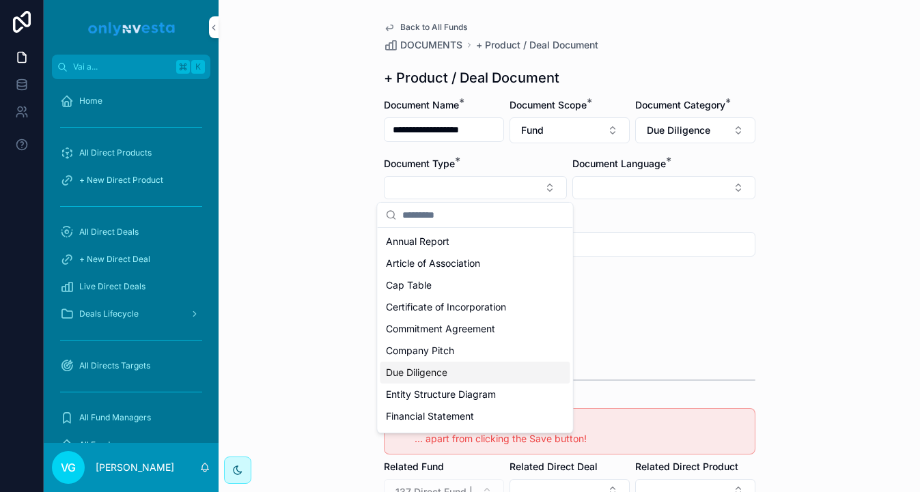
click at [434, 365] on div "Due Diligence" at bounding box center [475, 373] width 190 height 22
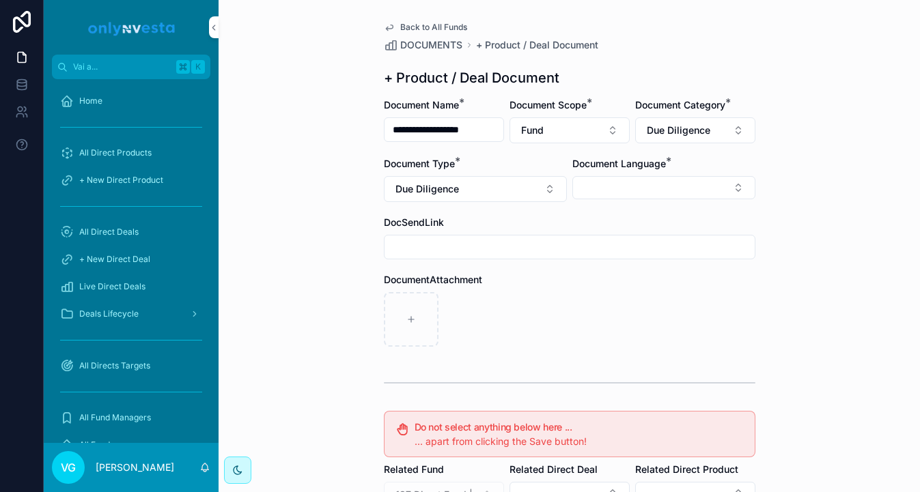
click at [674, 175] on div "Document Language *" at bounding box center [663, 179] width 183 height 45
click at [671, 193] on button "Select Button" at bounding box center [663, 187] width 183 height 23
click at [632, 281] on div "English" at bounding box center [664, 285] width 190 height 22
click at [769, 111] on div "**********" at bounding box center [569, 246] width 701 height 492
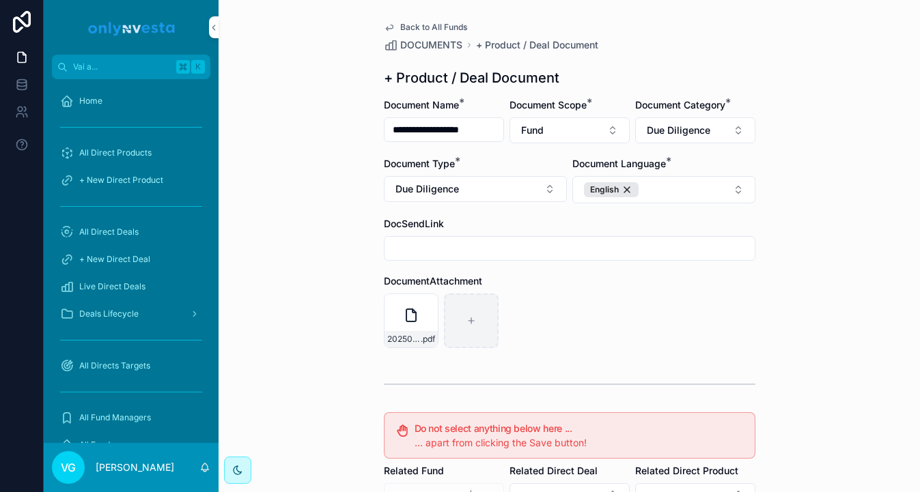
scroll to position [252, 0]
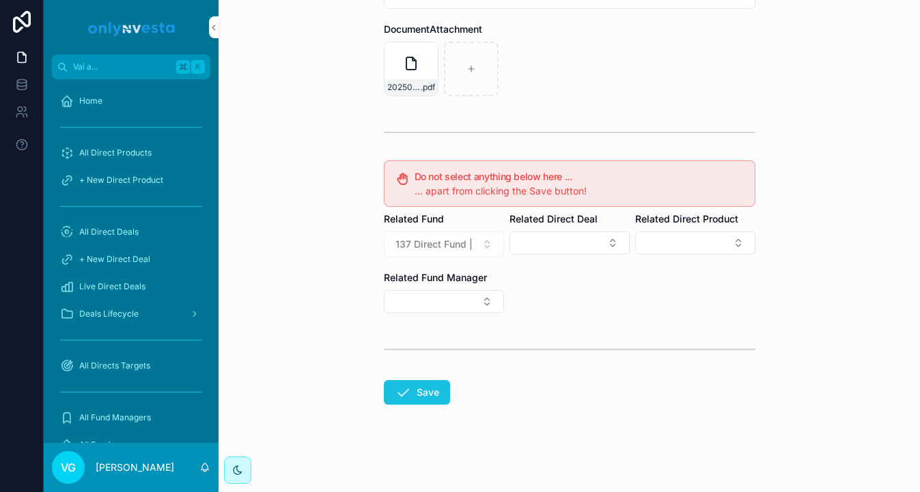
click at [414, 397] on button "Save" at bounding box center [417, 392] width 66 height 25
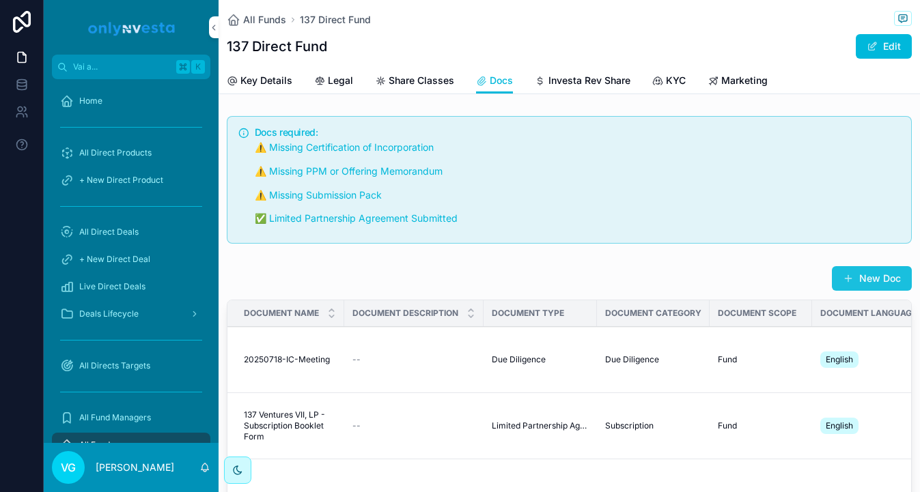
click at [900, 273] on button "New Doc" at bounding box center [872, 278] width 80 height 25
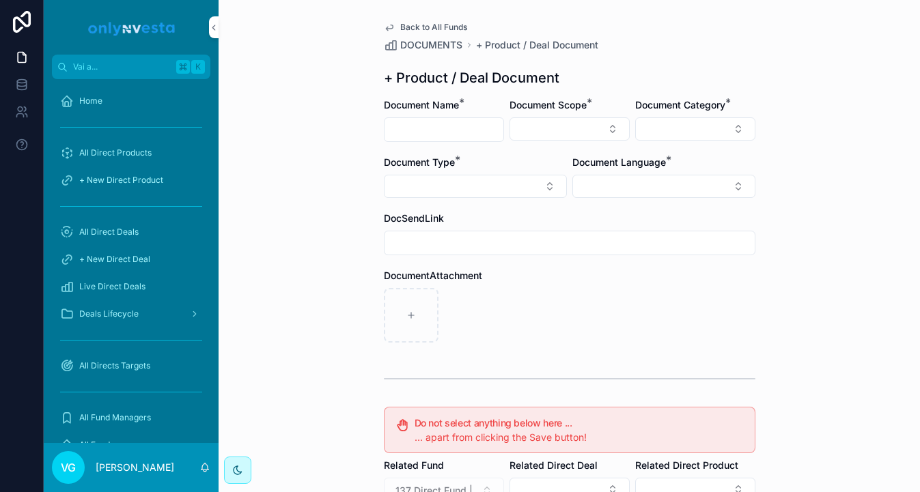
click at [466, 126] on input "contenuto scorrevole" at bounding box center [443, 129] width 119 height 19
type input "**********"
click at [594, 112] on div "Document Scope *" at bounding box center [569, 120] width 120 height 44
click at [592, 126] on button "Select Button" at bounding box center [569, 128] width 120 height 23
click at [575, 199] on div "Fund" at bounding box center [570, 205] width 190 height 22
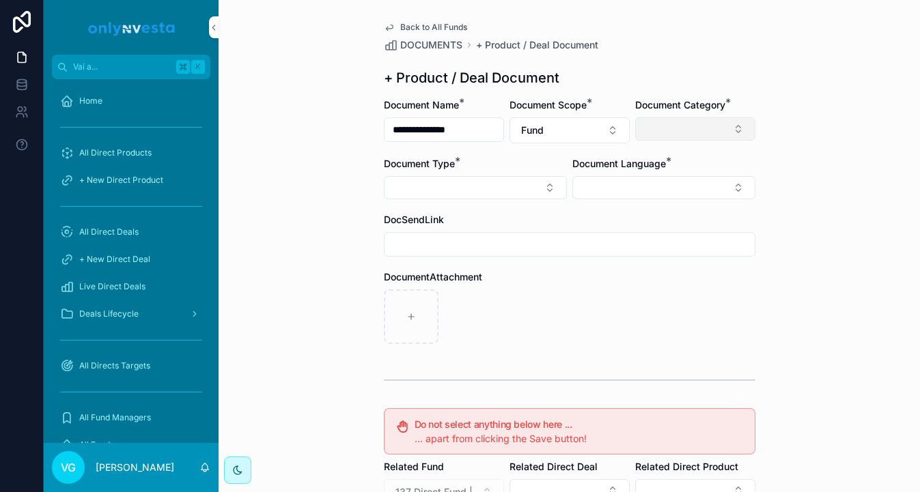
click at [682, 135] on button "Select Button" at bounding box center [695, 128] width 120 height 23
click at [556, 186] on button "Select Button" at bounding box center [475, 187] width 183 height 23
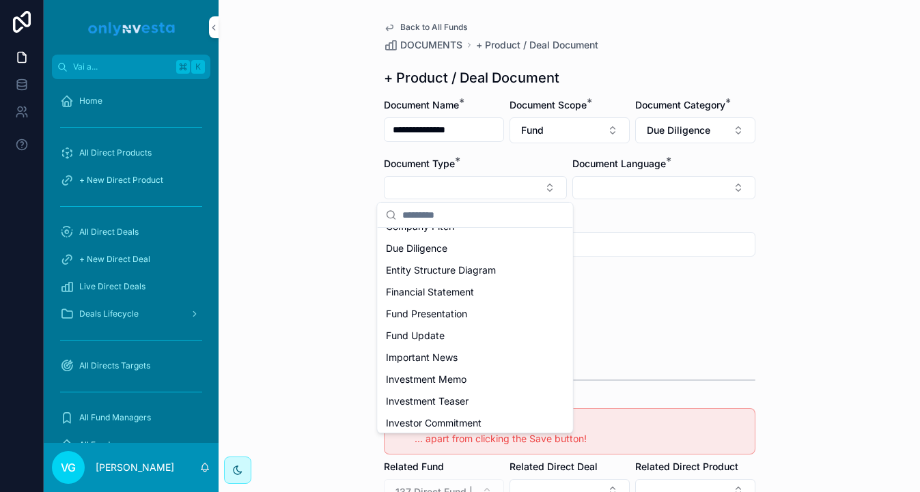
scroll to position [162, 0]
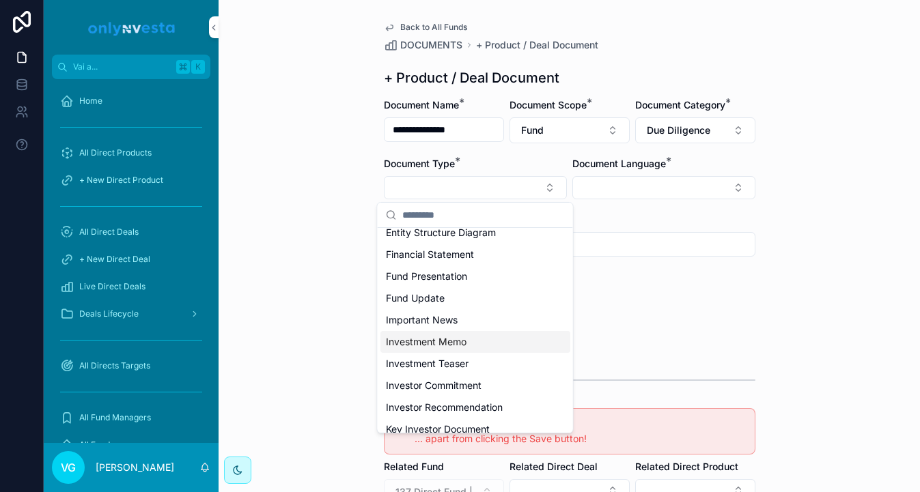
click at [398, 340] on span "Investment Memo" at bounding box center [426, 342] width 81 height 14
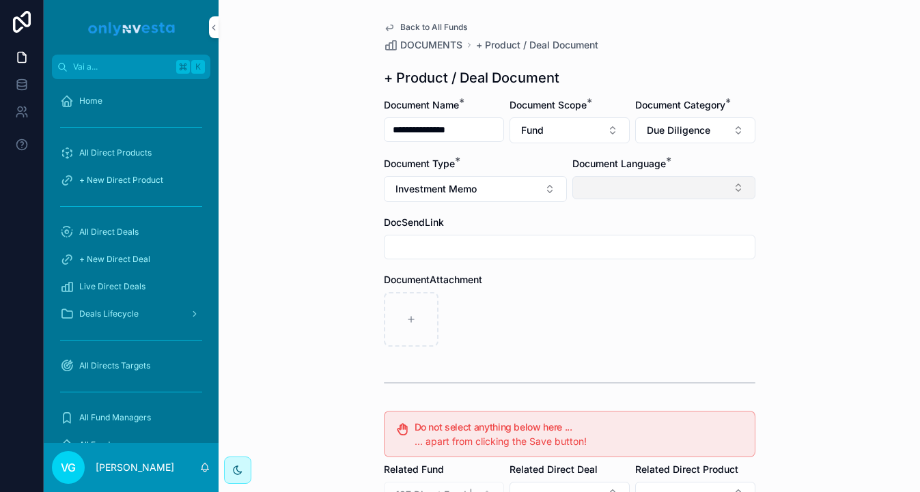
click at [621, 190] on button "Select Button" at bounding box center [663, 187] width 183 height 23
click at [606, 280] on div "English" at bounding box center [664, 285] width 190 height 22
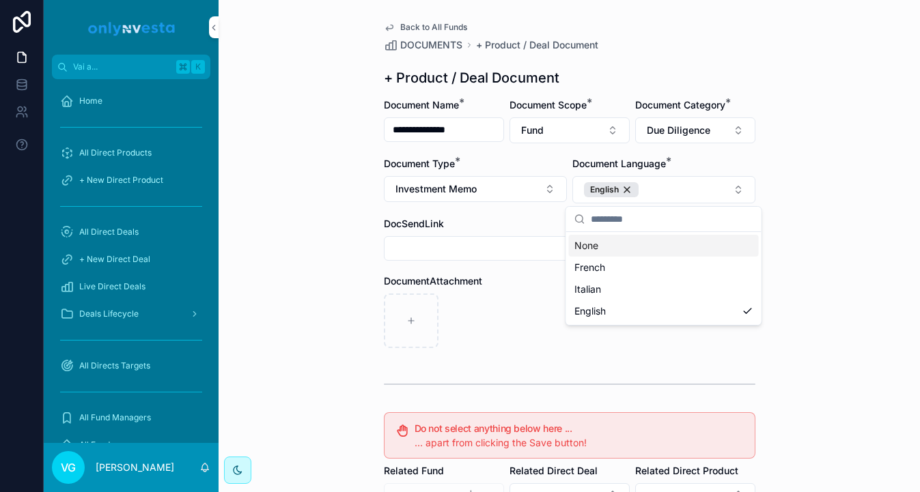
click at [752, 71] on div "+ Product / Deal Document" at bounding box center [569, 77] width 371 height 19
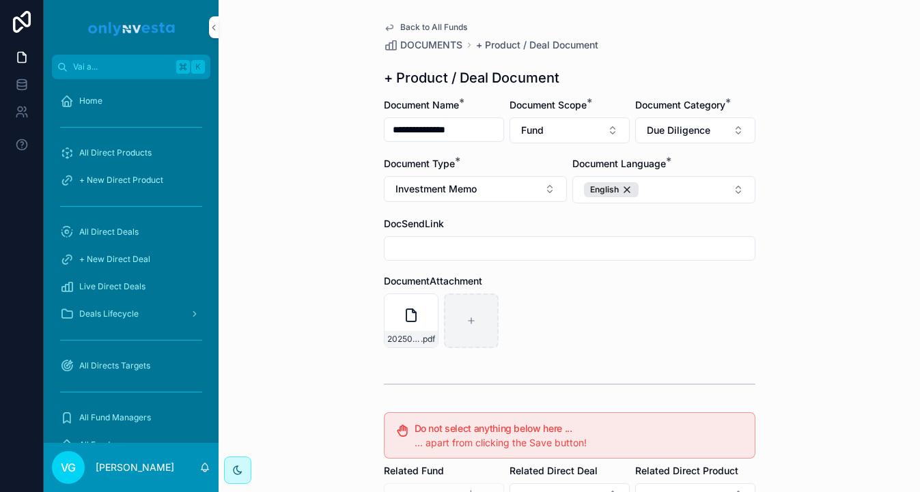
scroll to position [252, 0]
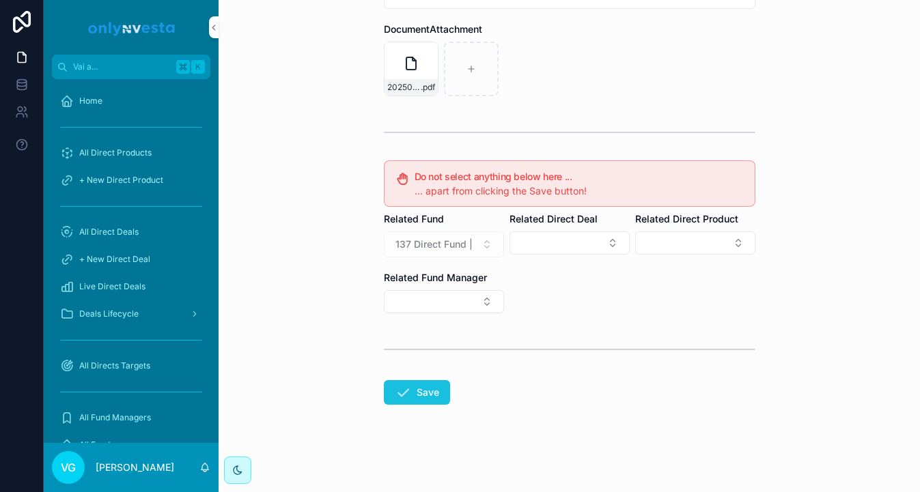
click at [412, 389] on button "Save" at bounding box center [417, 392] width 66 height 25
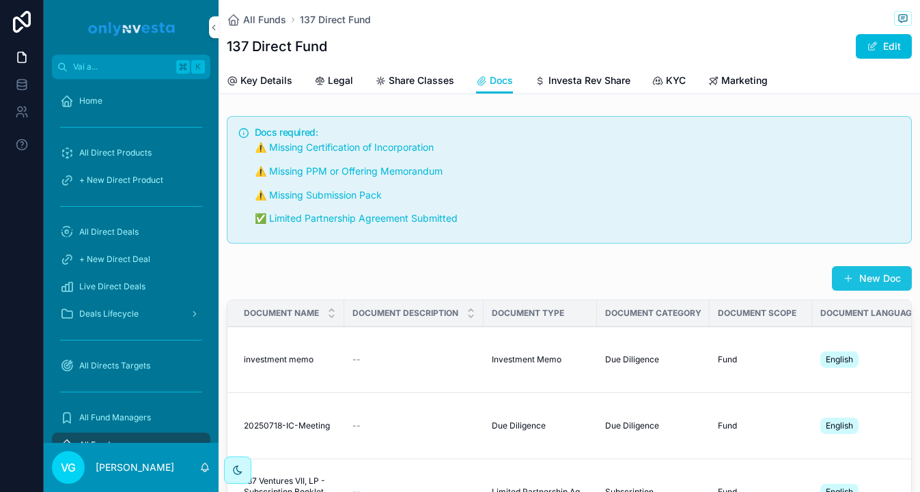
click at [880, 271] on button "New Doc" at bounding box center [872, 278] width 80 height 25
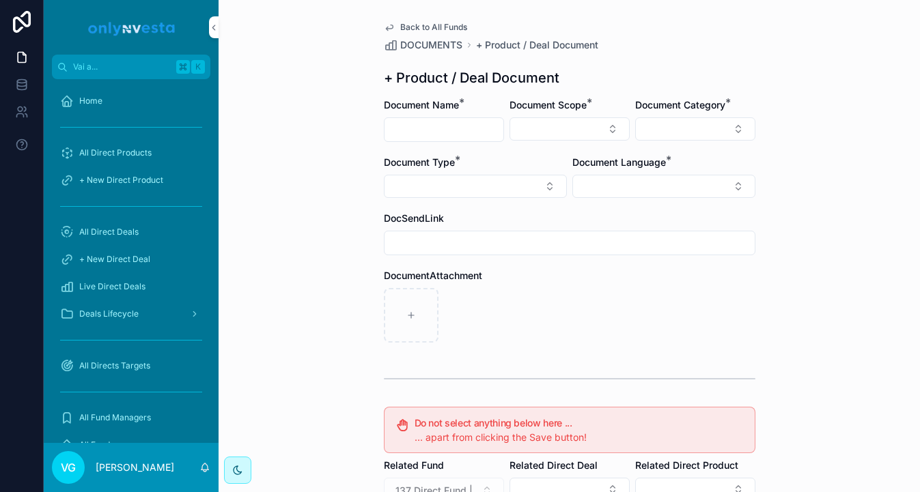
click at [442, 121] on input "contenuto scorrevole" at bounding box center [443, 129] width 119 height 19
type input "**********"
click at [582, 140] on button "Select Button" at bounding box center [569, 128] width 120 height 23
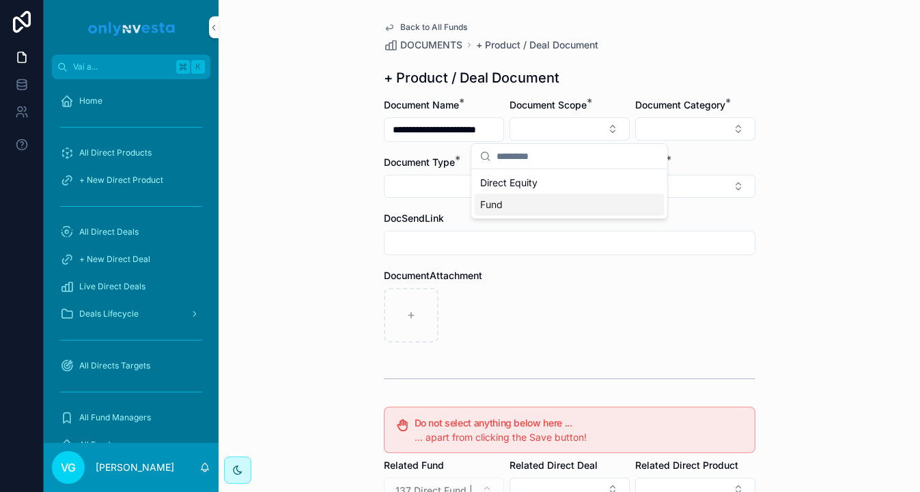
click at [563, 197] on div "Fund" at bounding box center [570, 205] width 190 height 22
click at [659, 125] on button "Select Button" at bounding box center [695, 128] width 120 height 23
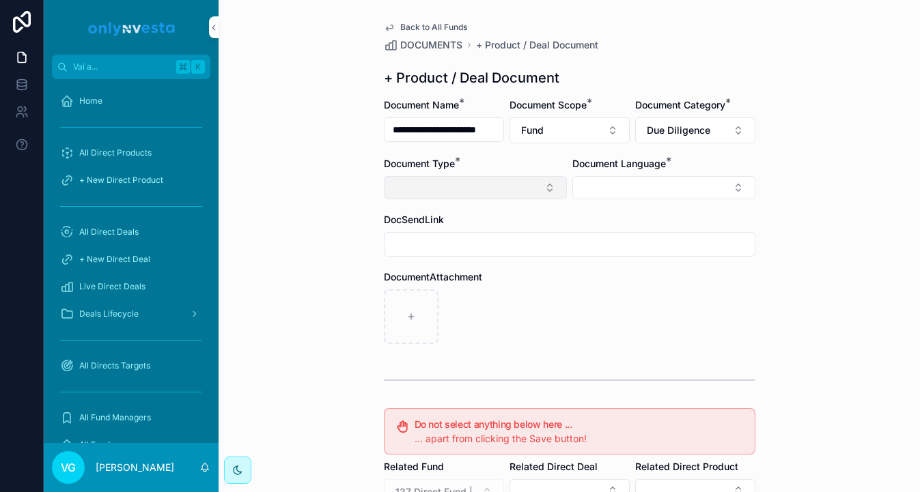
click at [529, 186] on button "Select Button" at bounding box center [475, 187] width 183 height 23
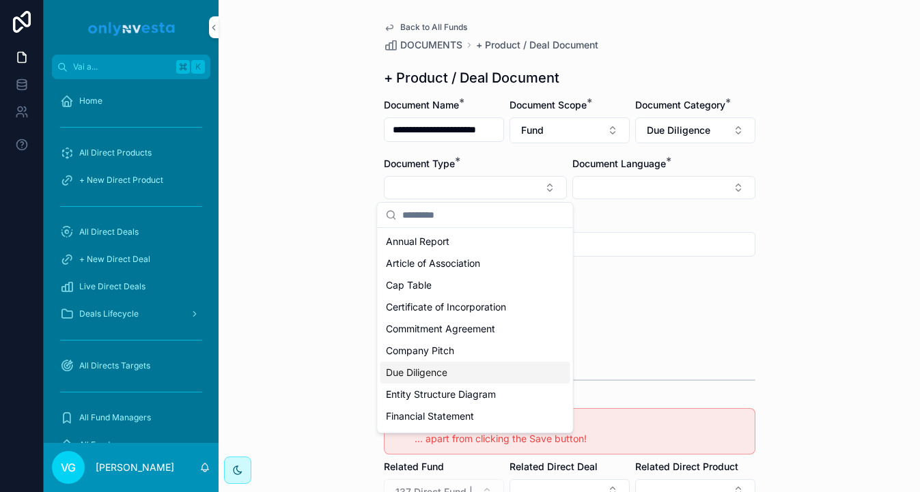
click at [465, 364] on div "Due Diligence" at bounding box center [475, 373] width 190 height 22
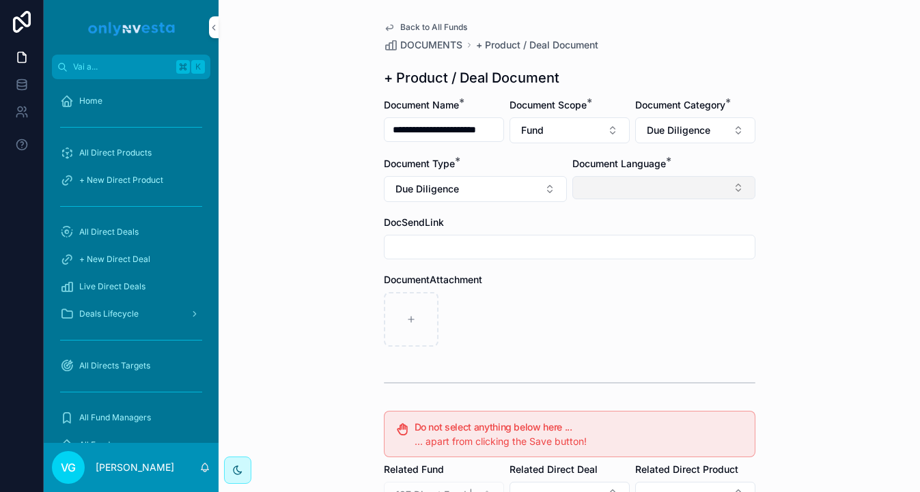
click at [644, 195] on button "Select Button" at bounding box center [663, 187] width 183 height 23
click at [631, 279] on div "English" at bounding box center [664, 285] width 190 height 22
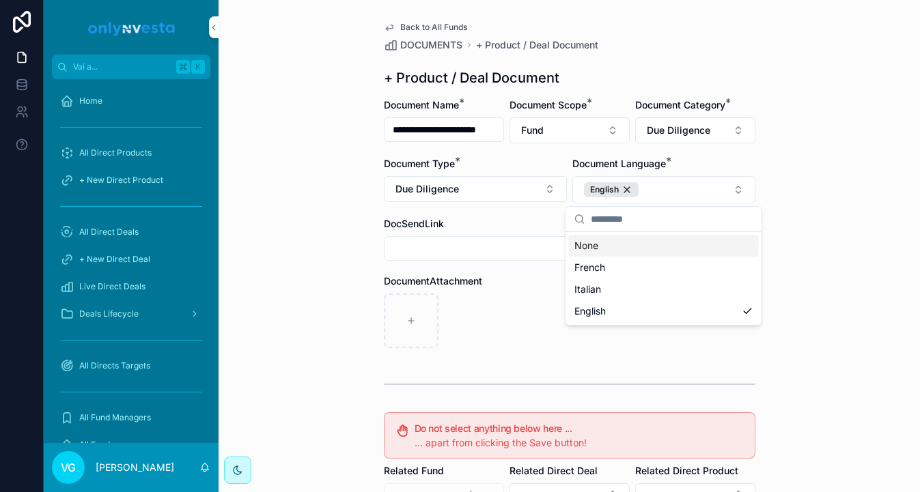
click at [784, 23] on div "**********" at bounding box center [569, 246] width 701 height 492
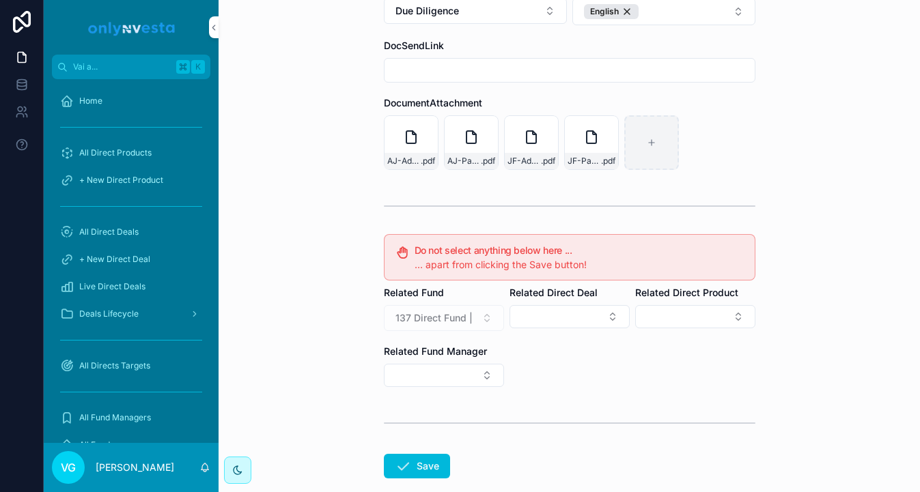
scroll to position [252, 0]
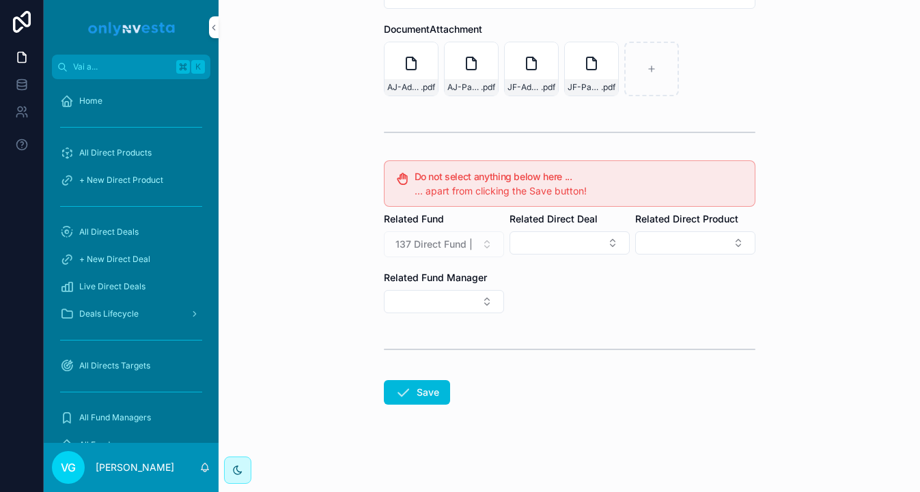
click at [423, 375] on form "**********" at bounding box center [569, 169] width 371 height 646
click at [421, 389] on button "Save" at bounding box center [417, 392] width 66 height 25
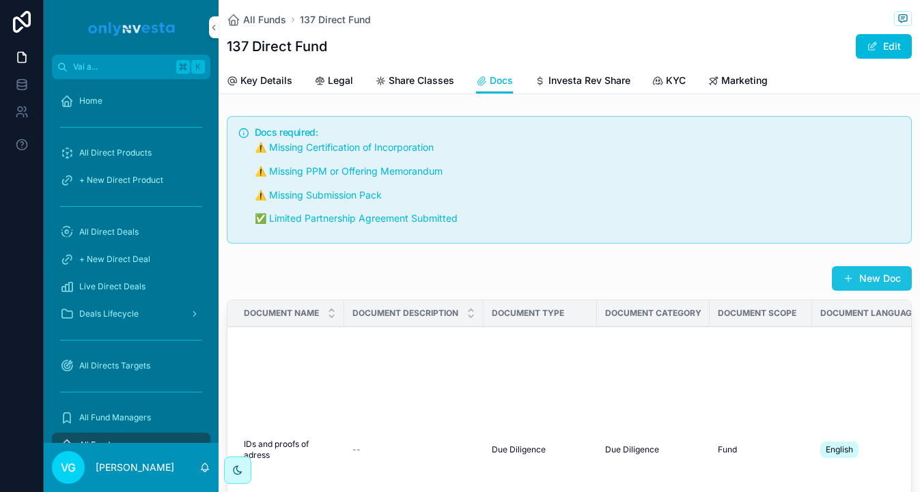
click at [851, 277] on span "contenuto scorrevole" at bounding box center [848, 278] width 11 height 11
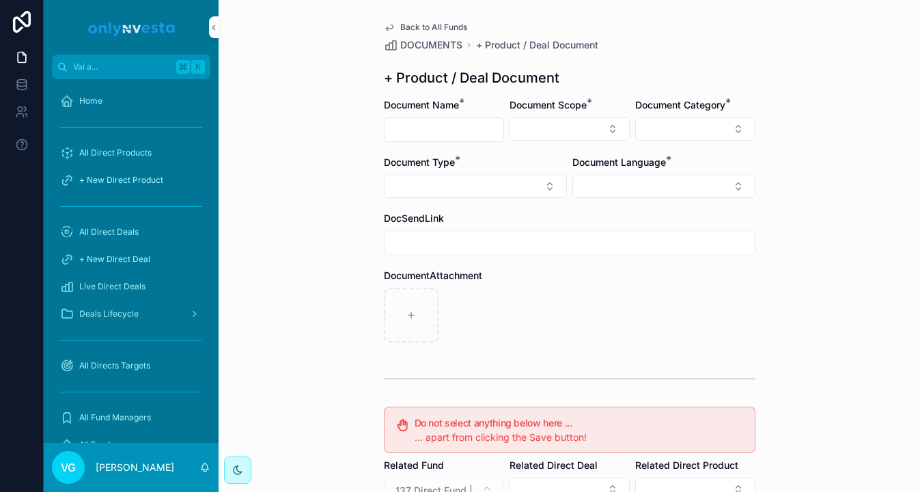
click at [446, 125] on input "contenuto scorrevole" at bounding box center [443, 129] width 119 height 19
paste input "**********"
type input "**********"
click at [593, 116] on div "Document Scope *" at bounding box center [569, 120] width 120 height 44
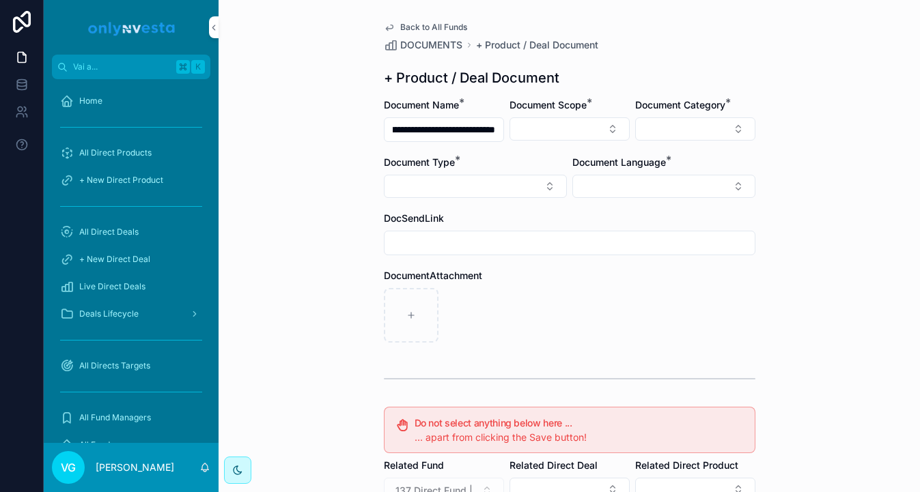
scroll to position [0, 0]
click at [593, 127] on button "Select Button" at bounding box center [569, 128] width 120 height 23
click at [654, 138] on button "Select Button" at bounding box center [695, 128] width 120 height 23
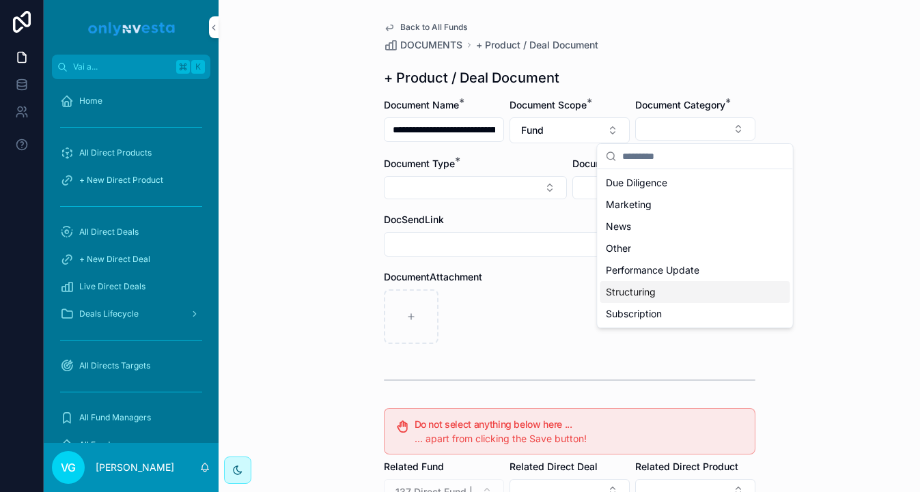
click at [638, 294] on span "Structuring" at bounding box center [631, 292] width 50 height 14
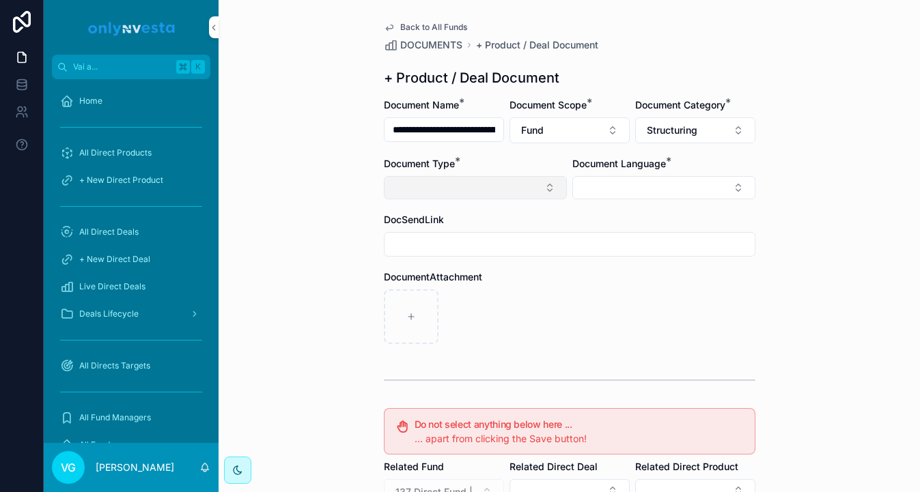
click at [490, 184] on button "Select Button" at bounding box center [475, 187] width 183 height 23
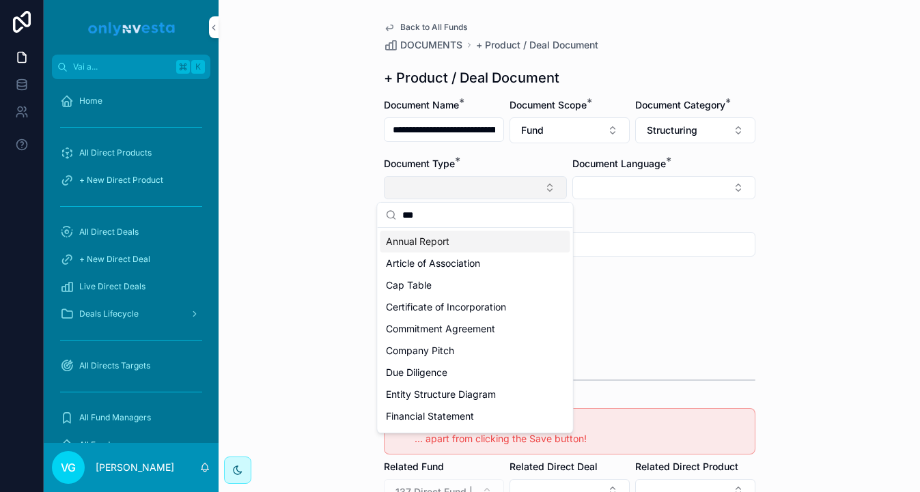
type input "****"
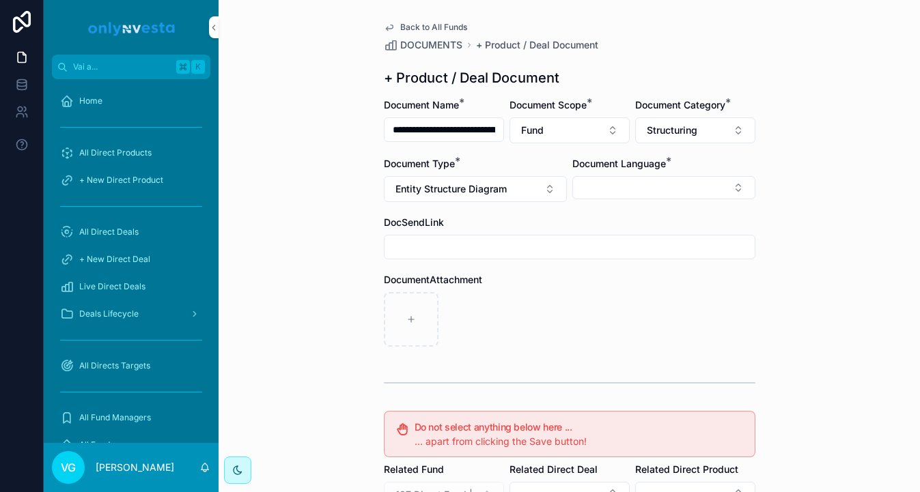
click at [667, 172] on div "Document Language *" at bounding box center [663, 179] width 183 height 45
click at [666, 184] on button "Select Button" at bounding box center [663, 187] width 183 height 23
click at [620, 288] on div "English" at bounding box center [664, 285] width 190 height 22
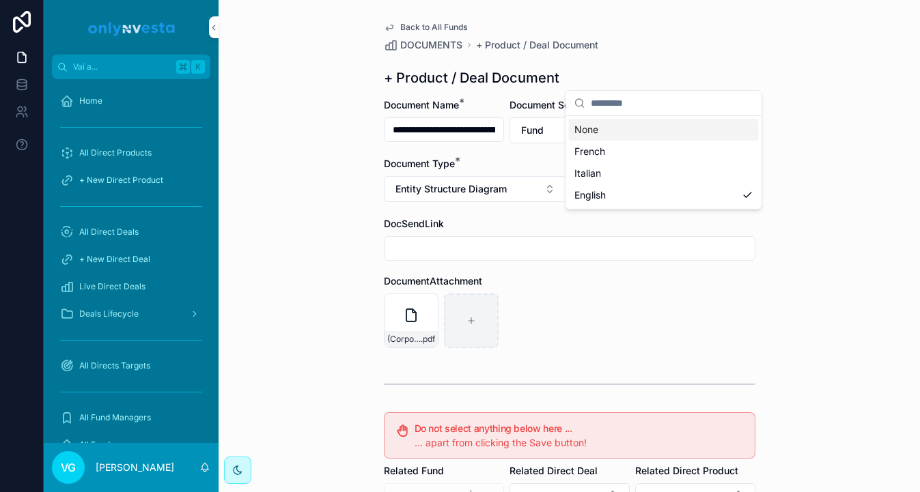
scroll to position [252, 0]
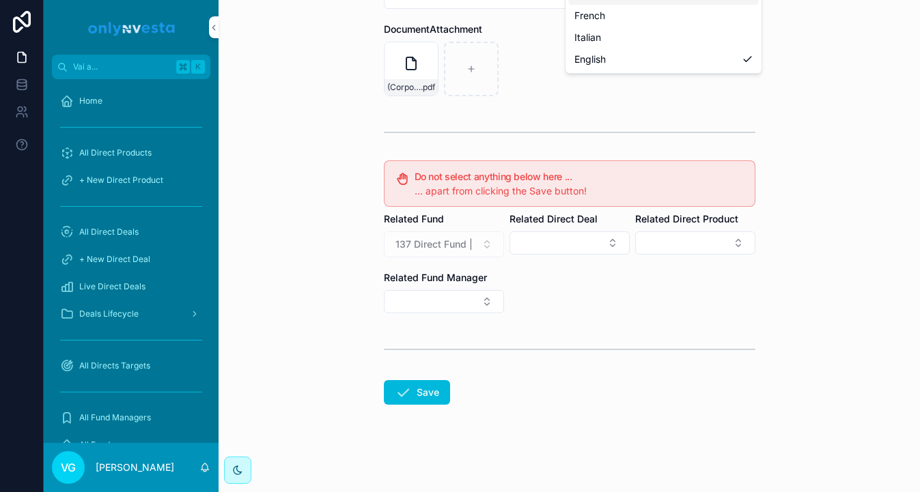
click at [393, 407] on form "**********" at bounding box center [569, 169] width 371 height 646
click at [395, 401] on button "Save" at bounding box center [417, 392] width 66 height 25
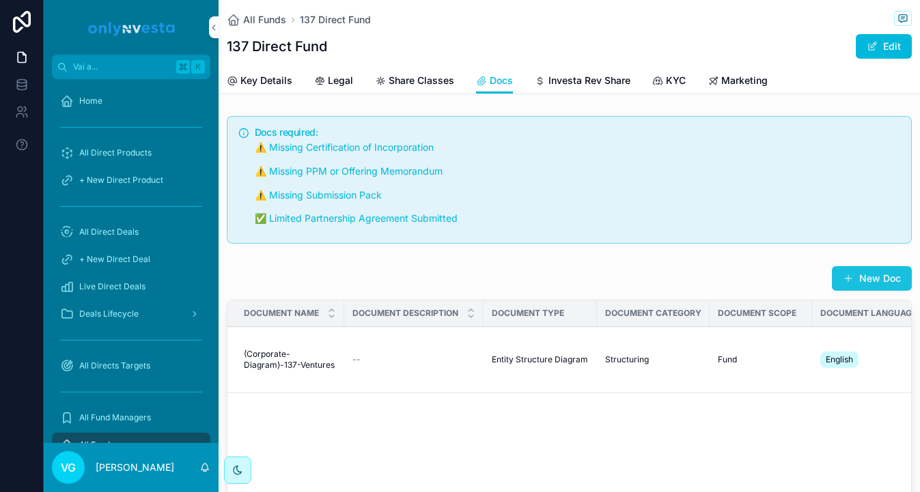
click at [892, 275] on button "New Doc" at bounding box center [872, 278] width 80 height 25
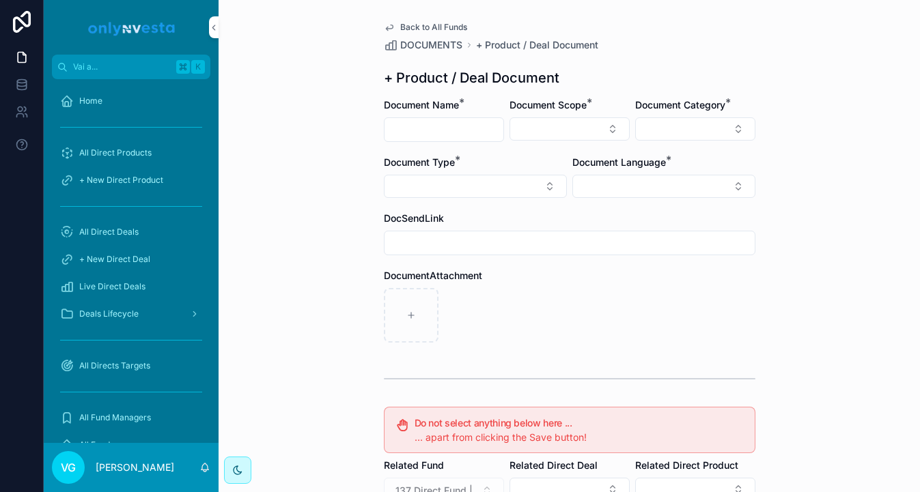
click at [436, 133] on input "contenuto scorrevole" at bounding box center [443, 129] width 119 height 19
click at [421, 128] on input "**********" at bounding box center [443, 129] width 119 height 19
type input "**********"
click at [537, 132] on button "Select Button" at bounding box center [569, 128] width 120 height 23
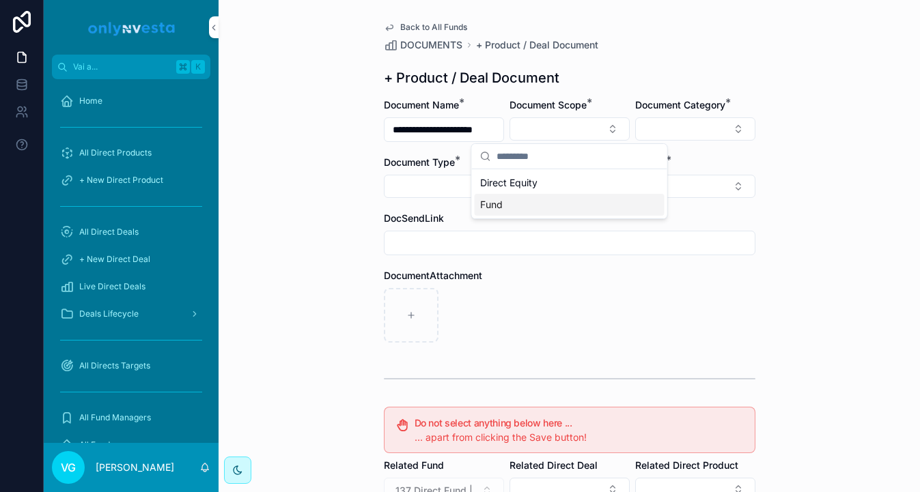
click at [539, 195] on div "Fund" at bounding box center [570, 205] width 190 height 22
click at [664, 137] on button "Select Button" at bounding box center [695, 128] width 120 height 23
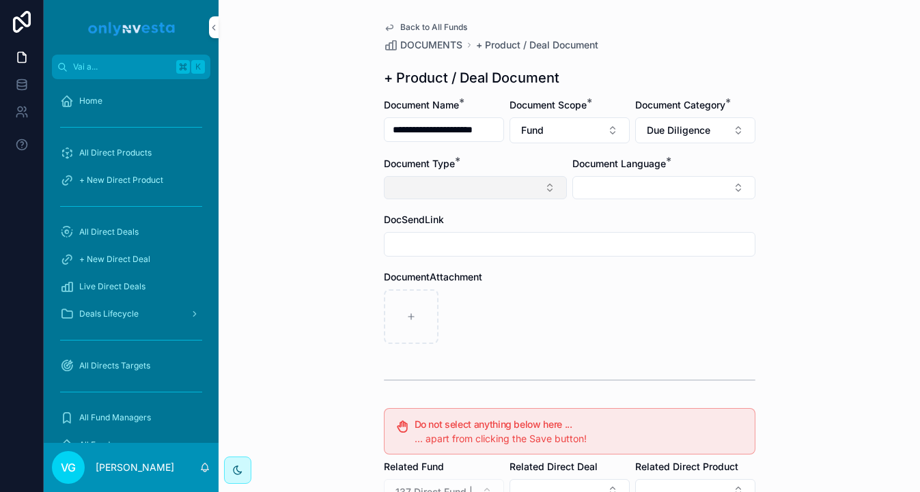
click at [529, 184] on button "Select Button" at bounding box center [475, 187] width 183 height 23
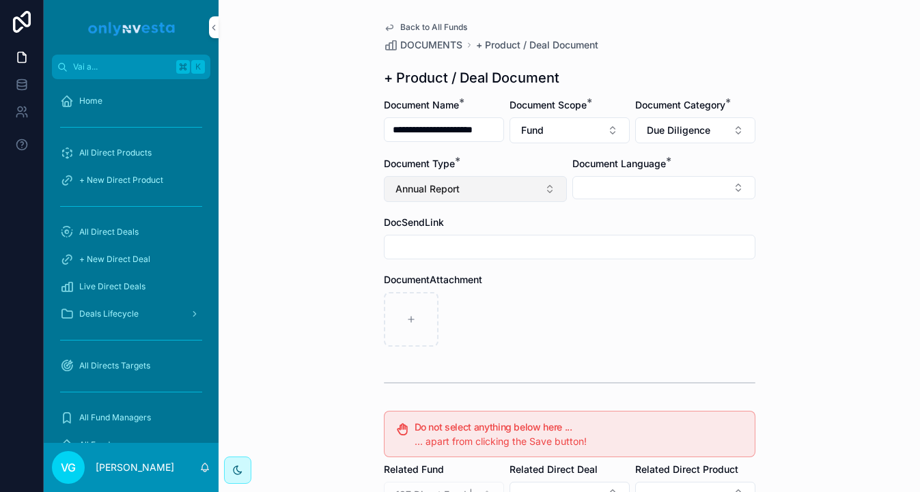
click at [501, 188] on button "Annual Report" at bounding box center [475, 189] width 183 height 26
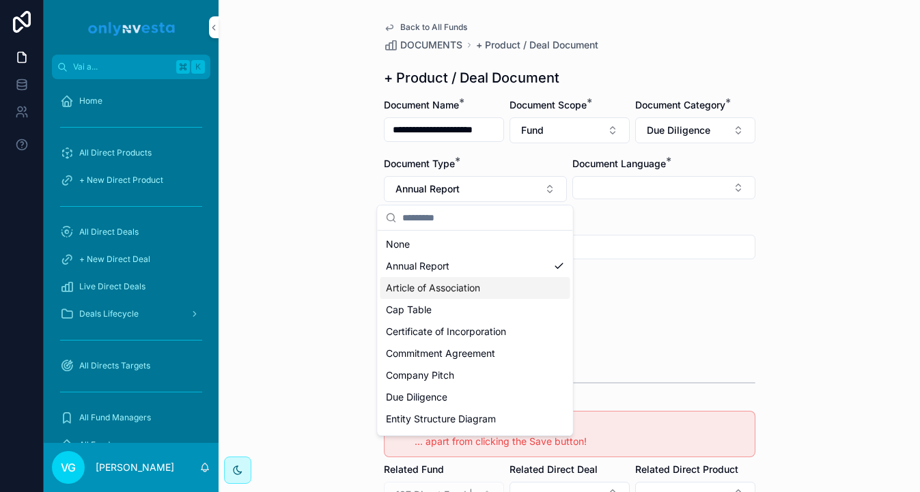
click at [451, 290] on span "Article of Association" at bounding box center [433, 288] width 94 height 14
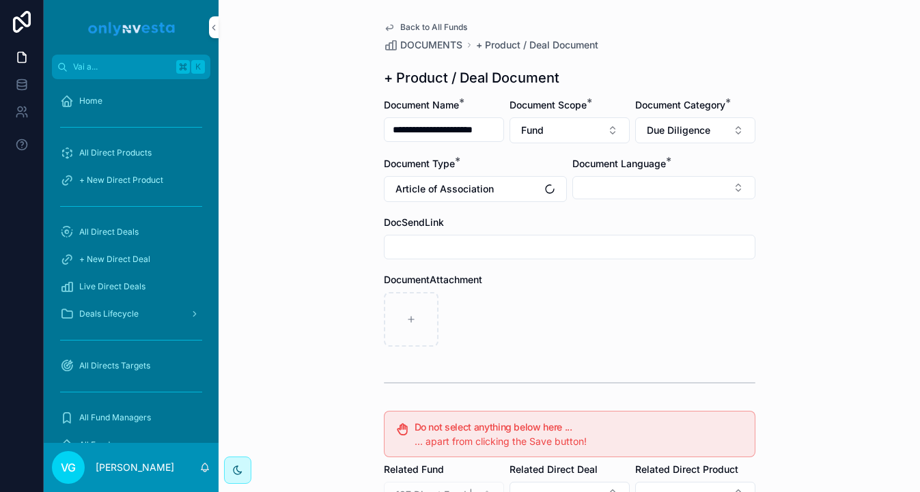
click at [613, 175] on div "Document Language *" at bounding box center [663, 179] width 183 height 45
click at [613, 182] on button "Select Button" at bounding box center [663, 187] width 183 height 23
click at [607, 290] on div "English" at bounding box center [664, 285] width 190 height 22
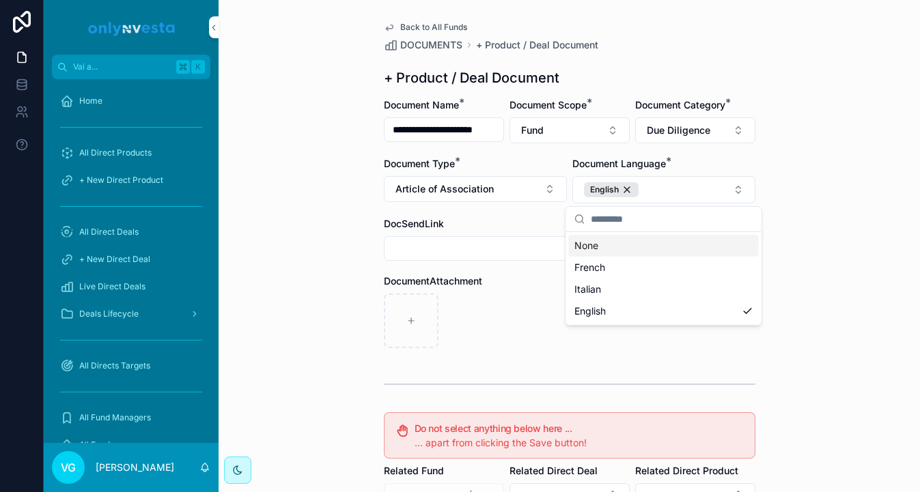
click at [841, 78] on div "**********" at bounding box center [569, 246] width 701 height 492
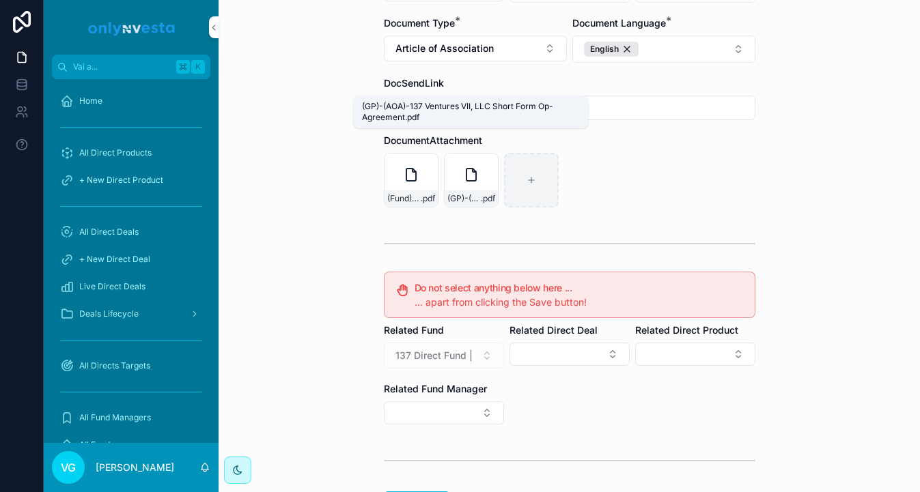
scroll to position [252, 0]
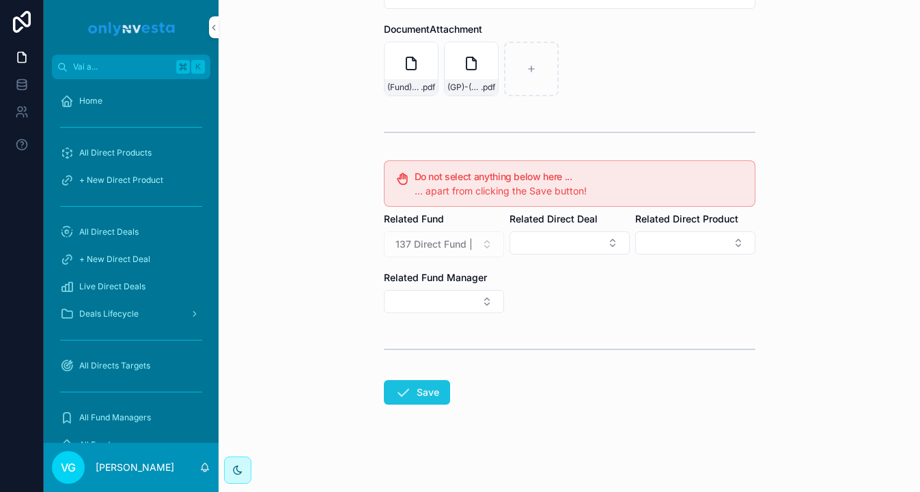
click at [406, 388] on icon "contenuto scorrevole" at bounding box center [403, 392] width 16 height 16
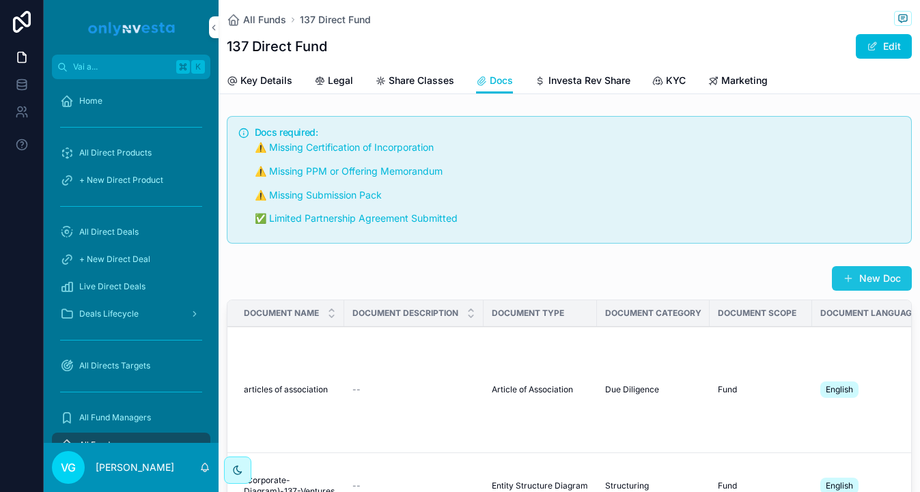
click at [849, 285] on button "New Doc" at bounding box center [872, 278] width 80 height 25
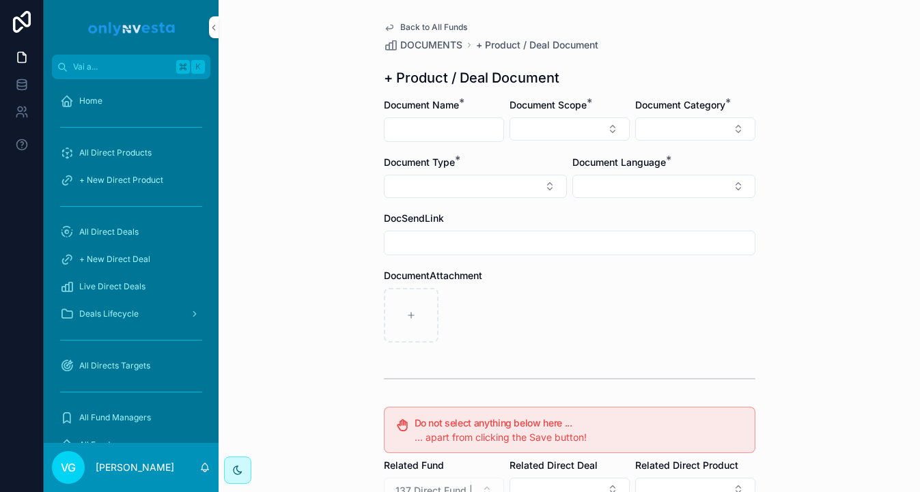
click at [462, 137] on input "contenuto scorrevole" at bounding box center [443, 129] width 119 height 19
type input "**********"
click at [576, 128] on button "Select Button" at bounding box center [569, 128] width 120 height 23
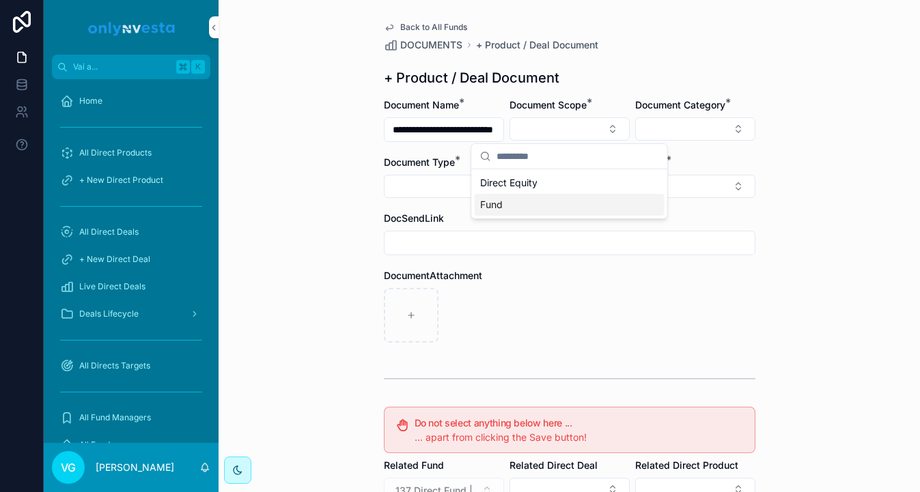
click at [558, 201] on div "Fund" at bounding box center [570, 205] width 190 height 22
click at [692, 131] on button "Select Button" at bounding box center [695, 128] width 120 height 23
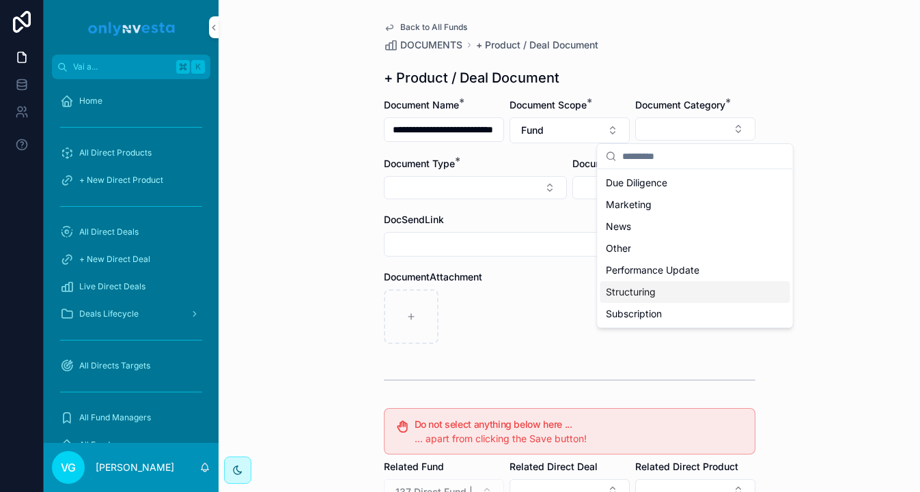
click at [642, 301] on div "Structuring" at bounding box center [695, 292] width 190 height 22
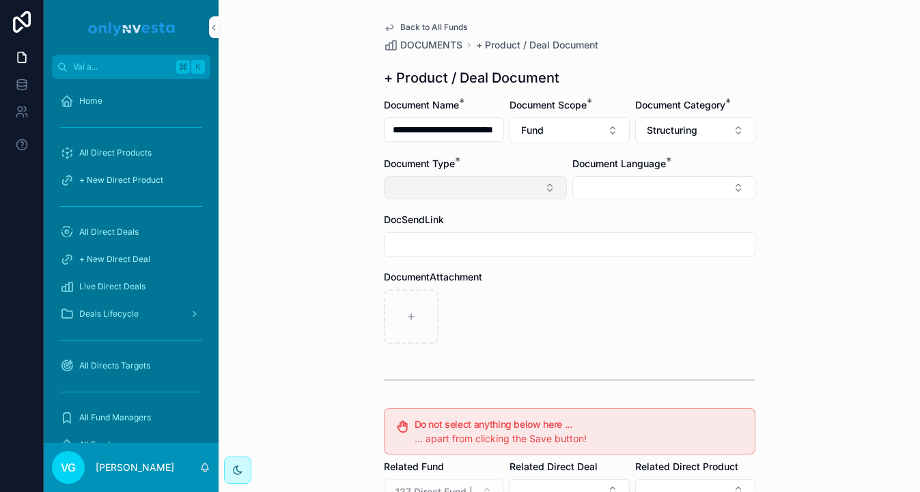
click at [522, 185] on button "Select Button" at bounding box center [475, 187] width 183 height 23
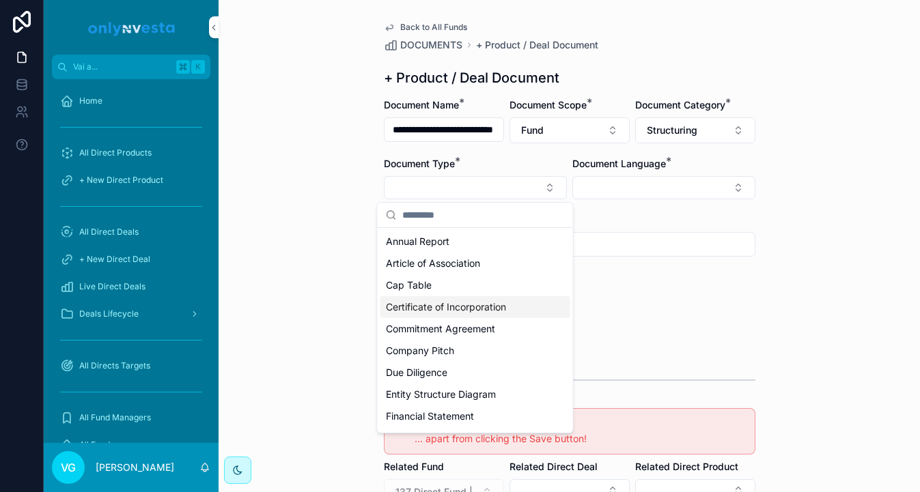
click at [473, 302] on span "Certificate of Incorporation" at bounding box center [446, 307] width 120 height 14
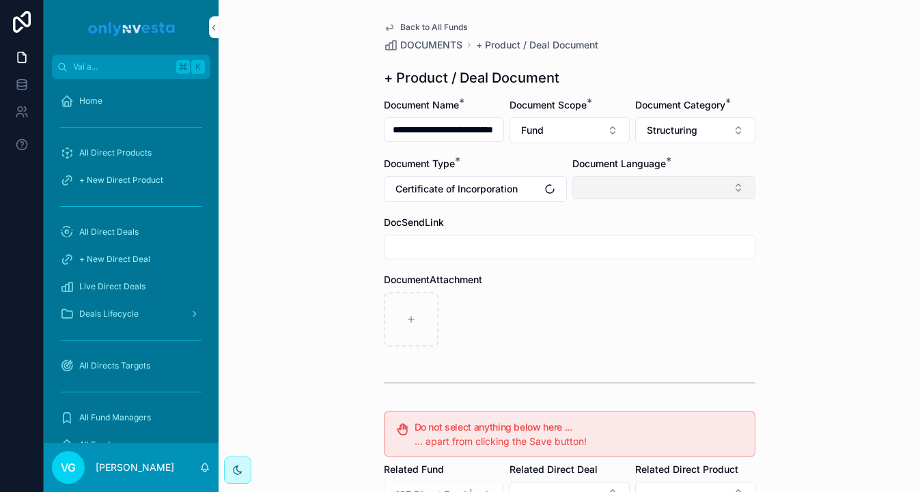
click at [595, 191] on button "Select Button" at bounding box center [663, 187] width 183 height 23
click at [595, 281] on span "English" at bounding box center [589, 286] width 31 height 14
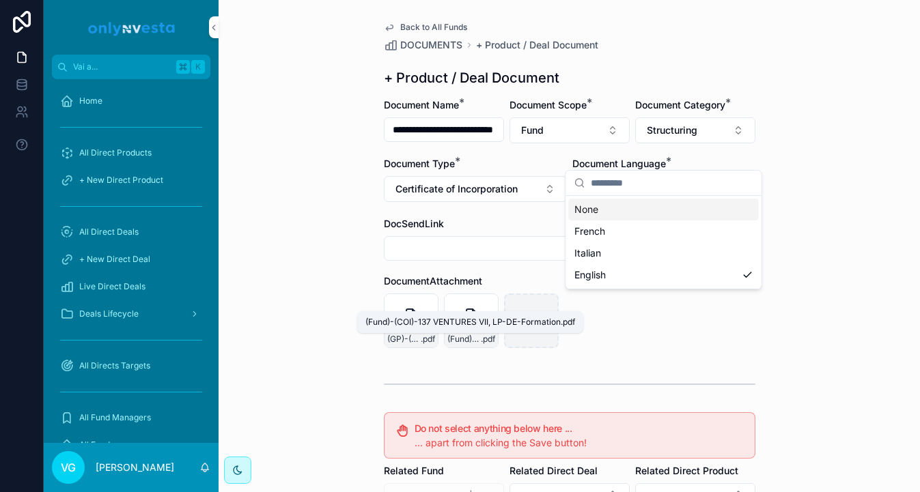
scroll to position [252, 0]
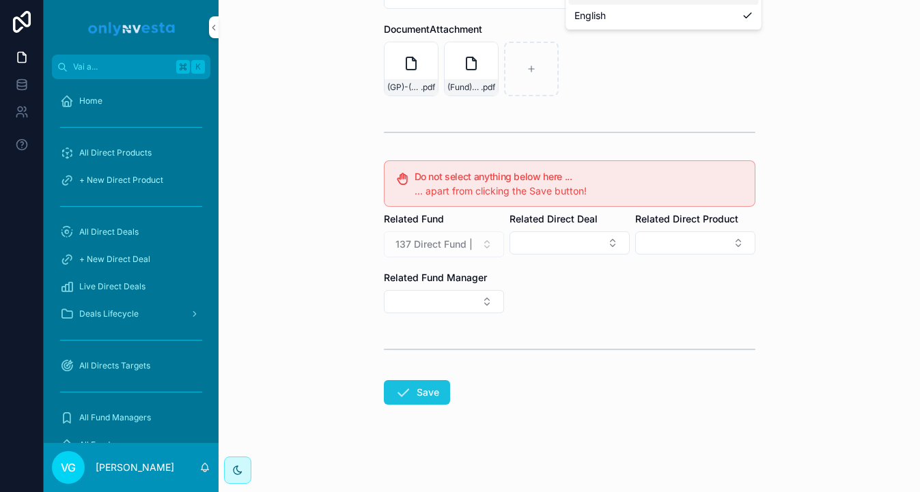
click at [417, 397] on button "Save" at bounding box center [417, 392] width 66 height 25
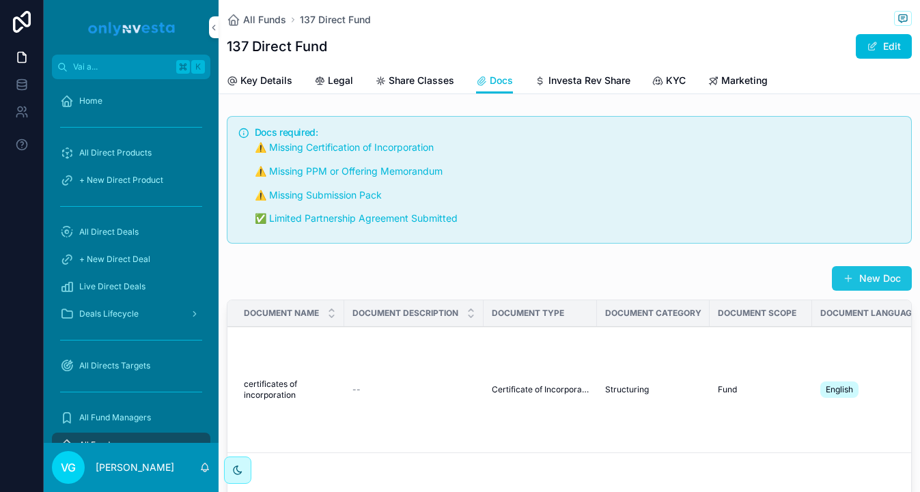
click at [847, 272] on button "New Doc" at bounding box center [872, 278] width 80 height 25
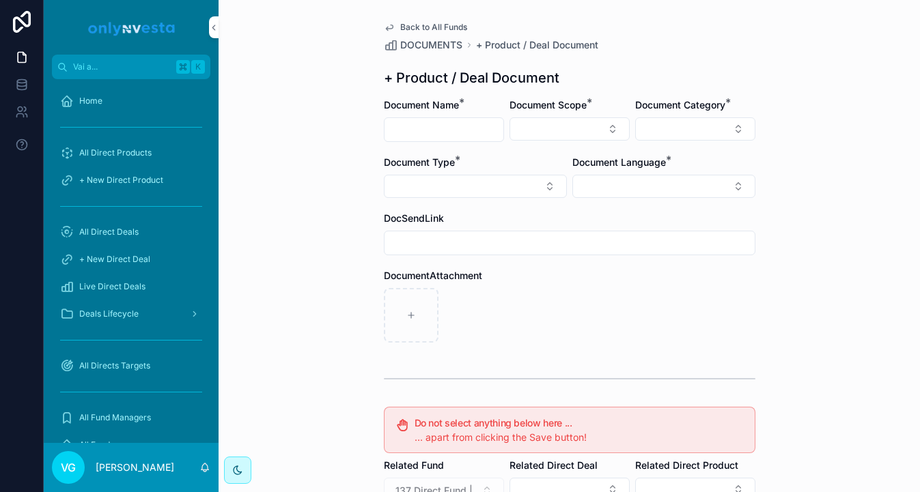
click at [467, 123] on input "contenuto scorrevole" at bounding box center [443, 129] width 119 height 19
paste input "**********"
type input "**********"
click at [550, 135] on button "Select Button" at bounding box center [569, 128] width 120 height 23
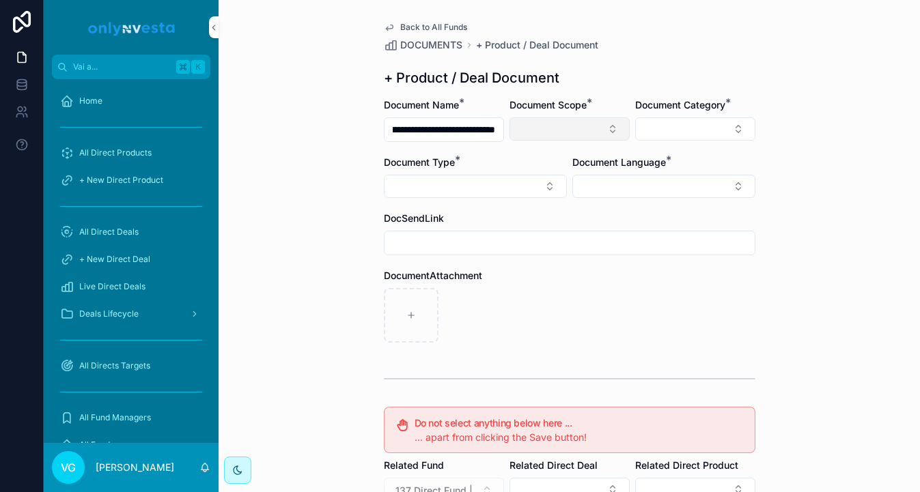
scroll to position [0, 0]
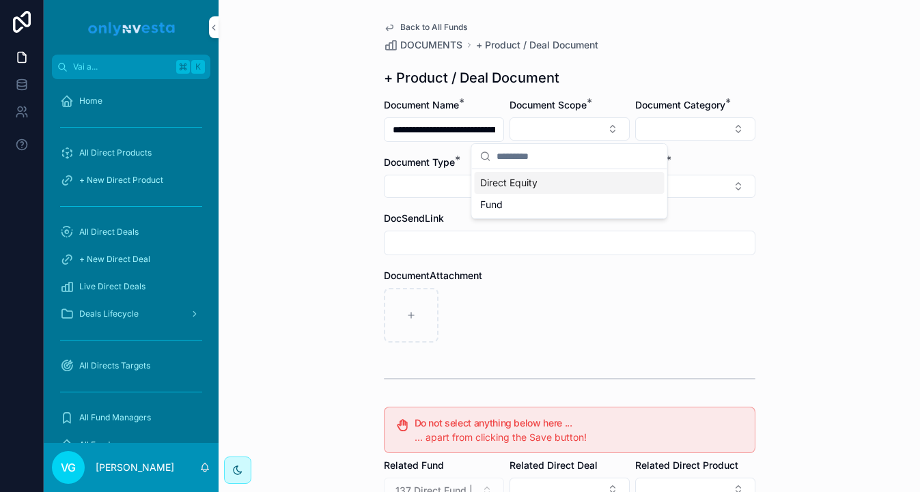
click at [550, 184] on div "Direct Equity" at bounding box center [570, 183] width 190 height 22
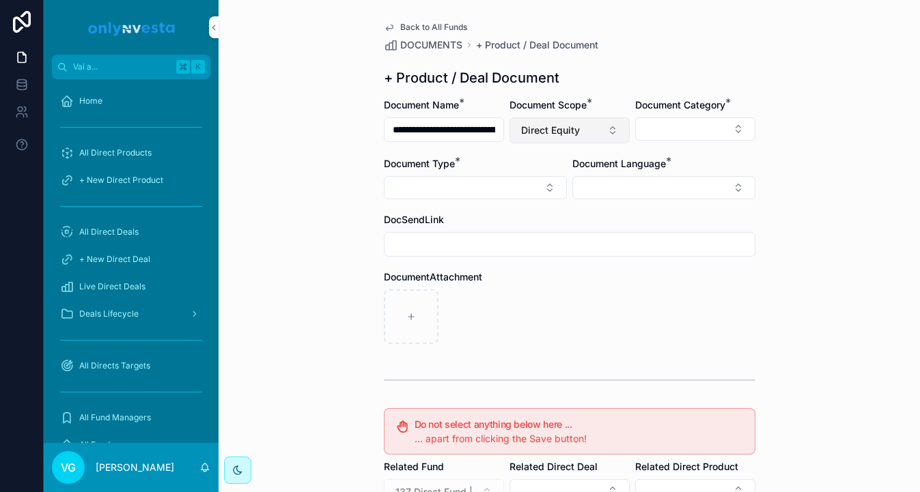
click at [554, 139] on button "Direct Equity" at bounding box center [569, 130] width 120 height 26
click at [563, 234] on div "Fund" at bounding box center [570, 230] width 190 height 22
click at [724, 130] on button "Select Button" at bounding box center [695, 128] width 120 height 23
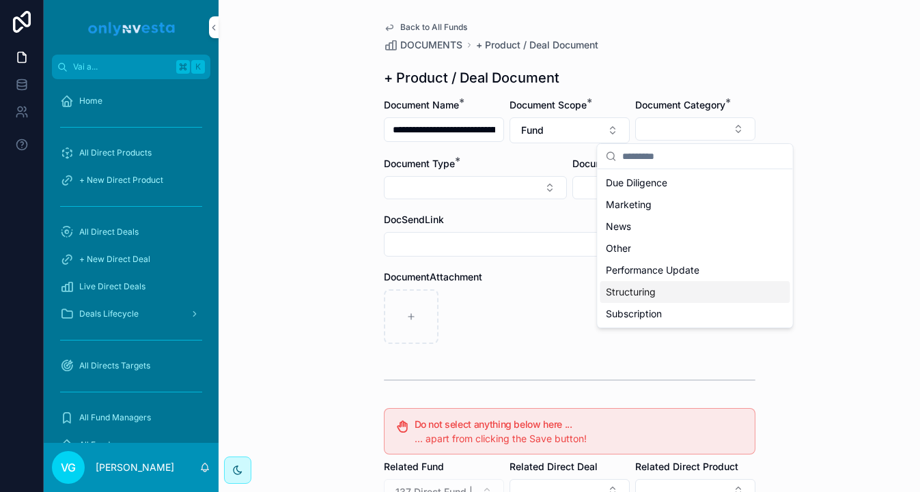
click at [649, 294] on span "Structuring" at bounding box center [631, 292] width 50 height 14
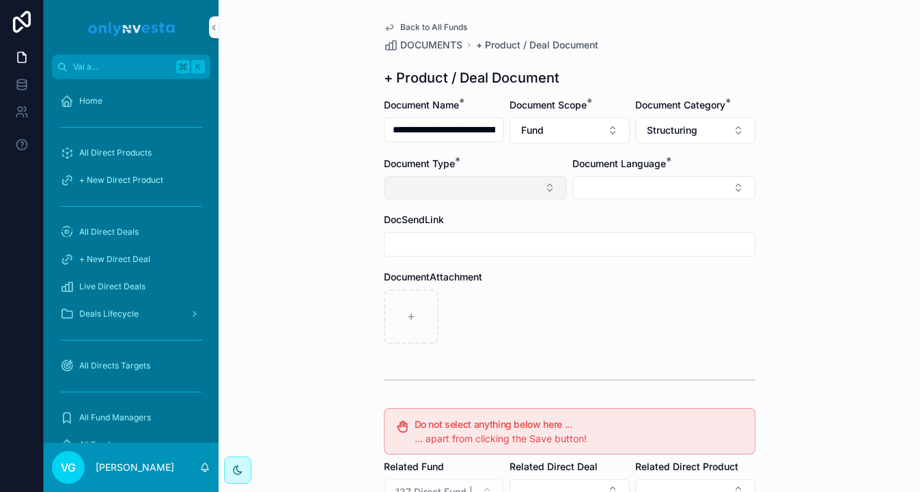
click at [443, 176] on button "Select Button" at bounding box center [475, 187] width 183 height 23
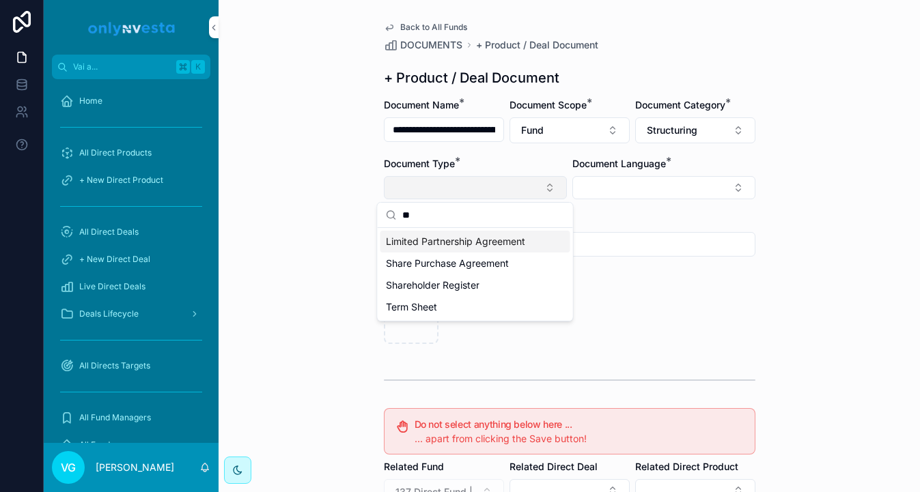
type input "***"
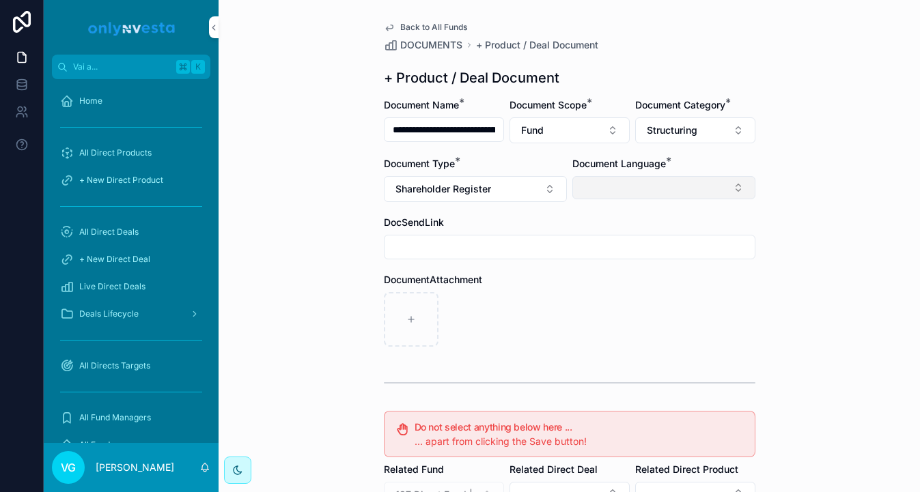
click at [606, 182] on button "Select Button" at bounding box center [663, 187] width 183 height 23
click at [590, 290] on span "English" at bounding box center [589, 286] width 31 height 14
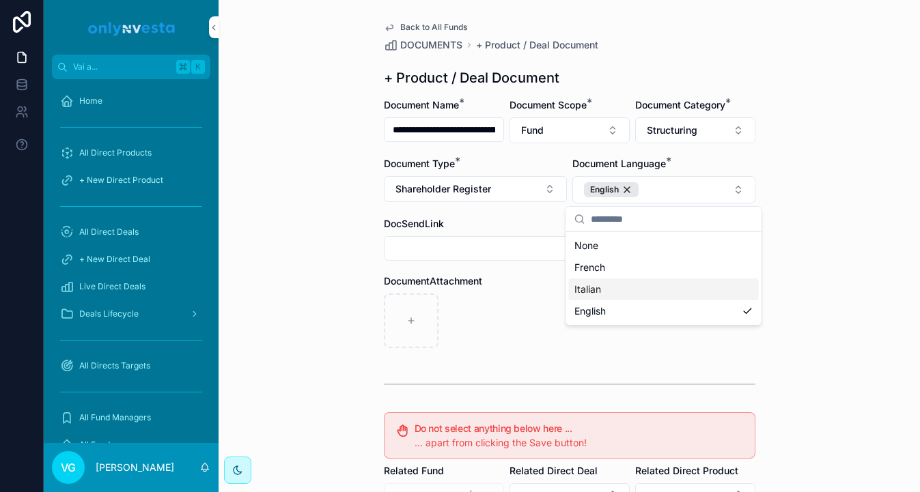
click at [529, 290] on div "DocumentAttachment" at bounding box center [569, 311] width 371 height 74
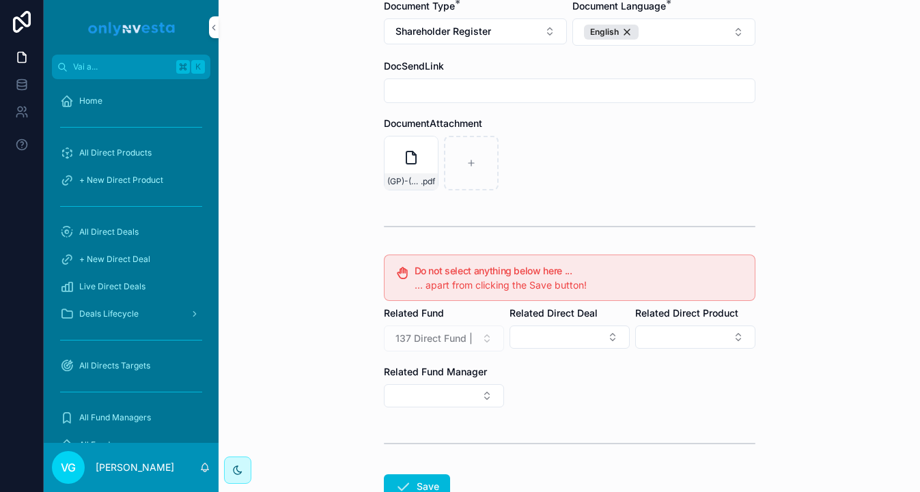
scroll to position [252, 0]
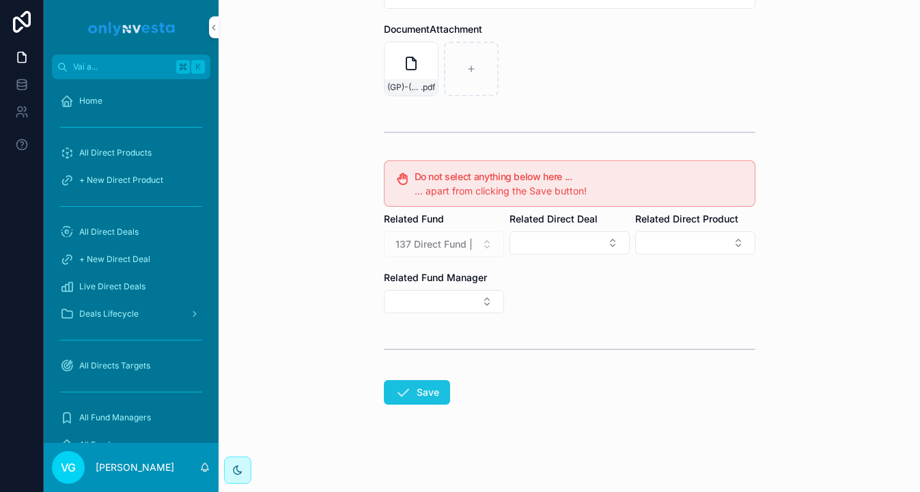
click at [415, 397] on button "Save" at bounding box center [417, 392] width 66 height 25
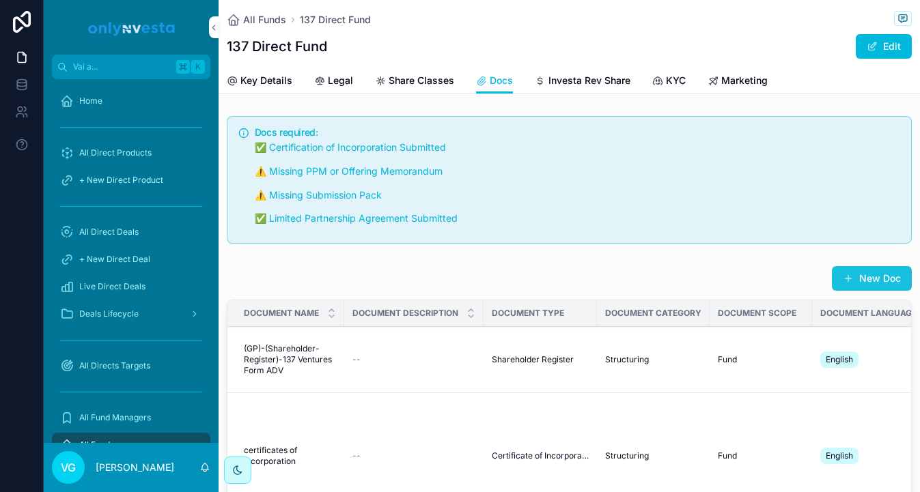
click at [881, 269] on button "New Doc" at bounding box center [872, 278] width 80 height 25
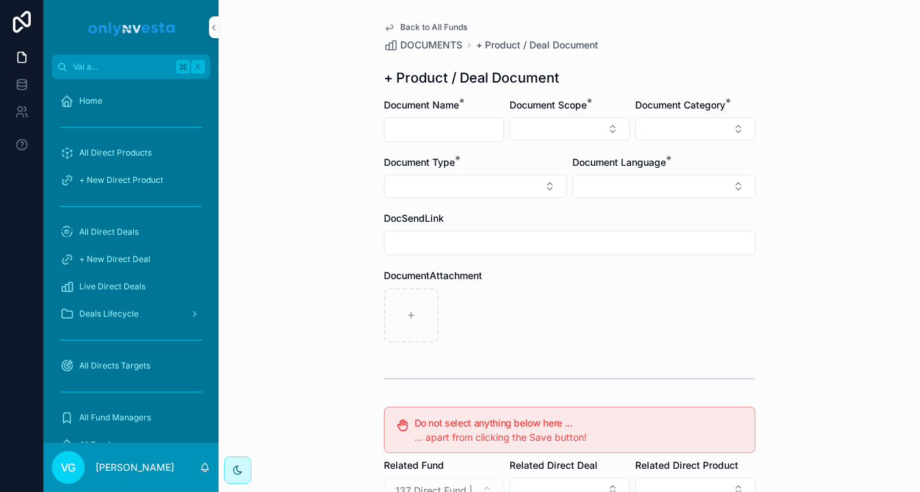
click at [445, 130] on input "contenuto scorrevole" at bounding box center [443, 129] width 119 height 19
paste input "**********"
type input "**********"
click at [538, 132] on button "Select Button" at bounding box center [569, 128] width 120 height 23
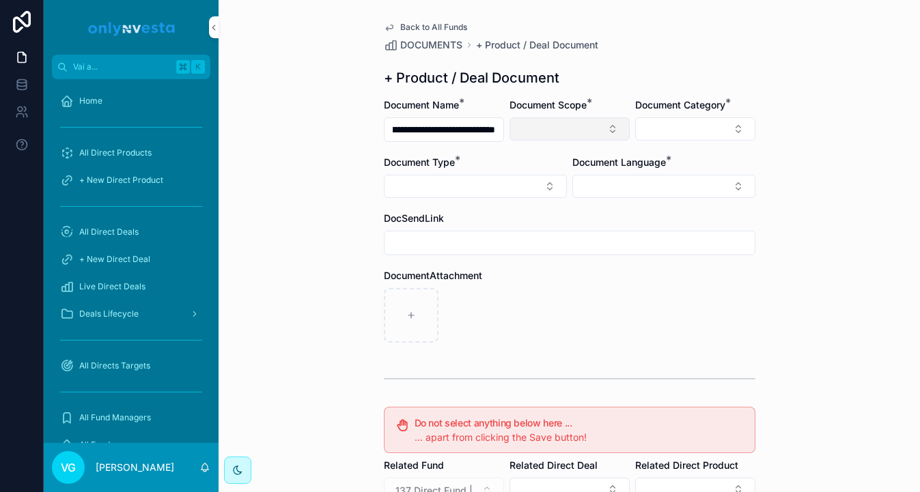
scroll to position [0, 0]
click at [533, 195] on div "Fund" at bounding box center [570, 205] width 190 height 22
click at [685, 128] on button "Select Button" at bounding box center [695, 128] width 120 height 23
click at [707, 33] on div "Back to All Funds DOCUMENTS + Product / Deal Document" at bounding box center [569, 37] width 371 height 30
click at [694, 183] on button "Select Button" at bounding box center [663, 187] width 183 height 23
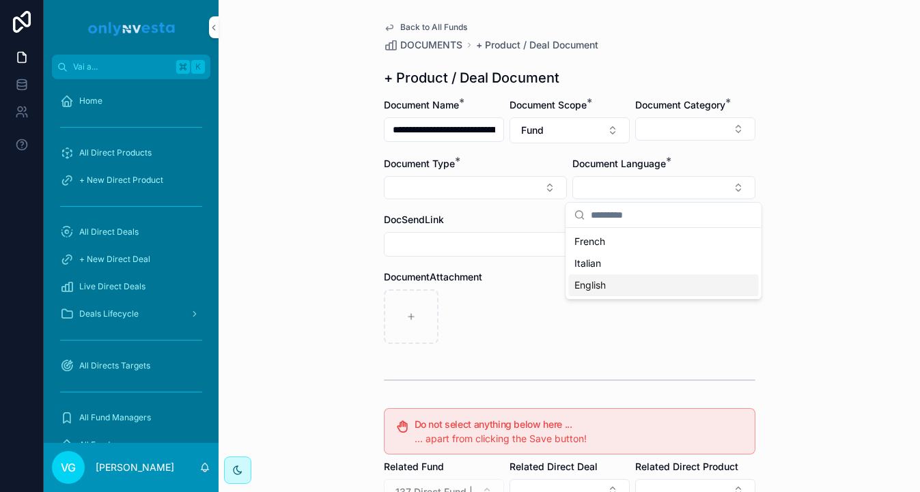
click at [675, 284] on div "English" at bounding box center [664, 285] width 190 height 22
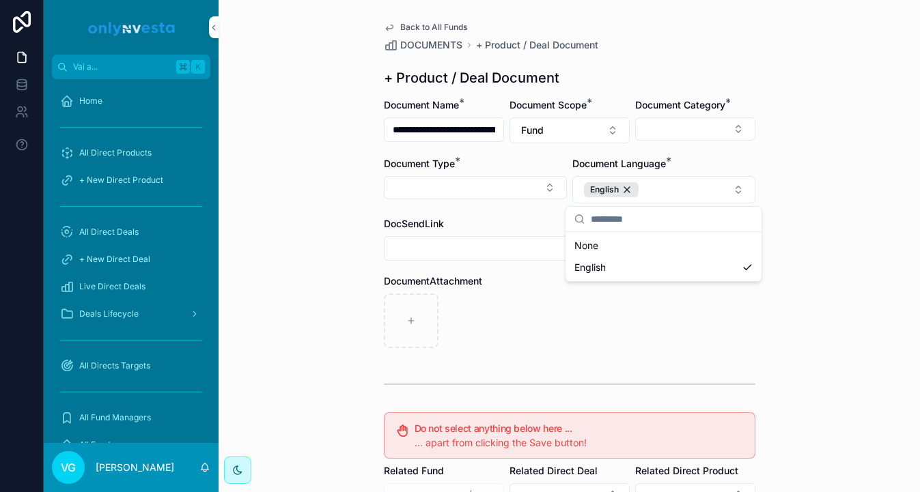
click at [826, 107] on div "**********" at bounding box center [569, 246] width 701 height 492
click at [673, 129] on button "Select Button" at bounding box center [695, 128] width 120 height 23
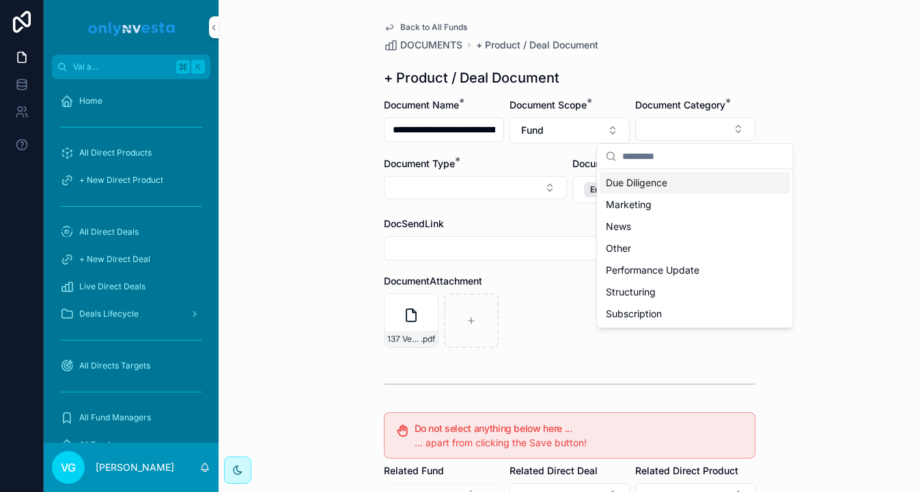
click at [654, 188] on span "Due Diligence" at bounding box center [636, 183] width 61 height 14
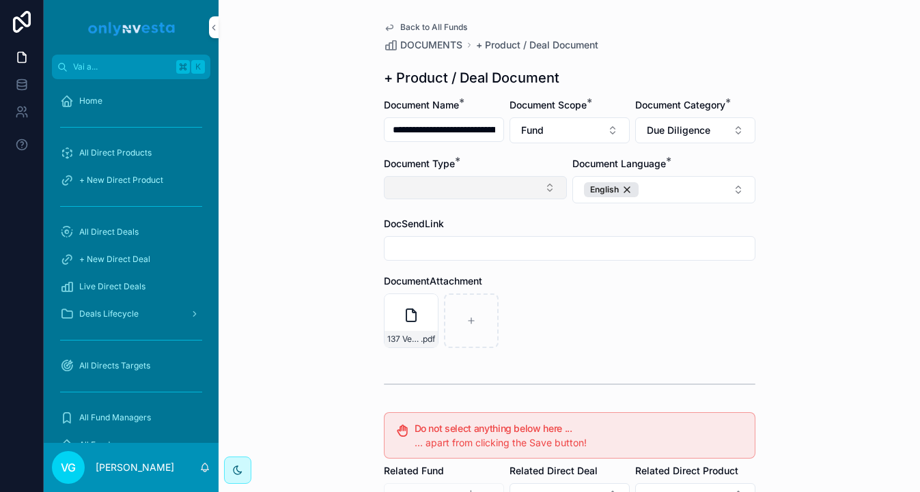
click at [554, 182] on button "Select Button" at bounding box center [475, 187] width 183 height 23
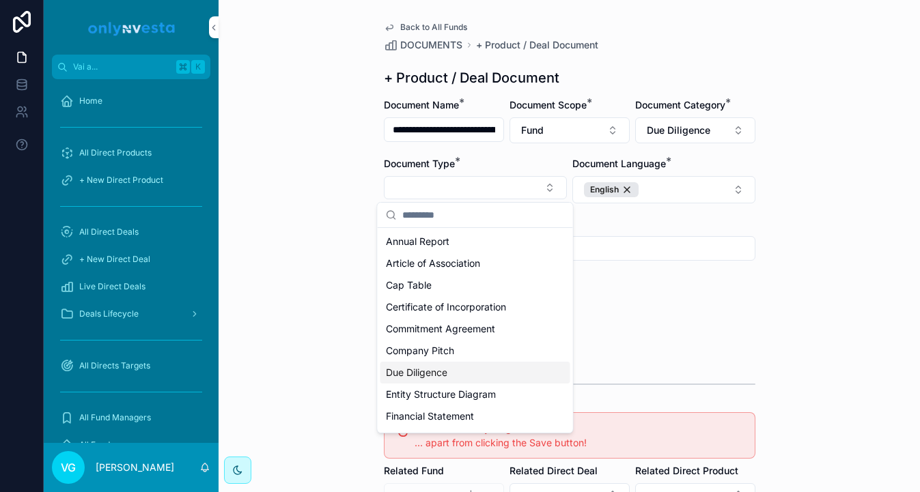
click at [468, 366] on div "Due Diligence" at bounding box center [475, 373] width 190 height 22
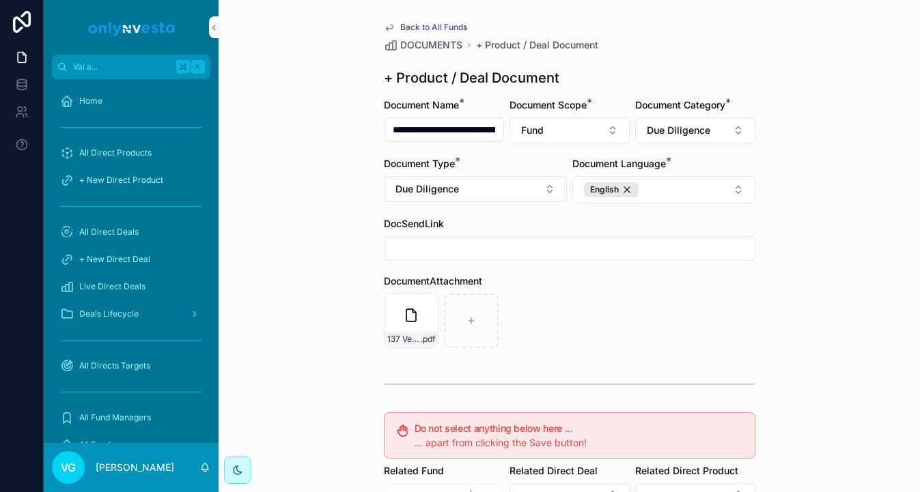
scroll to position [252, 0]
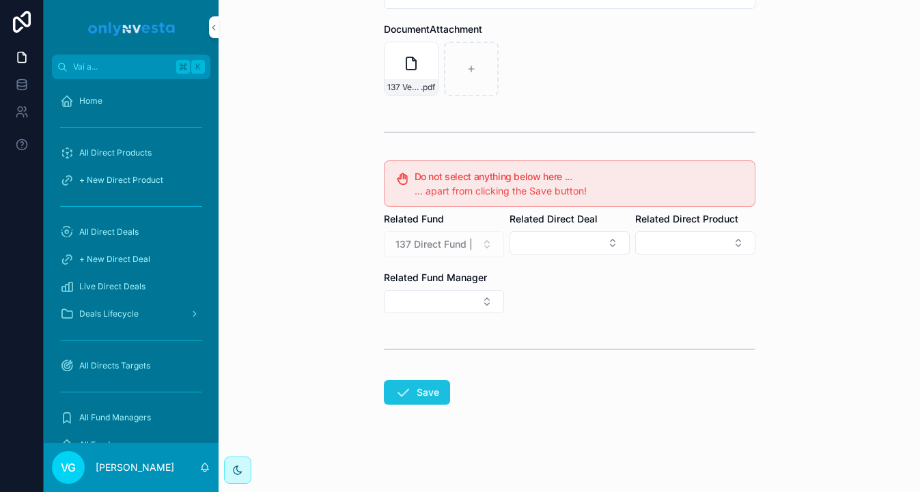
click at [419, 392] on button "Save" at bounding box center [417, 392] width 66 height 25
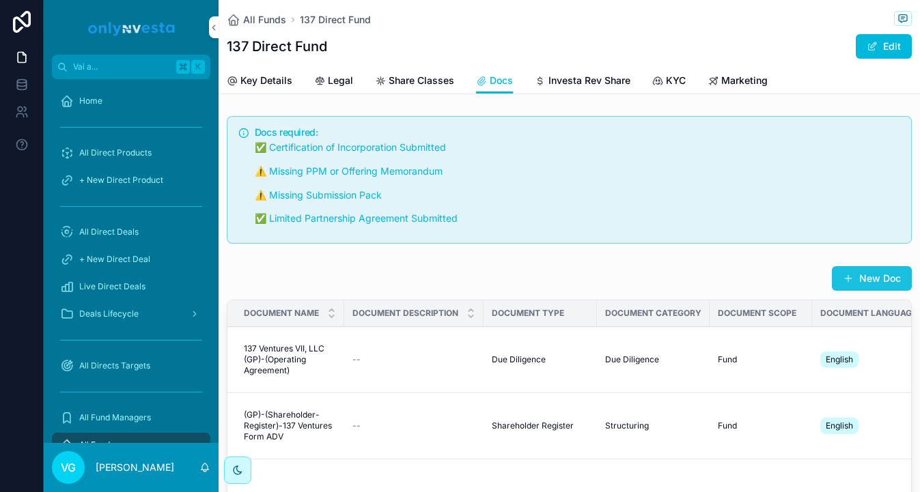
click at [861, 277] on button "New Doc" at bounding box center [872, 278] width 80 height 25
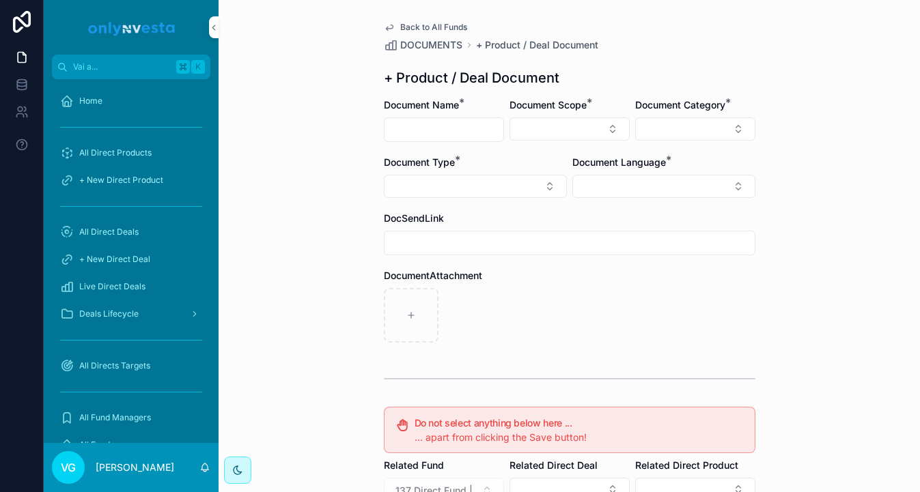
click at [442, 137] on input "contenuto scorrevole" at bounding box center [443, 129] width 119 height 19
type input "**********"
click at [546, 127] on button "Select Button" at bounding box center [569, 128] width 120 height 23
click at [696, 131] on button "Select Button" at bounding box center [695, 128] width 120 height 23
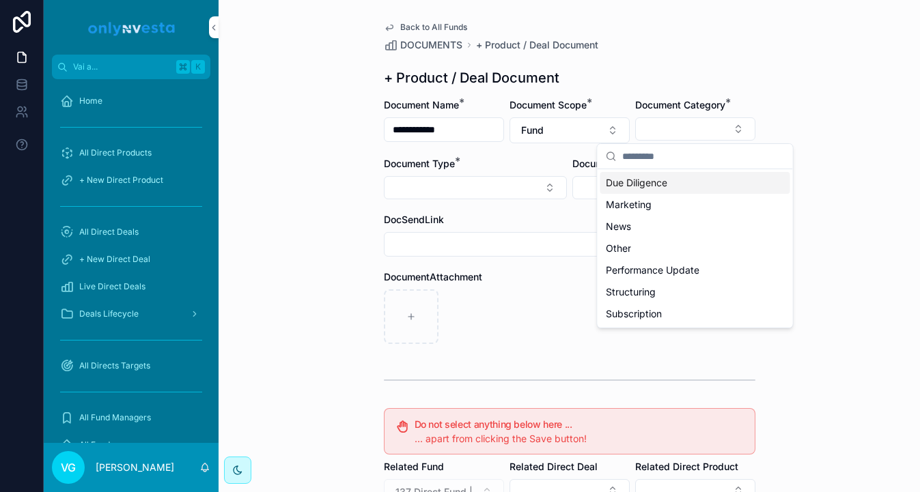
click at [653, 186] on span "Due Diligence" at bounding box center [636, 183] width 61 height 14
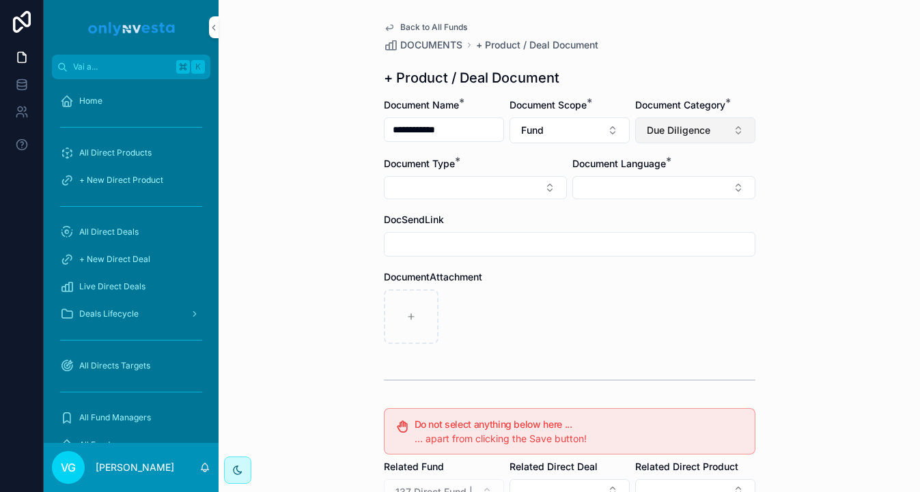
click at [723, 128] on button "Due Diligence" at bounding box center [695, 130] width 120 height 26
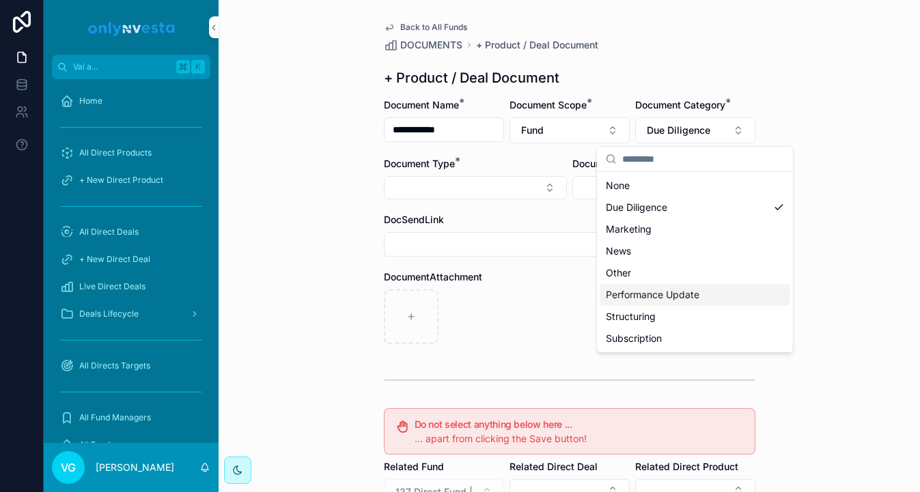
click at [664, 294] on span "Performance Update" at bounding box center [653, 295] width 94 height 14
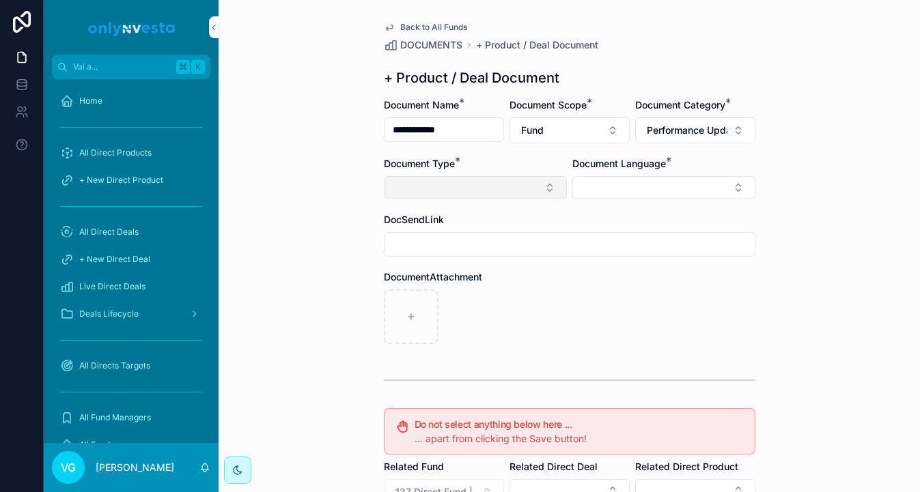
click at [479, 181] on button "Select Button" at bounding box center [475, 187] width 183 height 23
type input "***"
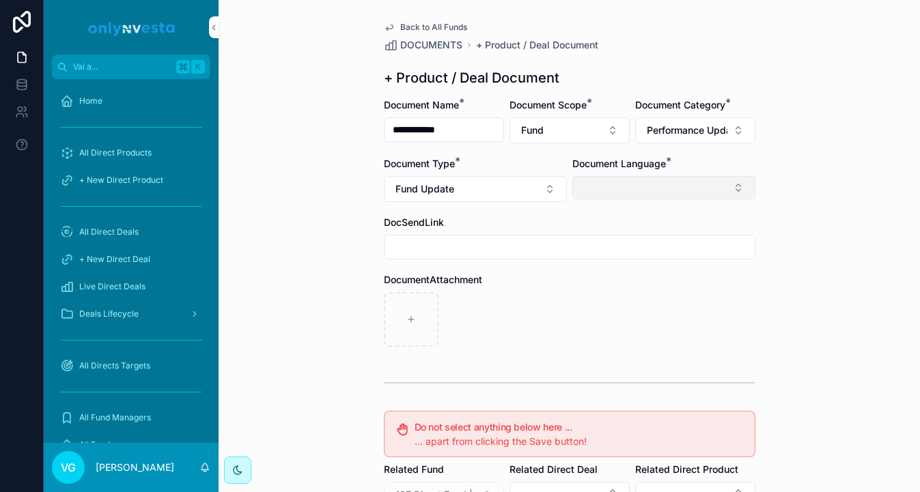
click at [596, 194] on button "Select Button" at bounding box center [663, 187] width 183 height 23
click at [582, 281] on span "English" at bounding box center [589, 286] width 31 height 14
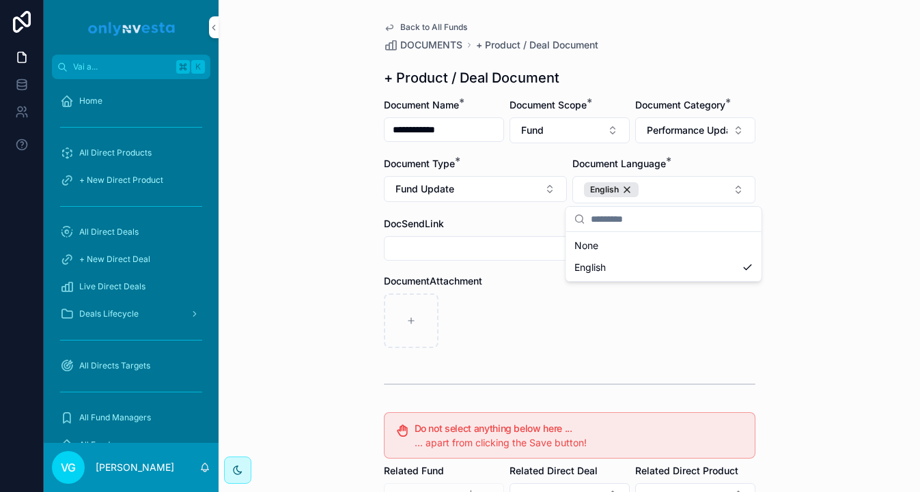
click at [822, 36] on div "**********" at bounding box center [569, 246] width 701 height 492
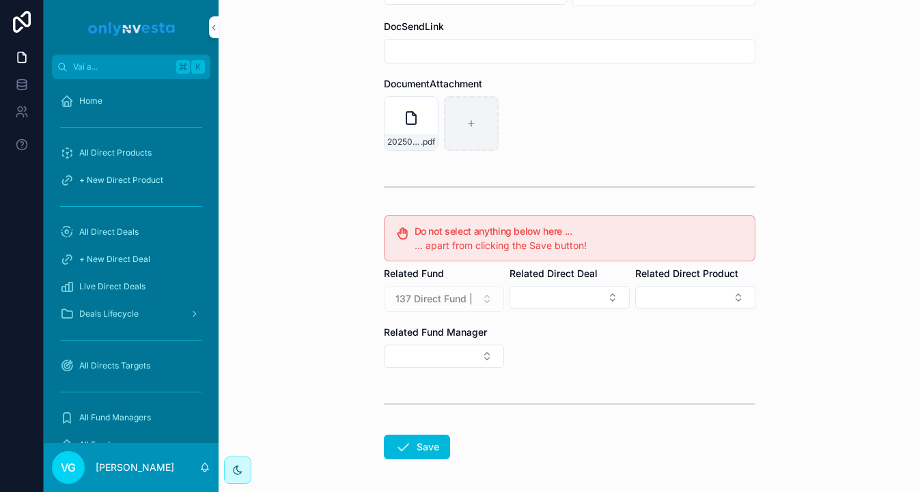
scroll to position [252, 0]
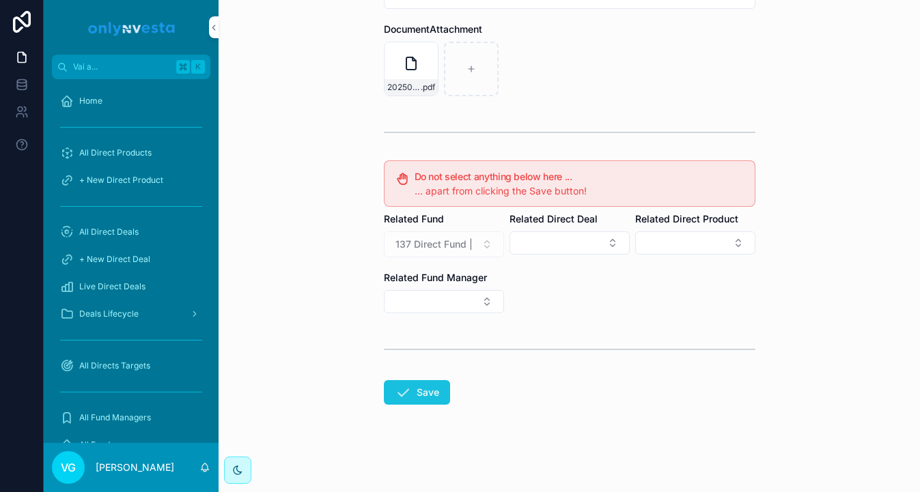
click at [417, 395] on button "Save" at bounding box center [417, 392] width 66 height 25
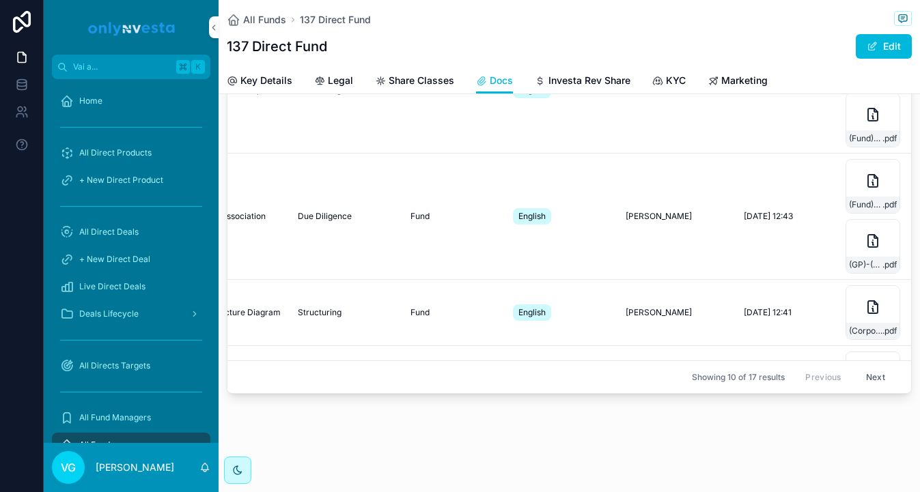
scroll to position [222, 344]
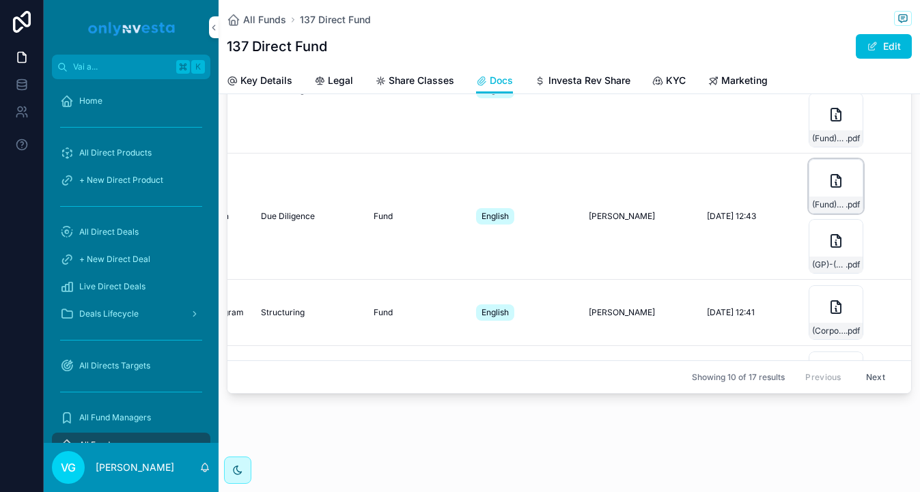
click at [832, 195] on div "(Fund)-(AOA)-137-Ventures-VII-LPA .pdf" at bounding box center [835, 186] width 55 height 55
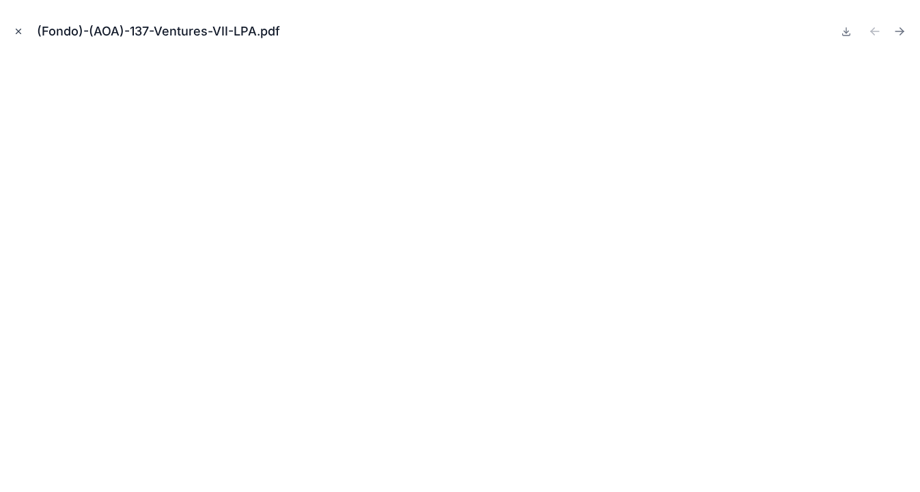
click at [14, 33] on icon "Chiudi modale" at bounding box center [19, 32] width 10 height 10
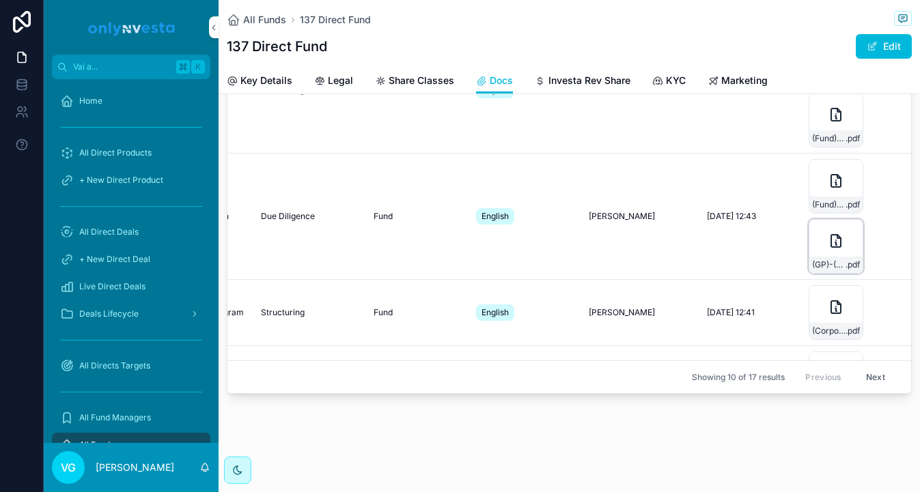
click at [831, 255] on div "(GP)-(AOA)-137-Ventures-VII,-LLC-Short-Form-Op-Agreement .pdf" at bounding box center [835, 246] width 55 height 55
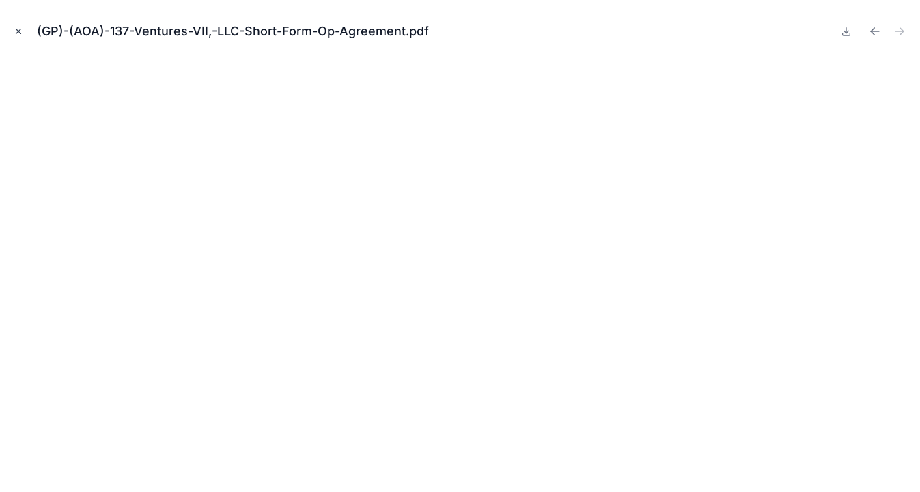
click at [20, 29] on icon "Chiudi modale" at bounding box center [18, 31] width 5 height 5
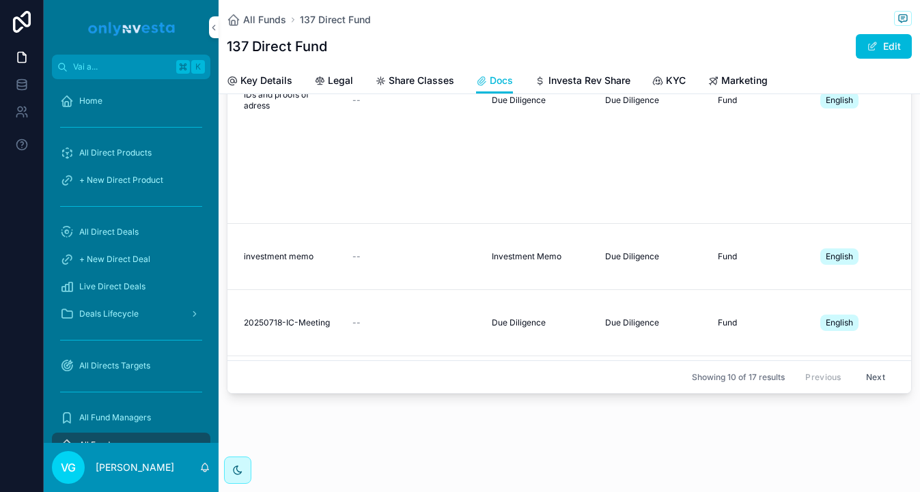
scroll to position [652, 0]
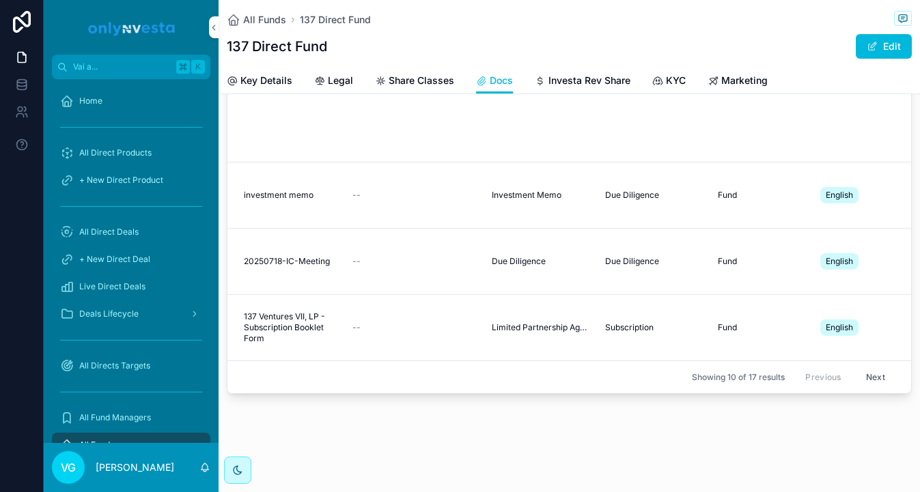
click at [869, 371] on button "Next" at bounding box center [875, 377] width 38 height 21
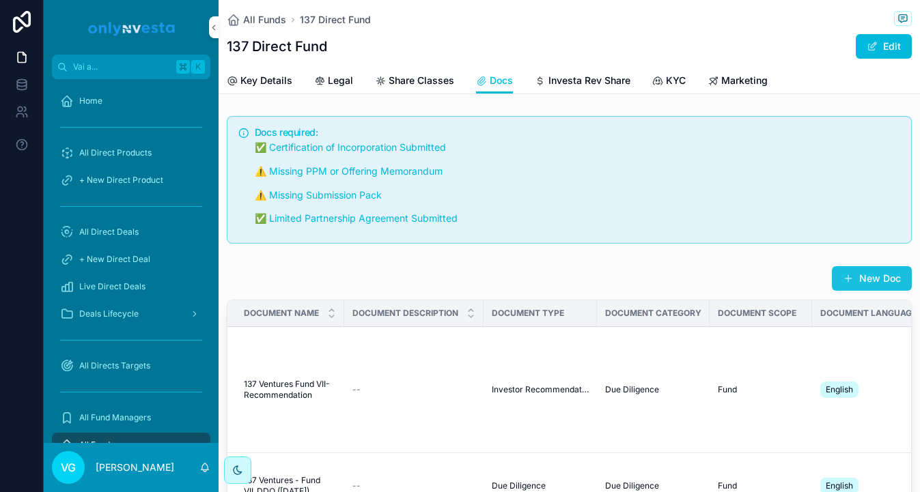
click at [854, 289] on button "New Doc" at bounding box center [872, 278] width 80 height 25
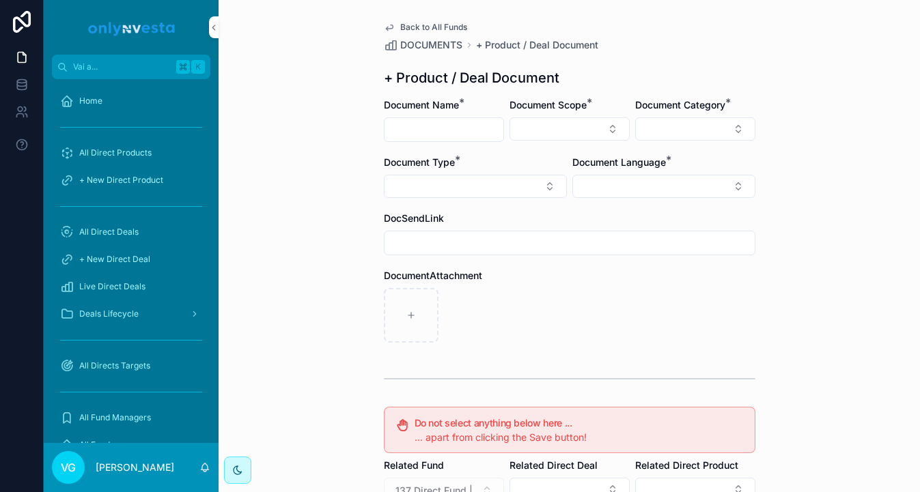
click at [464, 133] on input "contenuto scorrevole" at bounding box center [443, 129] width 119 height 19
paste input "**********"
type input "**********"
click at [606, 136] on button "Select Button" at bounding box center [569, 128] width 120 height 23
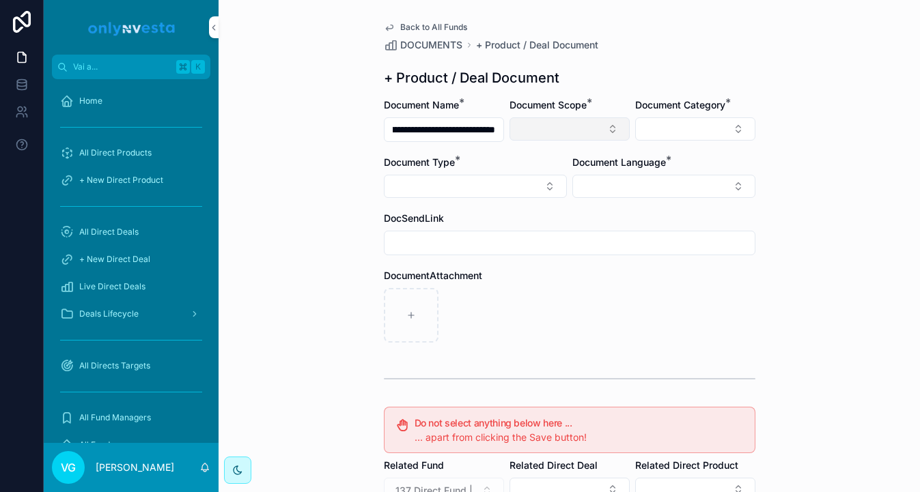
scroll to position [0, 0]
click at [572, 199] on div "Fund" at bounding box center [570, 205] width 190 height 22
click at [660, 115] on div "Document Category *" at bounding box center [695, 120] width 120 height 45
click at [660, 126] on button "Select Button" at bounding box center [695, 128] width 120 height 23
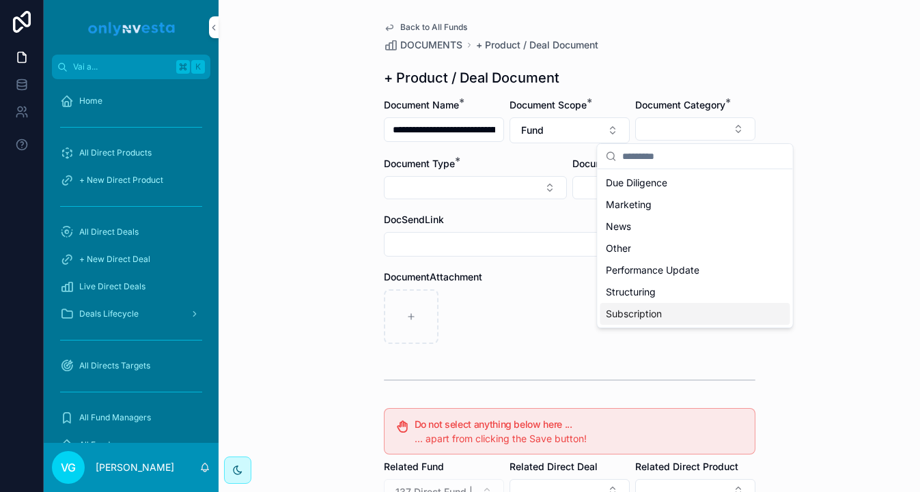
click at [664, 310] on div "Subscription" at bounding box center [695, 314] width 190 height 22
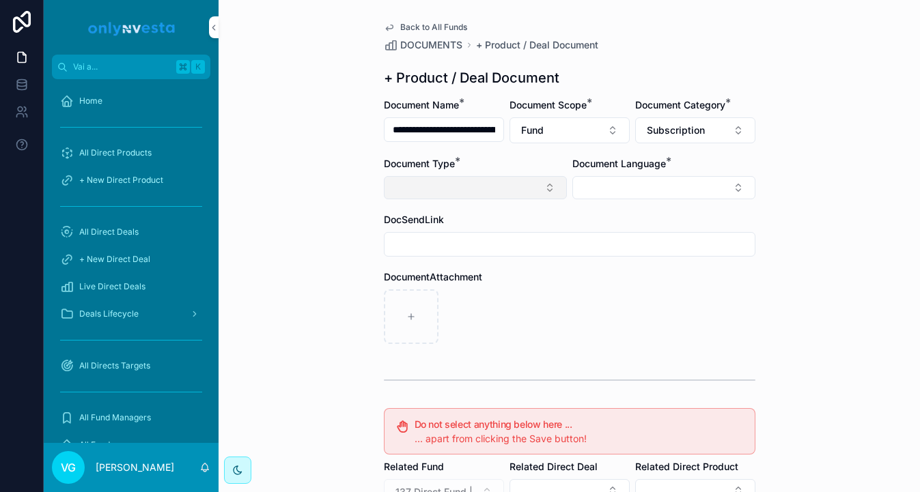
click at [528, 192] on button "Select Button" at bounding box center [475, 187] width 183 height 23
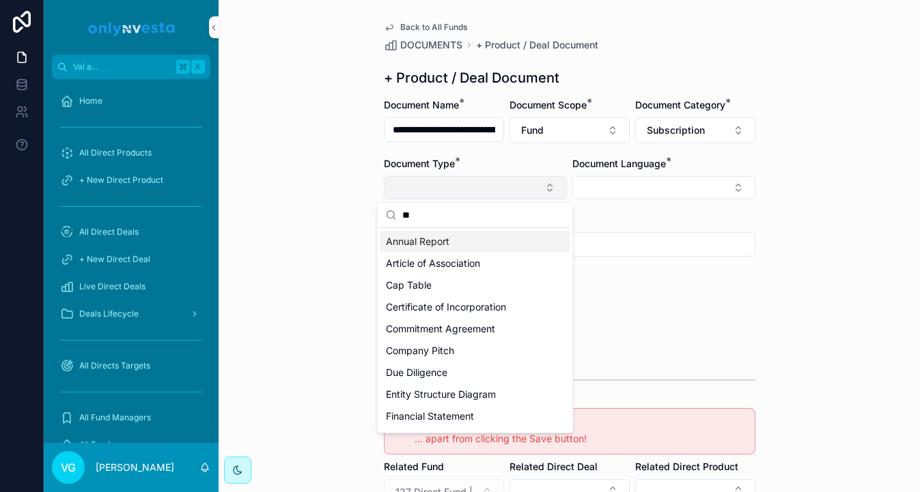
type input "***"
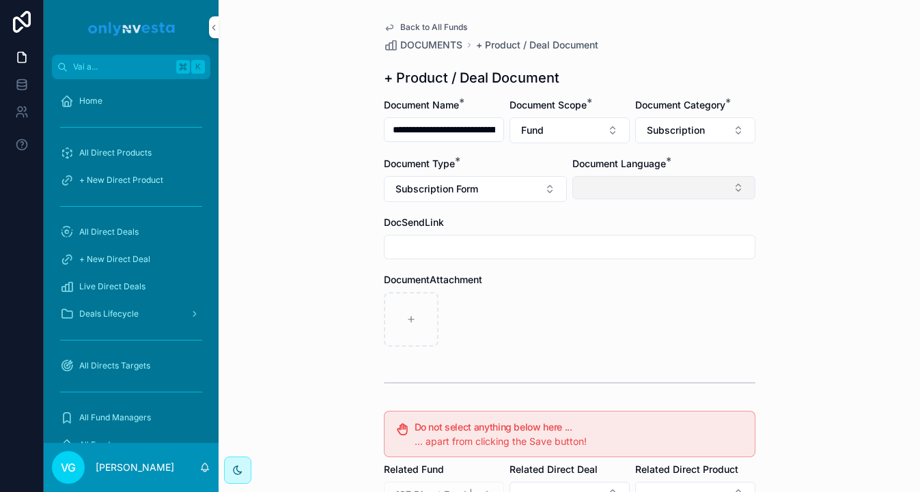
click at [647, 192] on button "Select Button" at bounding box center [663, 187] width 183 height 23
click at [619, 284] on div "English" at bounding box center [664, 285] width 190 height 22
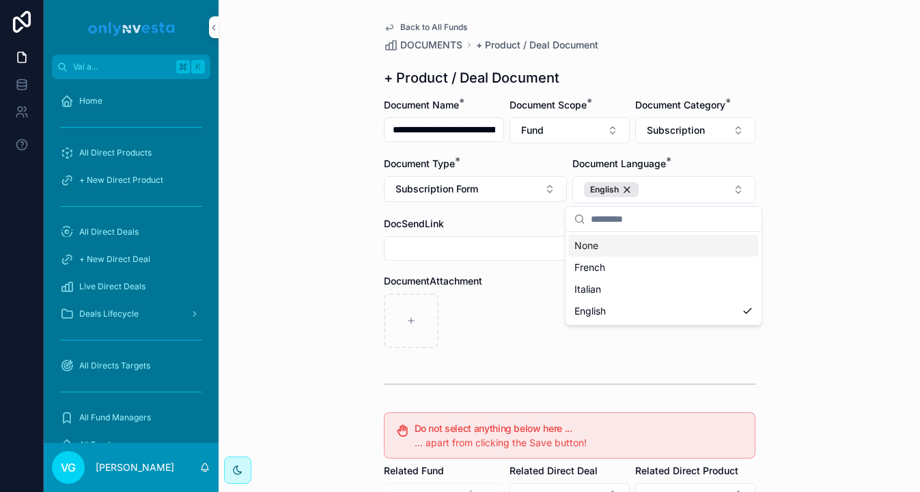
click at [869, 44] on div "**********" at bounding box center [569, 246] width 701 height 492
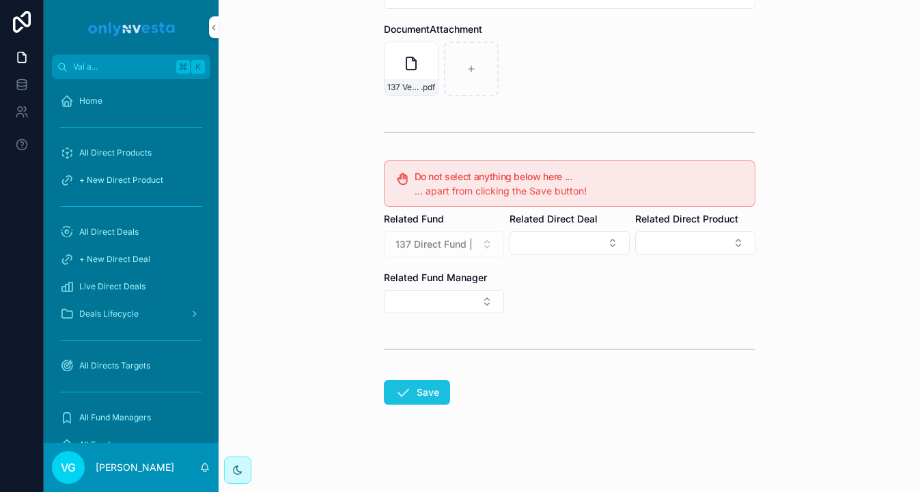
click at [429, 393] on button "Save" at bounding box center [417, 392] width 66 height 25
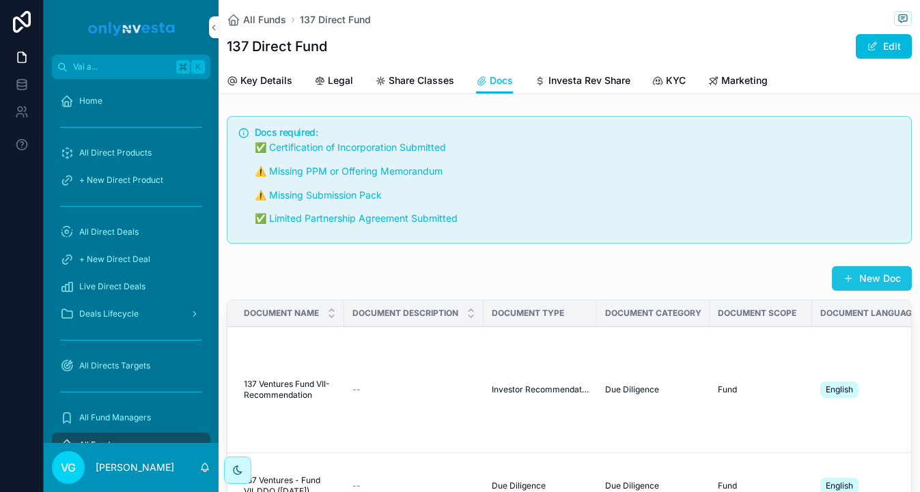
click at [890, 268] on button "New Doc" at bounding box center [872, 278] width 80 height 25
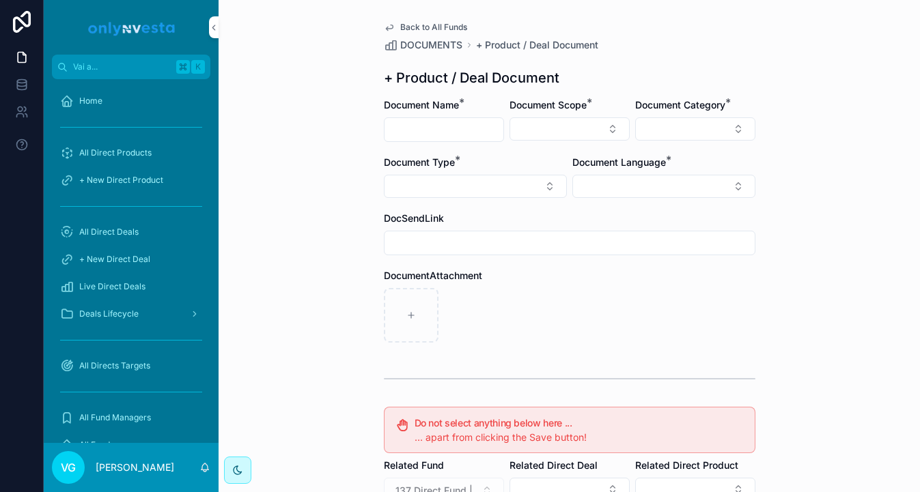
click at [468, 118] on div "contenuto scorrevole" at bounding box center [444, 129] width 120 height 25
click at [468, 143] on form "Document Name * Document Scope * Document Category * Document Type * Document L…" at bounding box center [569, 418] width 371 height 640
click at [468, 127] on input "contenuto scorrevole" at bounding box center [443, 129] width 119 height 19
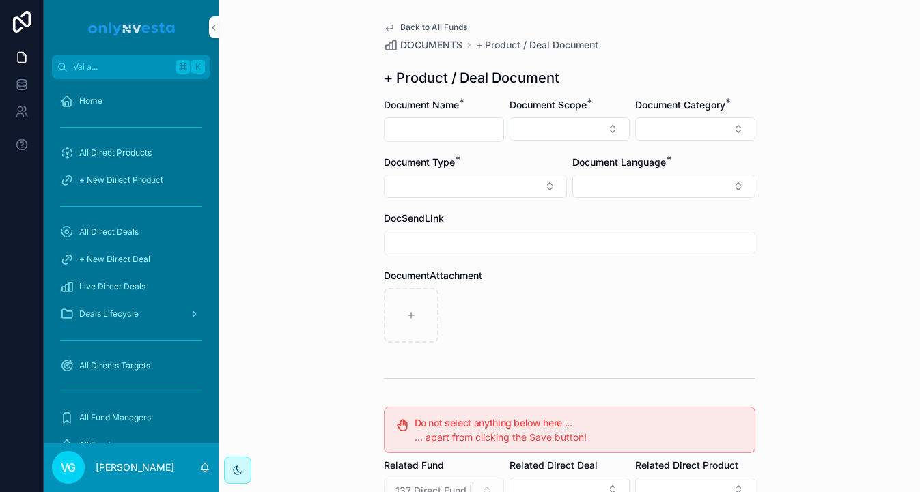
paste input "**********"
type input "**********"
click at [576, 140] on button "Select Button" at bounding box center [569, 128] width 120 height 23
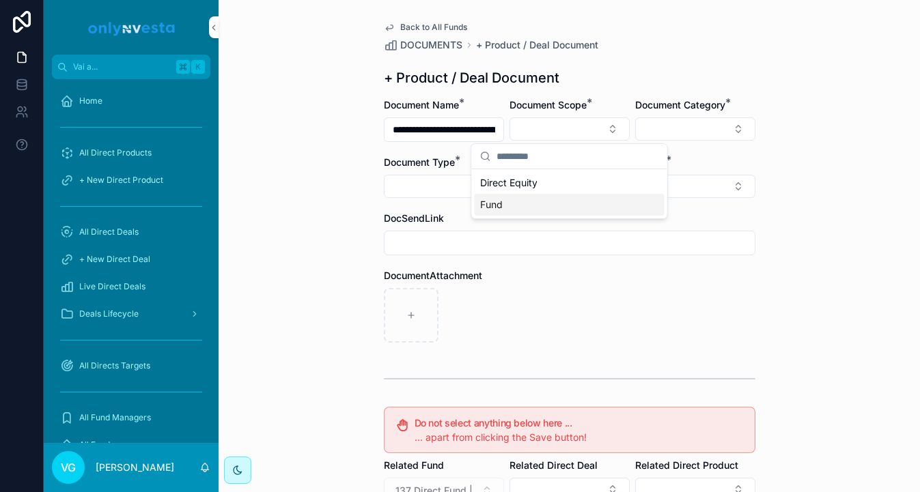
click at [565, 199] on div "Fund" at bounding box center [570, 205] width 190 height 22
click at [714, 112] on div "Document Category *" at bounding box center [695, 120] width 120 height 45
click at [713, 137] on button "Select Button" at bounding box center [695, 128] width 120 height 23
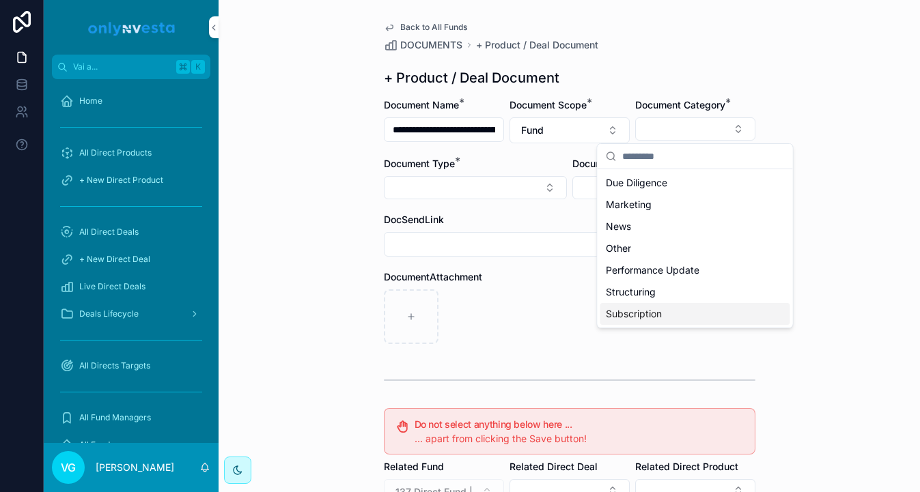
click at [653, 314] on span "Subscription" at bounding box center [634, 314] width 56 height 14
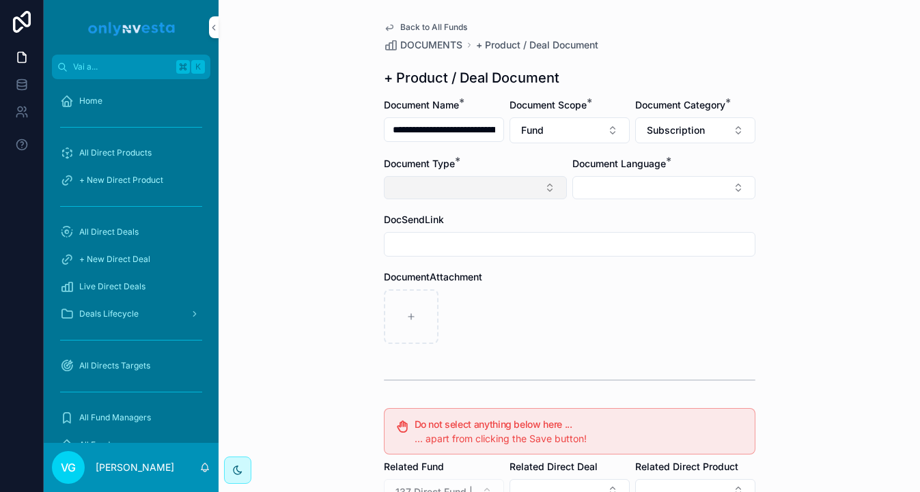
click at [520, 187] on button "Select Button" at bounding box center [475, 187] width 183 height 23
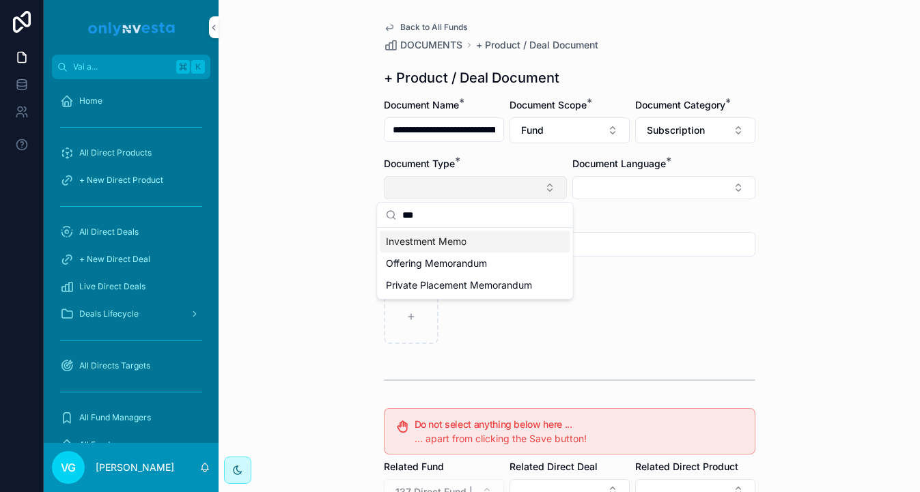
type input "****"
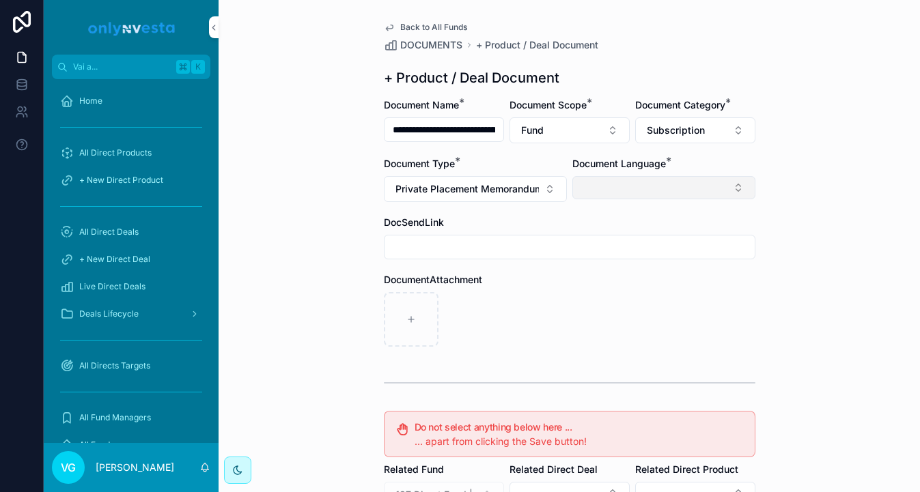
click at [692, 179] on button "Select Button" at bounding box center [663, 187] width 183 height 23
click at [632, 283] on div "English" at bounding box center [664, 285] width 190 height 22
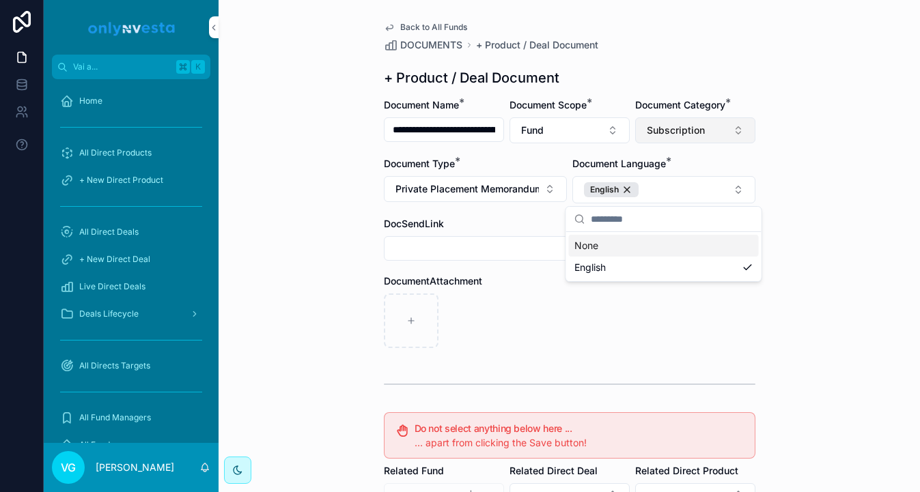
click at [716, 127] on button "Subscription" at bounding box center [695, 130] width 120 height 26
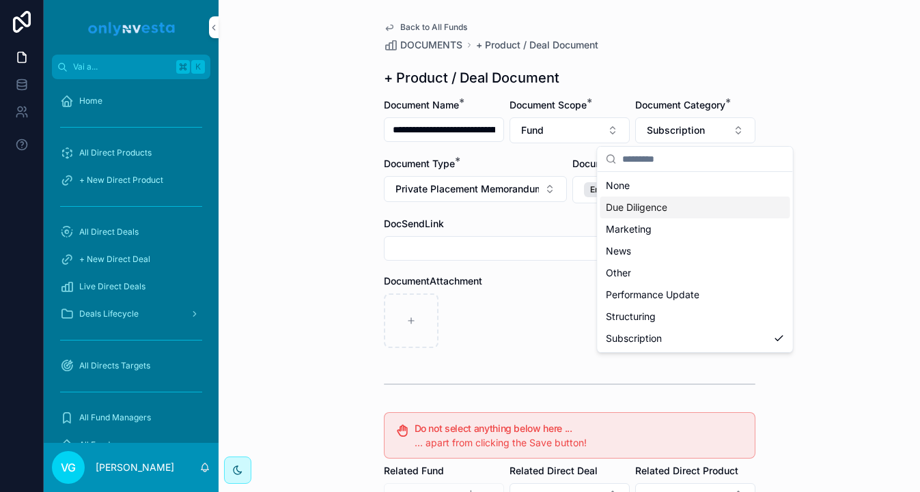
click at [647, 201] on span "Due Diligence" at bounding box center [636, 208] width 61 height 14
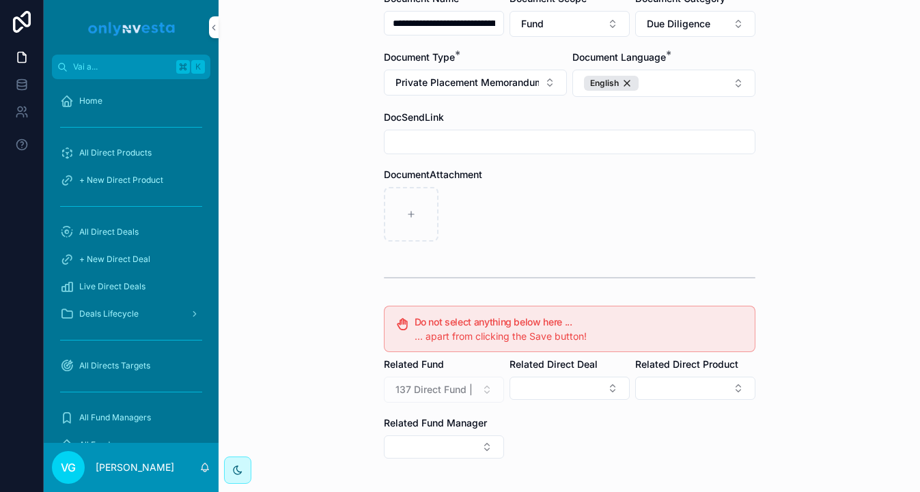
scroll to position [252, 0]
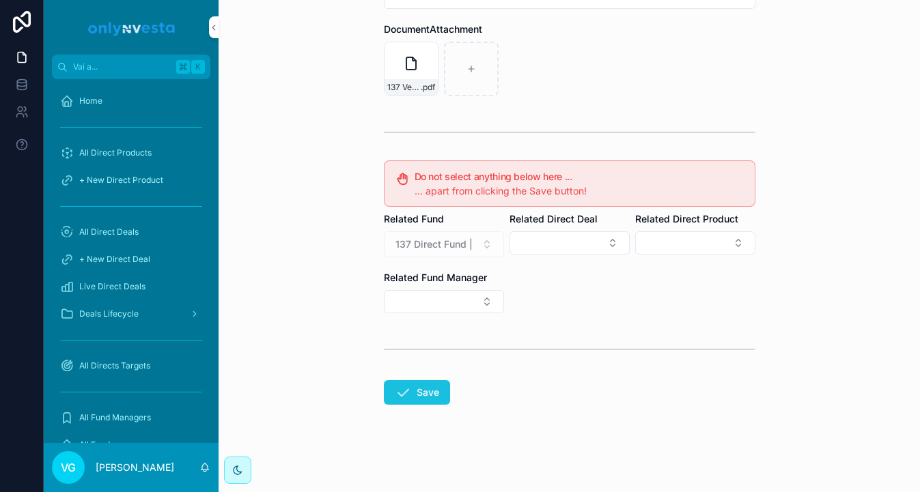
click at [405, 384] on icon "contenuto scorrevole" at bounding box center [403, 392] width 16 height 16
